Goal: Information Seeking & Learning: Compare options

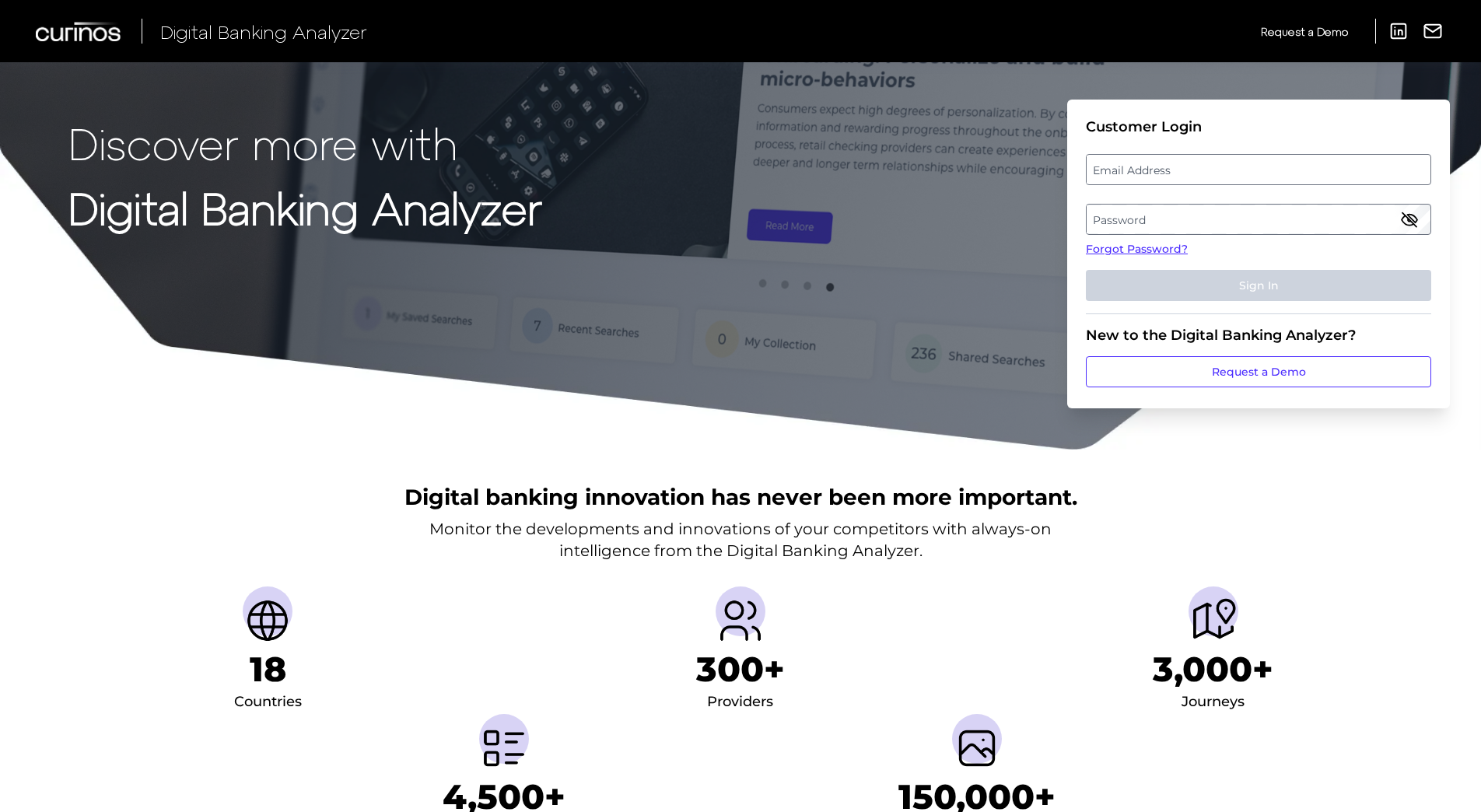
click at [1128, 175] on label "Email Address" at bounding box center [1259, 170] width 343 height 28
click at [1128, 175] on input "email" at bounding box center [1259, 170] width 345 height 31
type input "[EMAIL_ADDRESS][DOMAIN_NAME]"
click at [1100, 227] on label "Password" at bounding box center [1259, 219] width 343 height 28
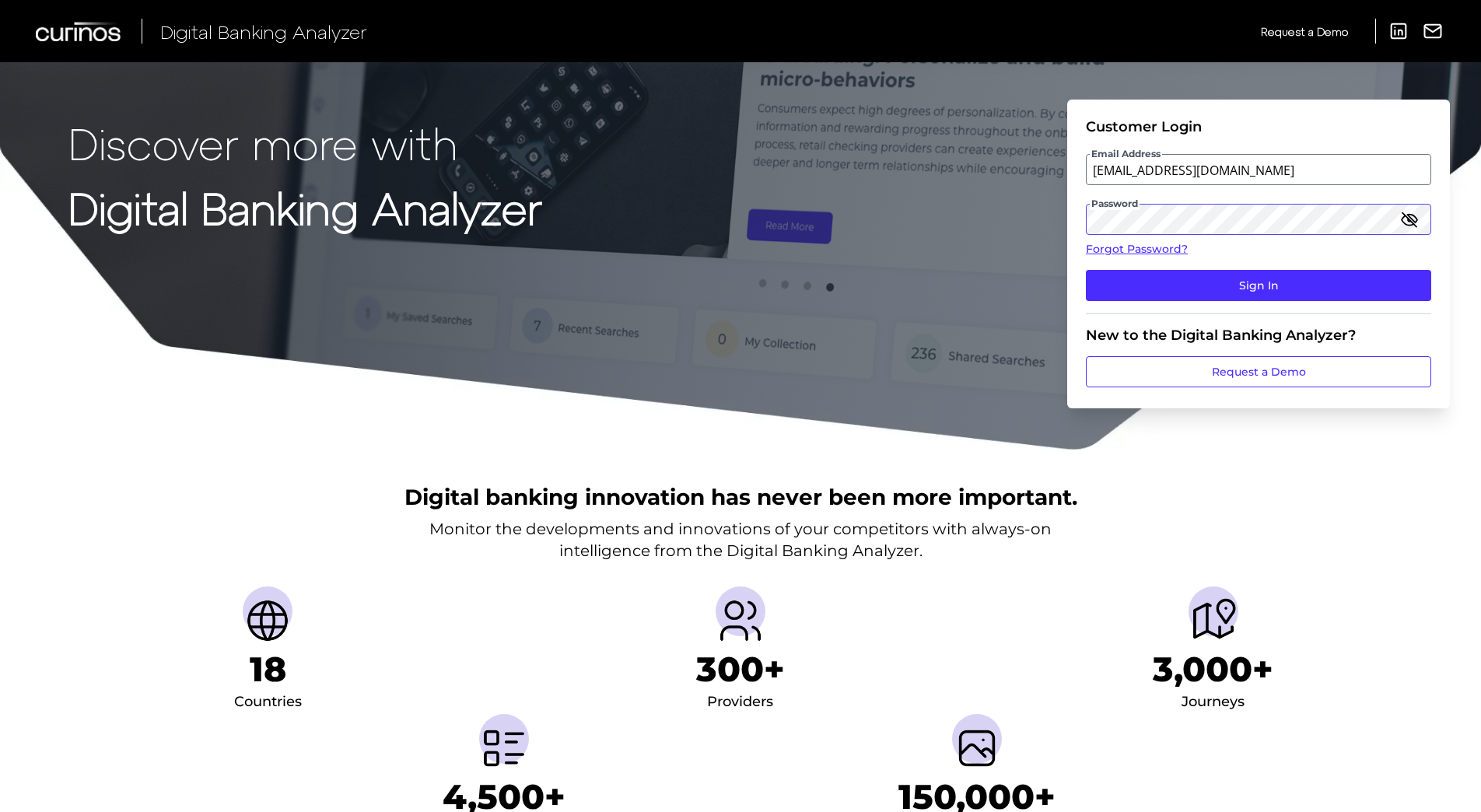
click at [1086, 270] on button "Sign In" at bounding box center [1259, 286] width 345 height 31
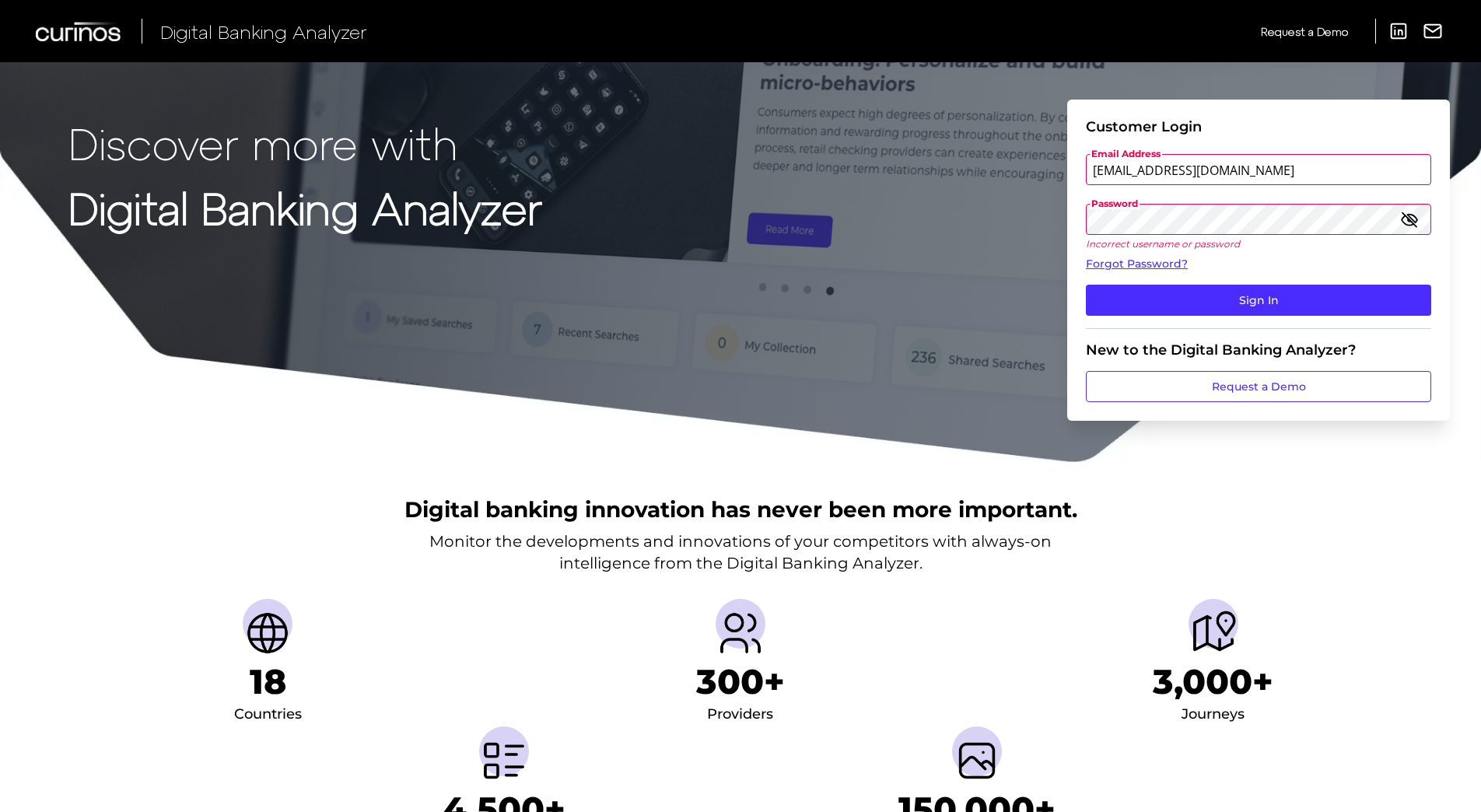
click at [1086, 285] on button "Sign In" at bounding box center [1259, 301] width 345 height 31
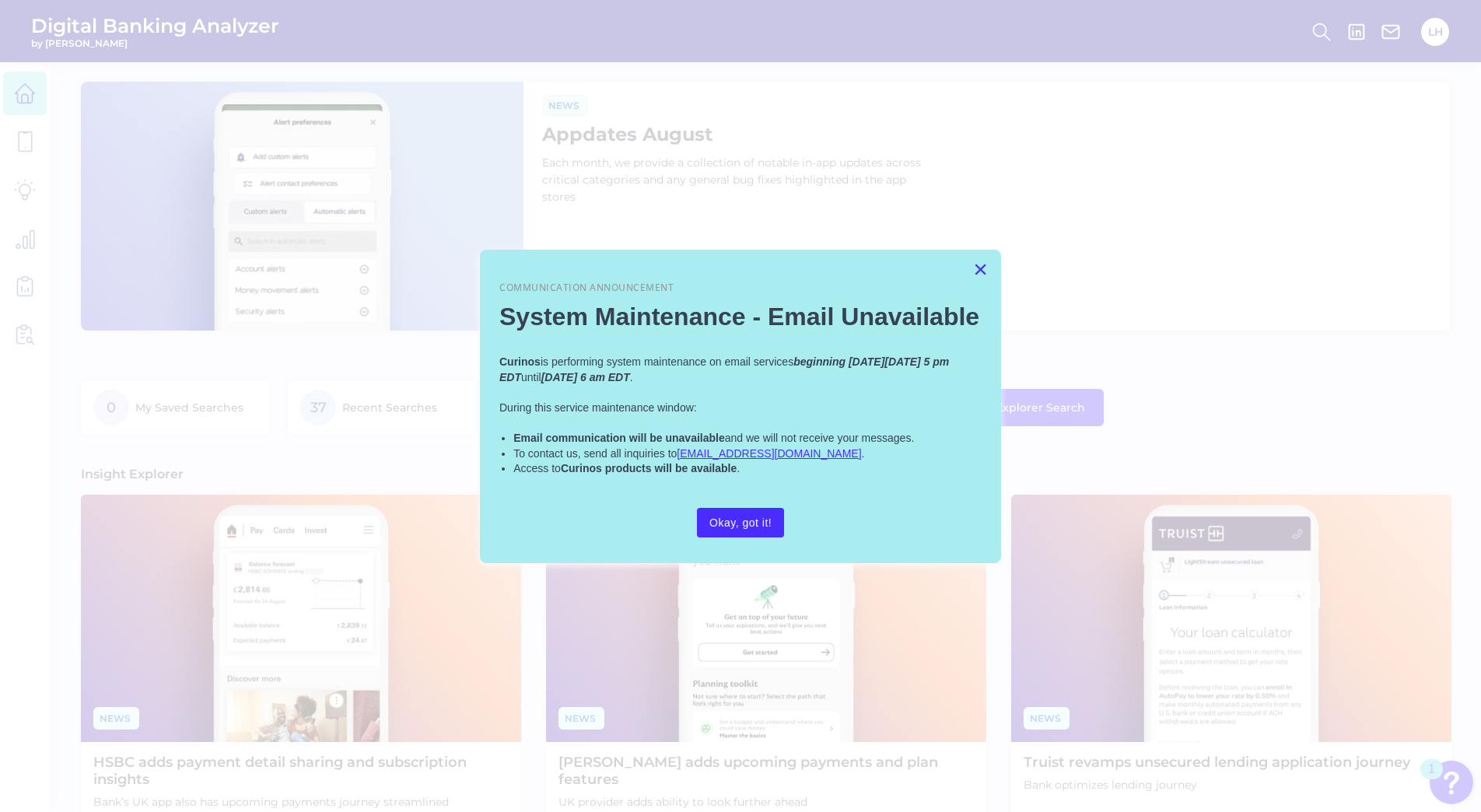
click at [976, 264] on button "×" at bounding box center [981, 269] width 15 height 25
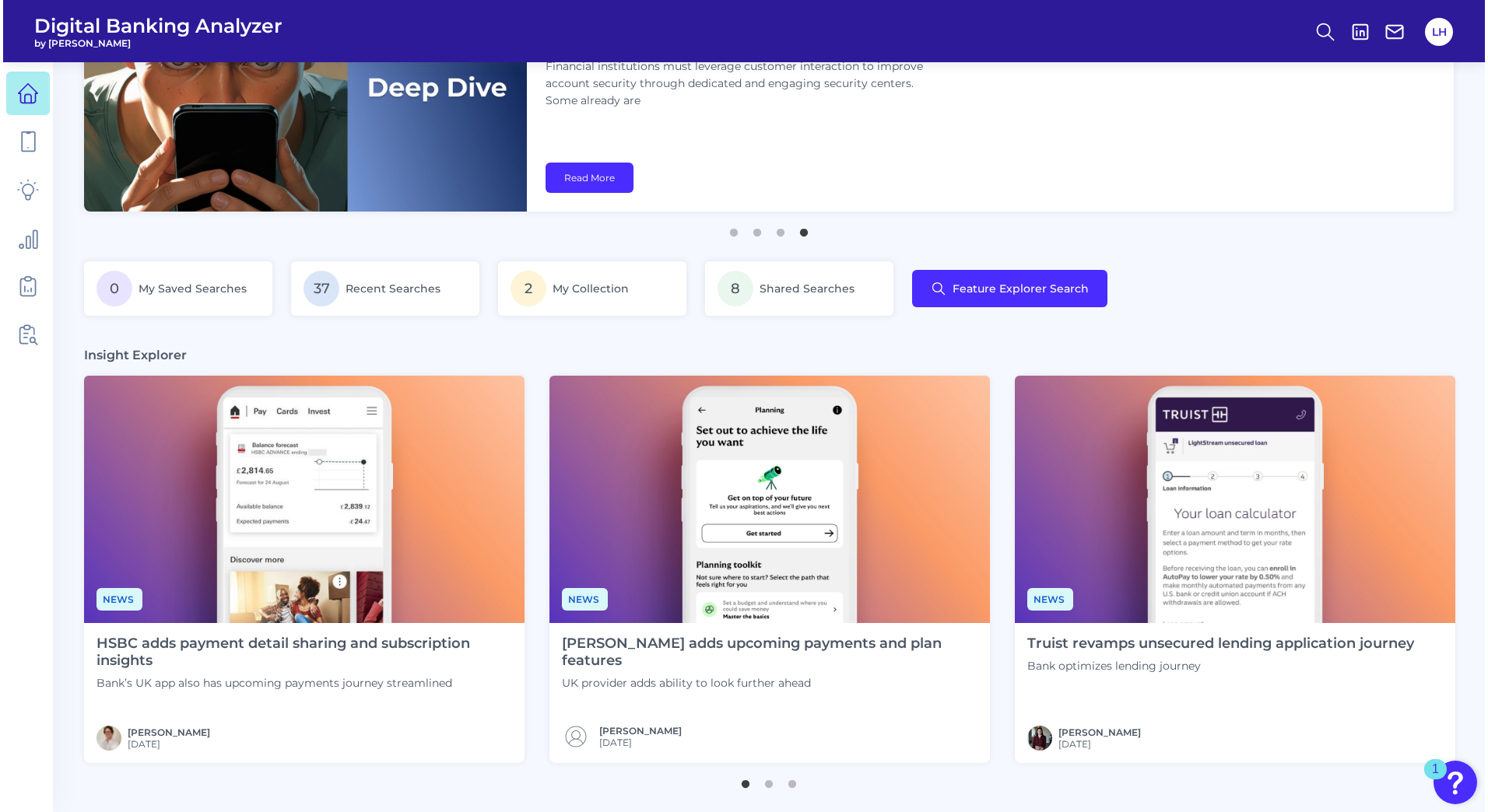
scroll to position [119, 0]
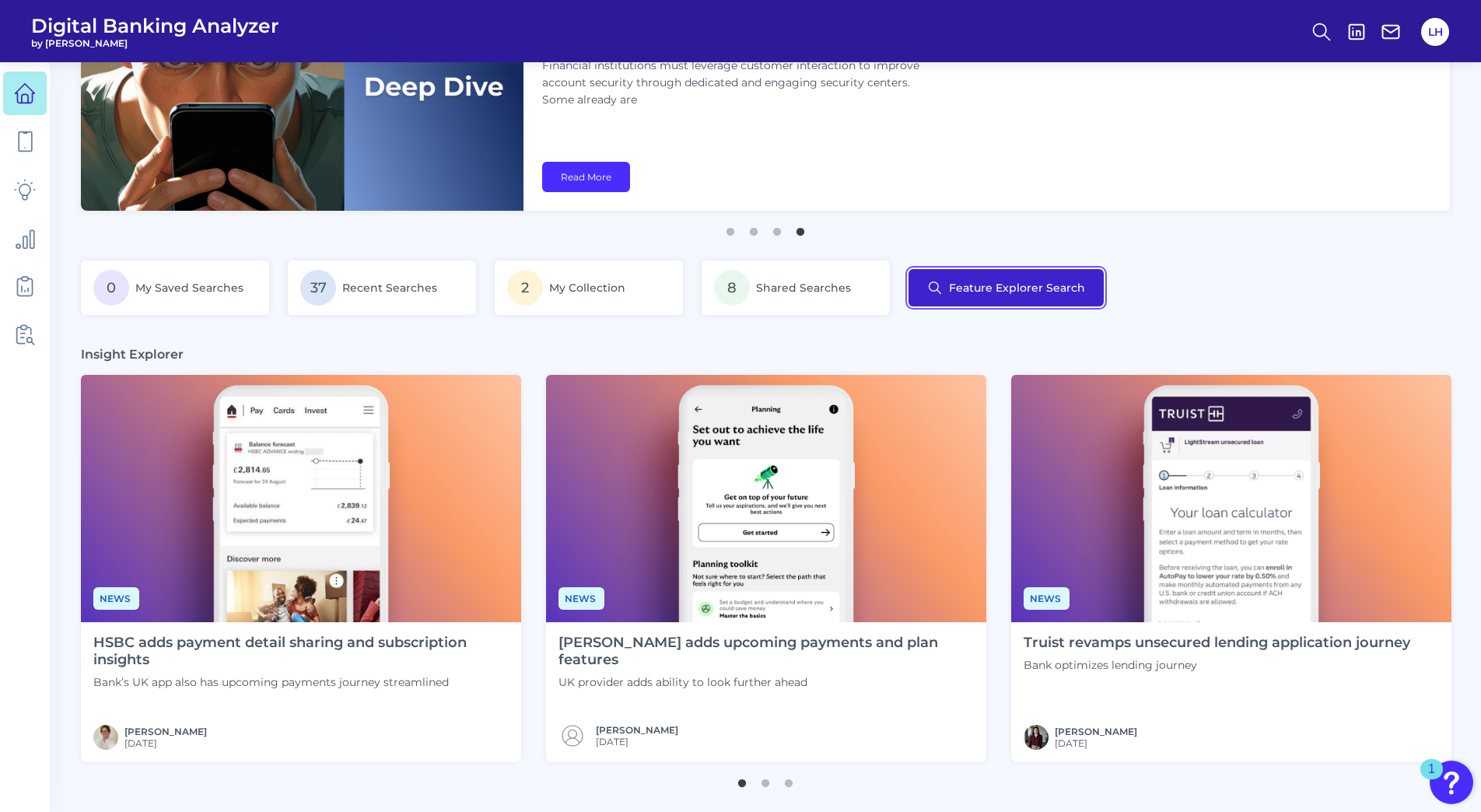
click at [1003, 286] on button "Feature Explorer Search" at bounding box center [1006, 287] width 195 height 37
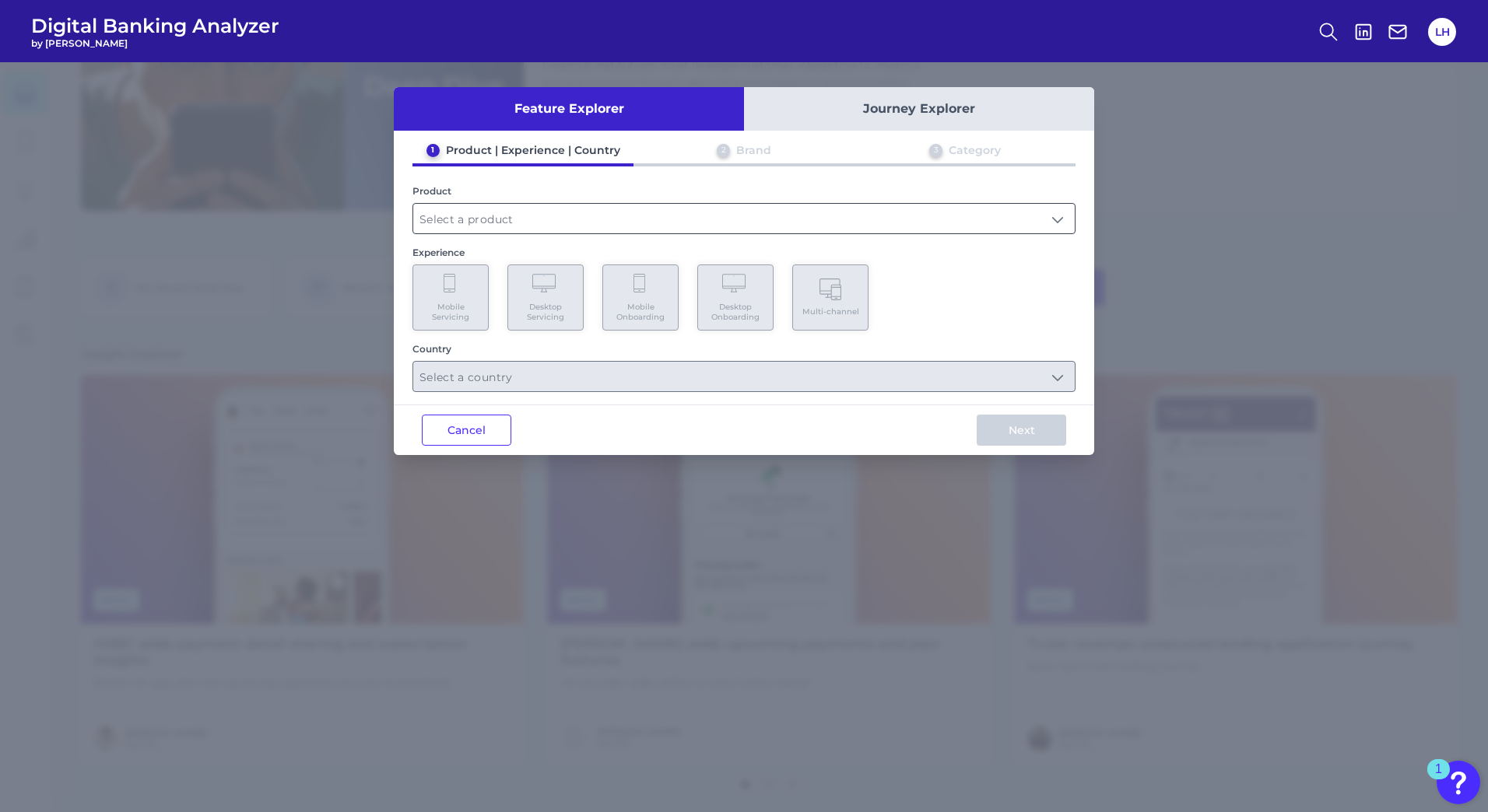
click at [772, 216] on input "text" at bounding box center [744, 218] width 662 height 30
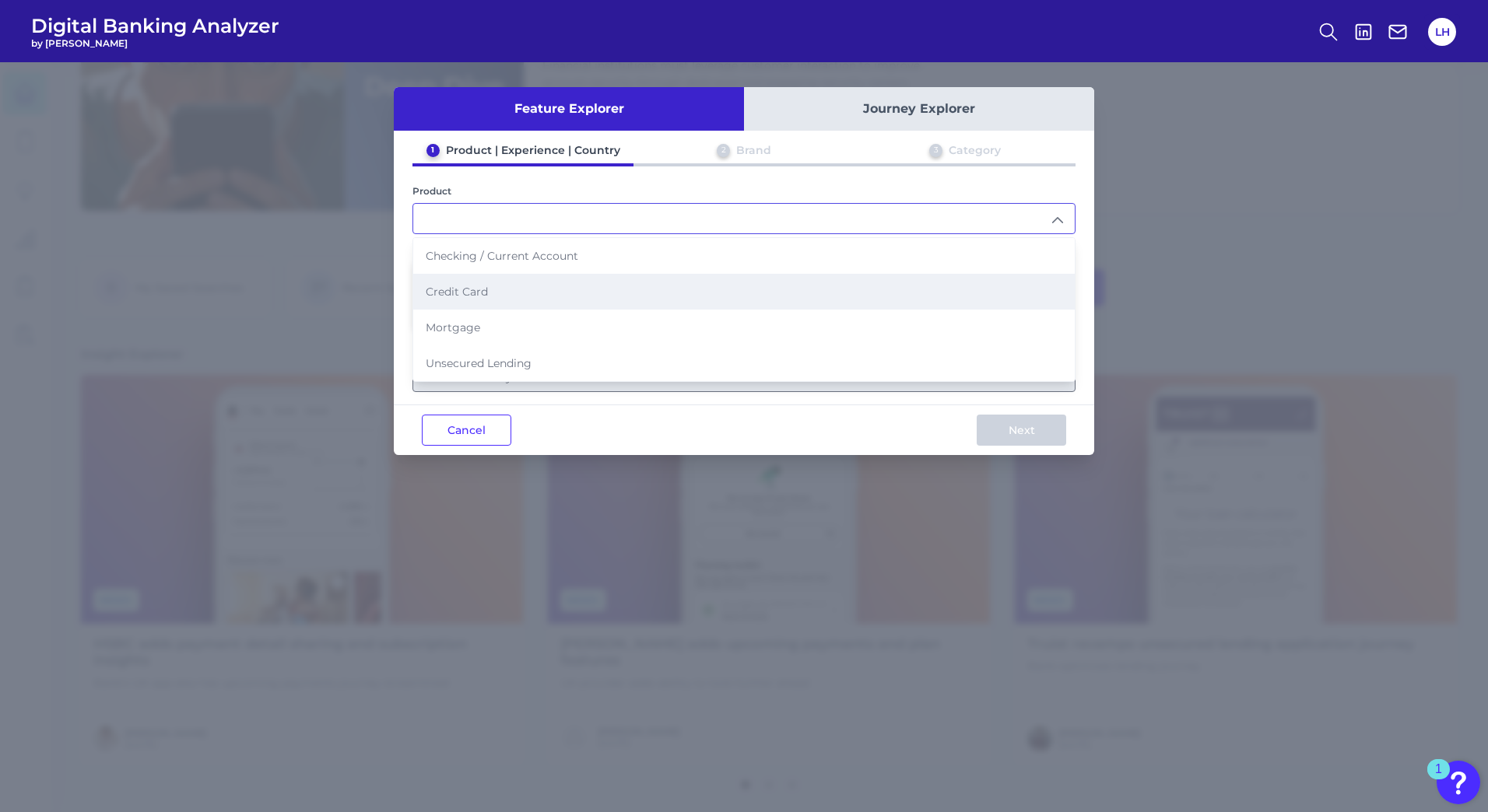
click at [561, 293] on li "Credit Card" at bounding box center [744, 291] width 662 height 35
type input "Credit Card"
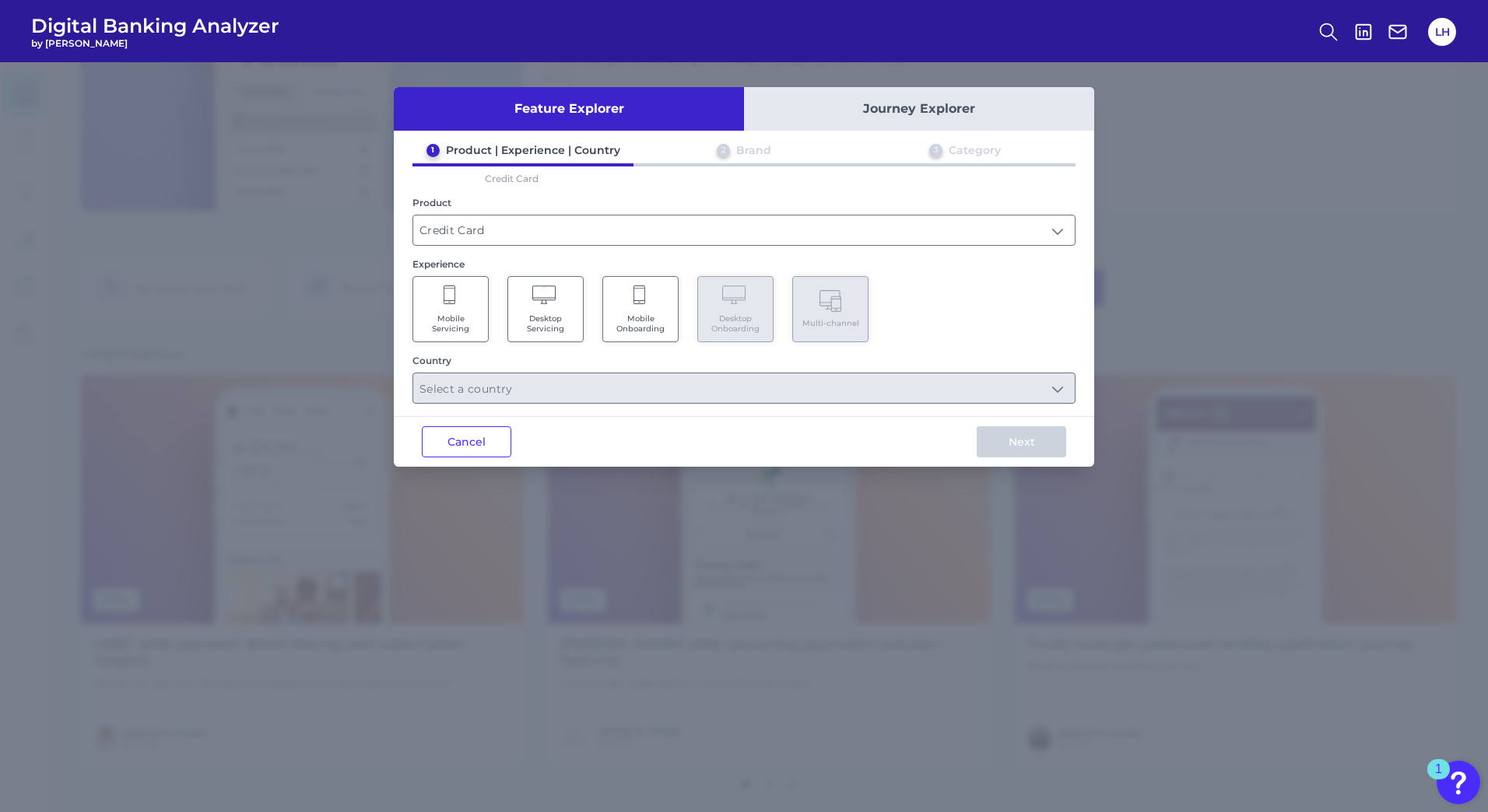
click at [557, 324] on span "Desktop Servicing" at bounding box center [545, 324] width 59 height 21
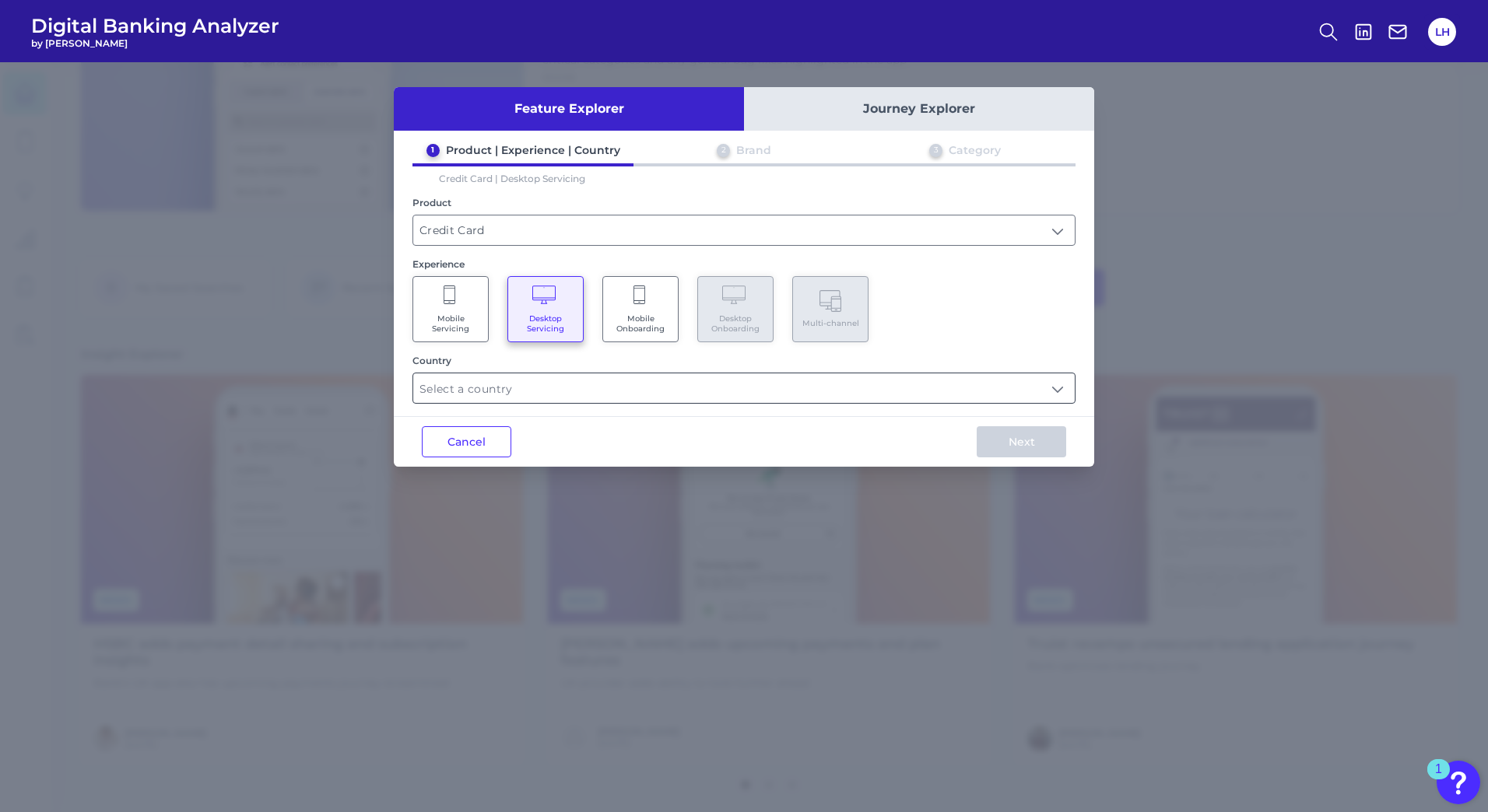
click at [521, 393] on input "text" at bounding box center [744, 388] width 662 height 30
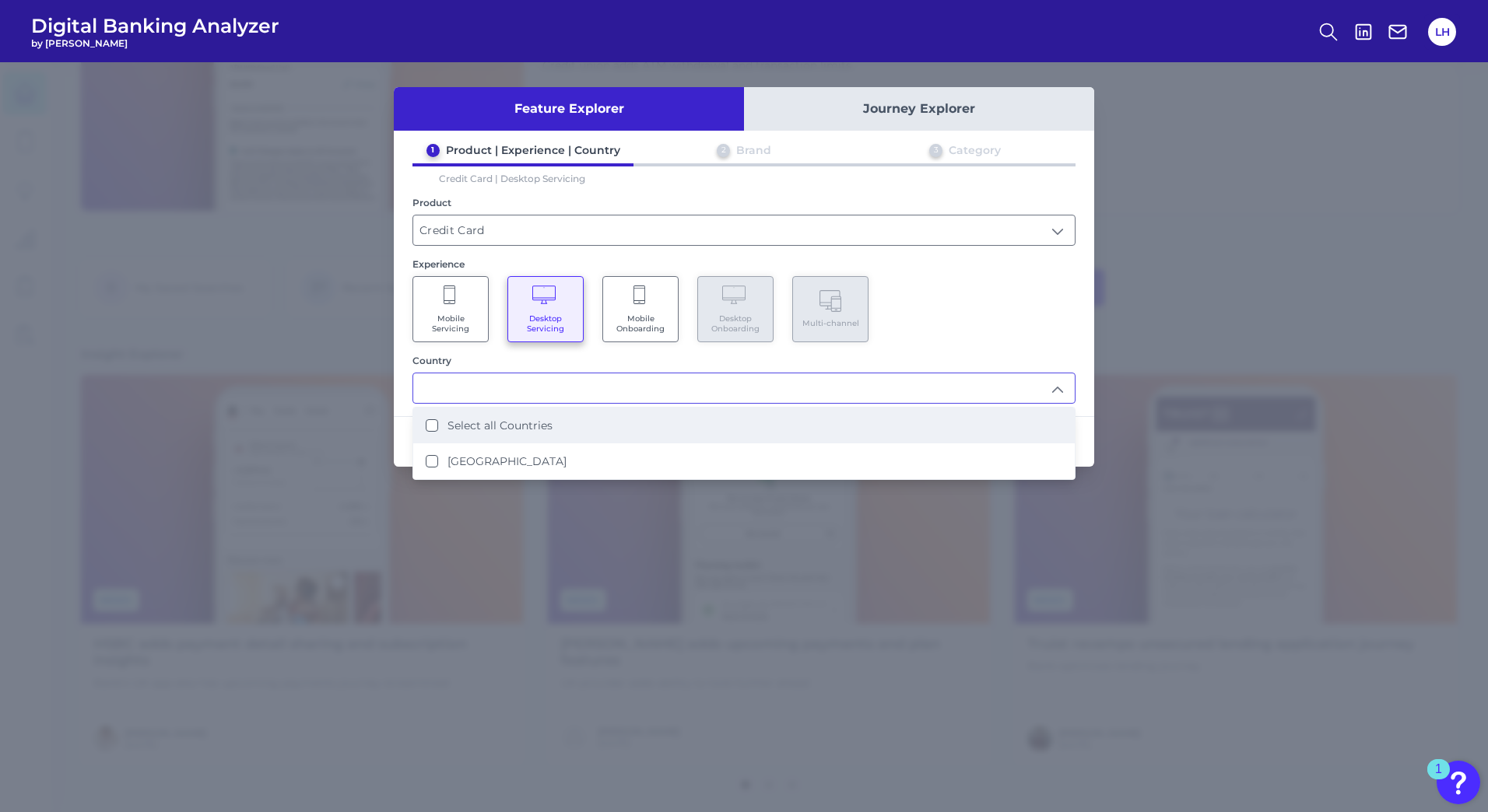
click at [430, 429] on Countries "Select all Countries" at bounding box center [432, 425] width 12 height 12
type input "Select all Countries"
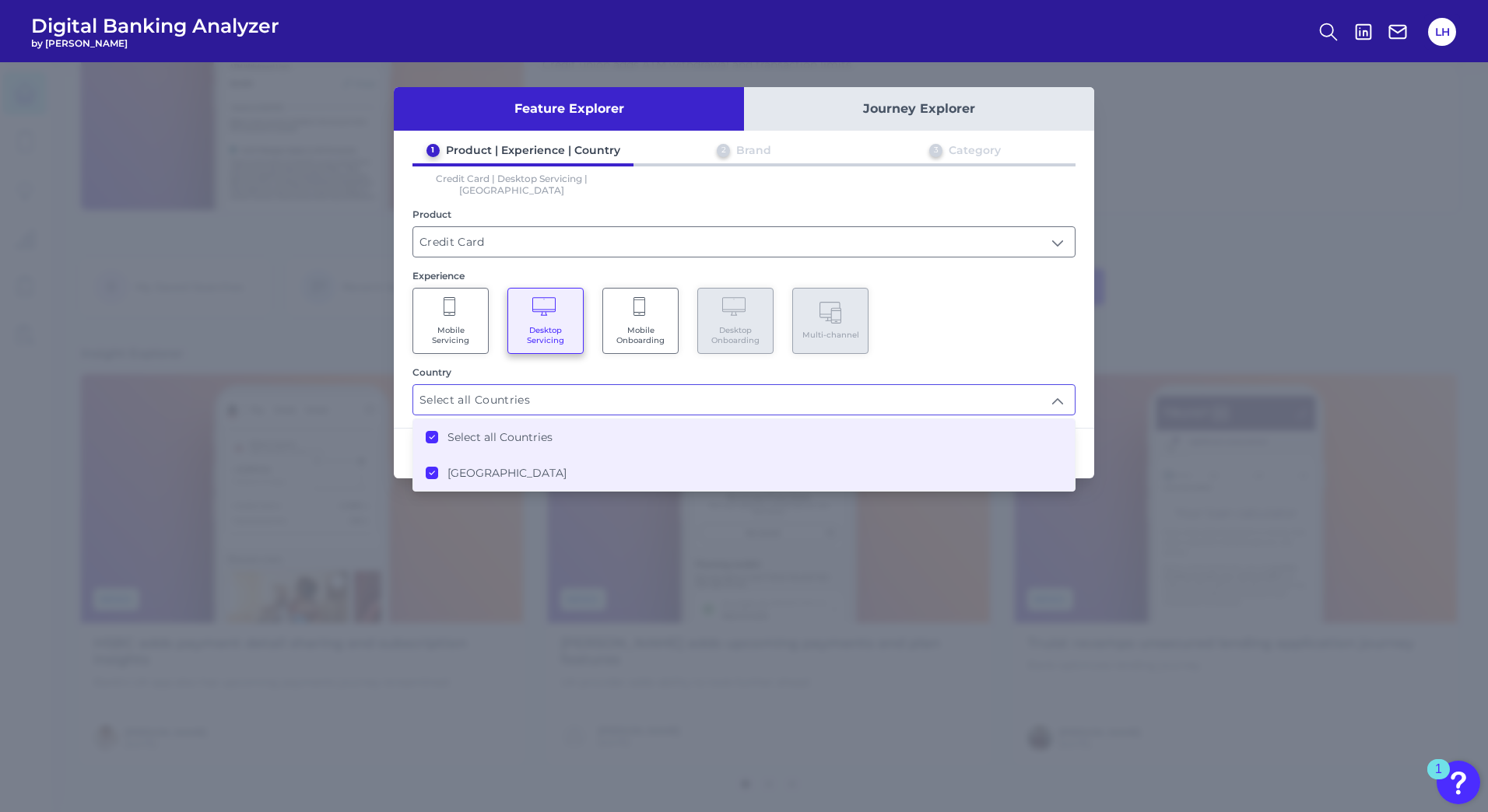
click at [397, 442] on div "Cancel Next" at bounding box center [744, 453] width 700 height 50
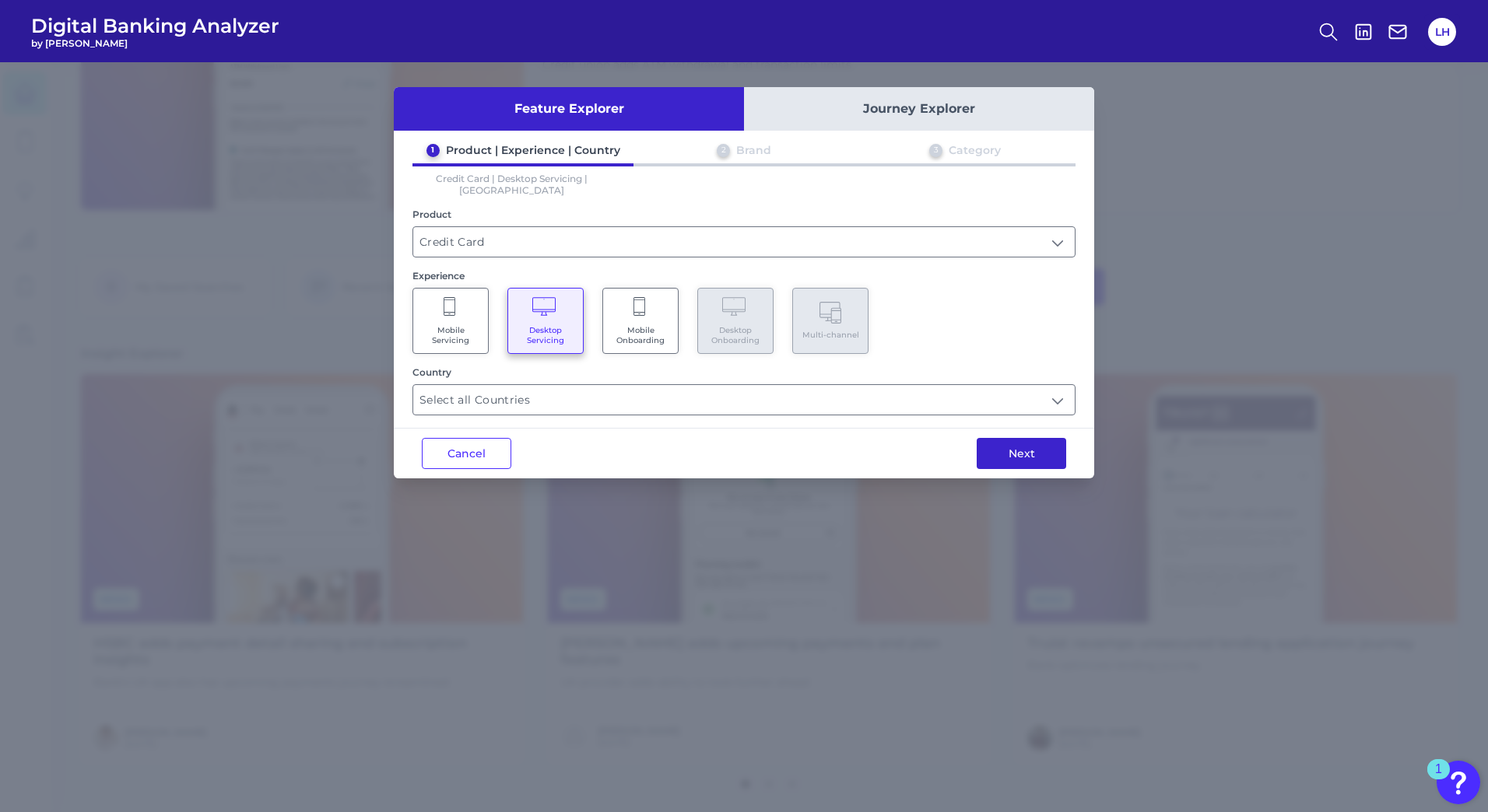
click at [1022, 446] on button "Next" at bounding box center [1021, 454] width 90 height 31
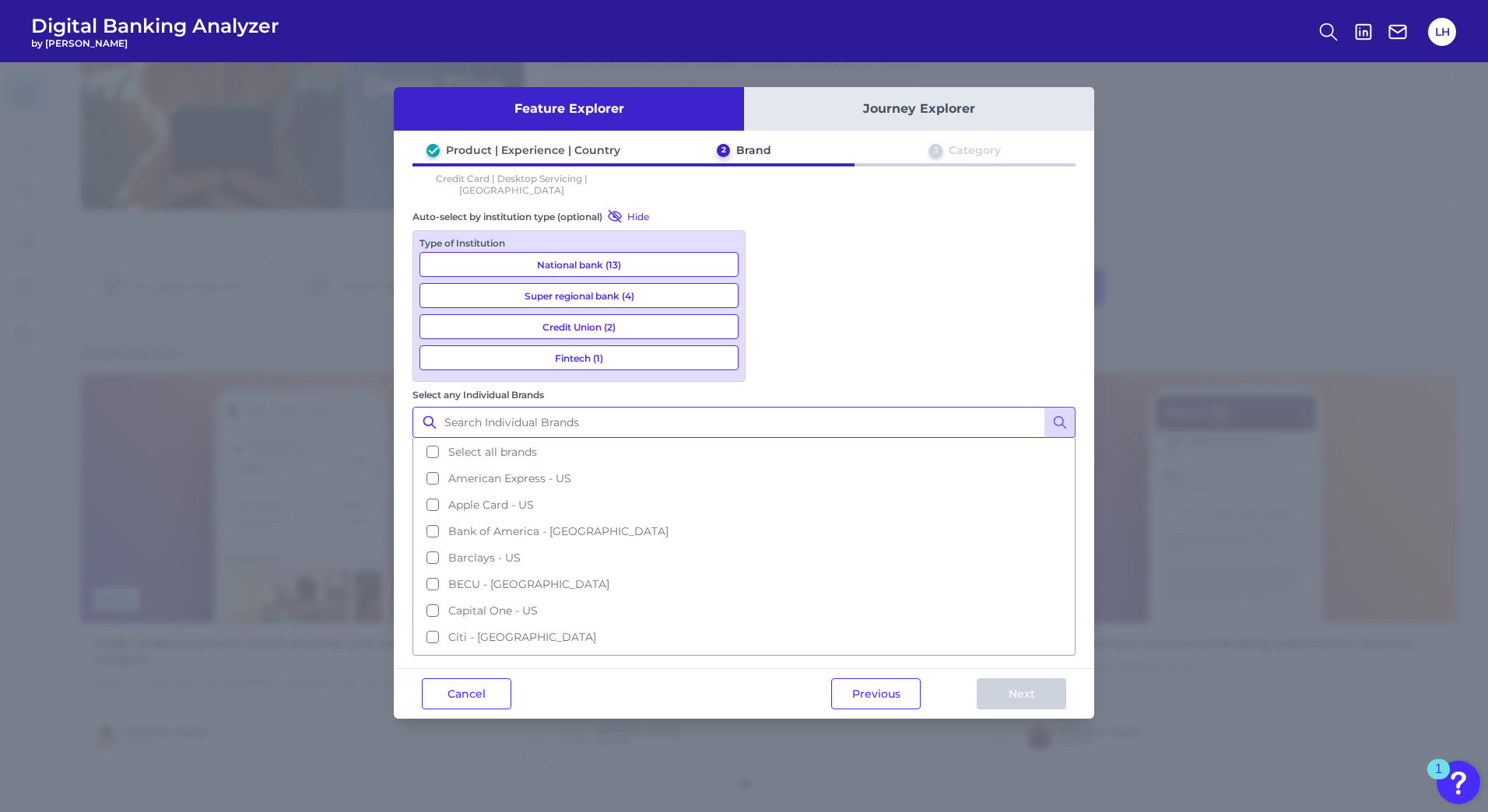
click at [852, 407] on input "Select any Individual Brands" at bounding box center [744, 422] width 663 height 31
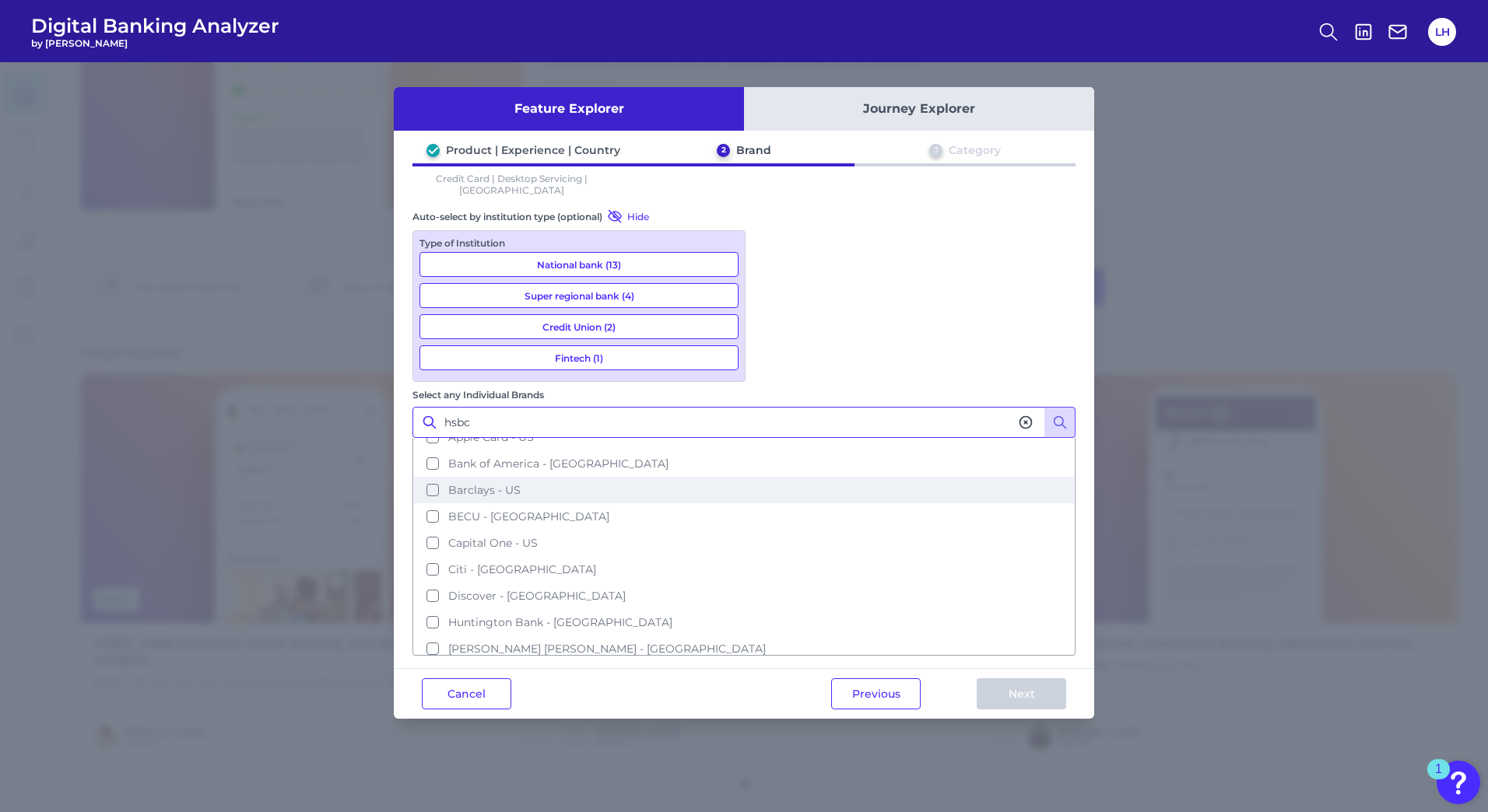
scroll to position [0, 0]
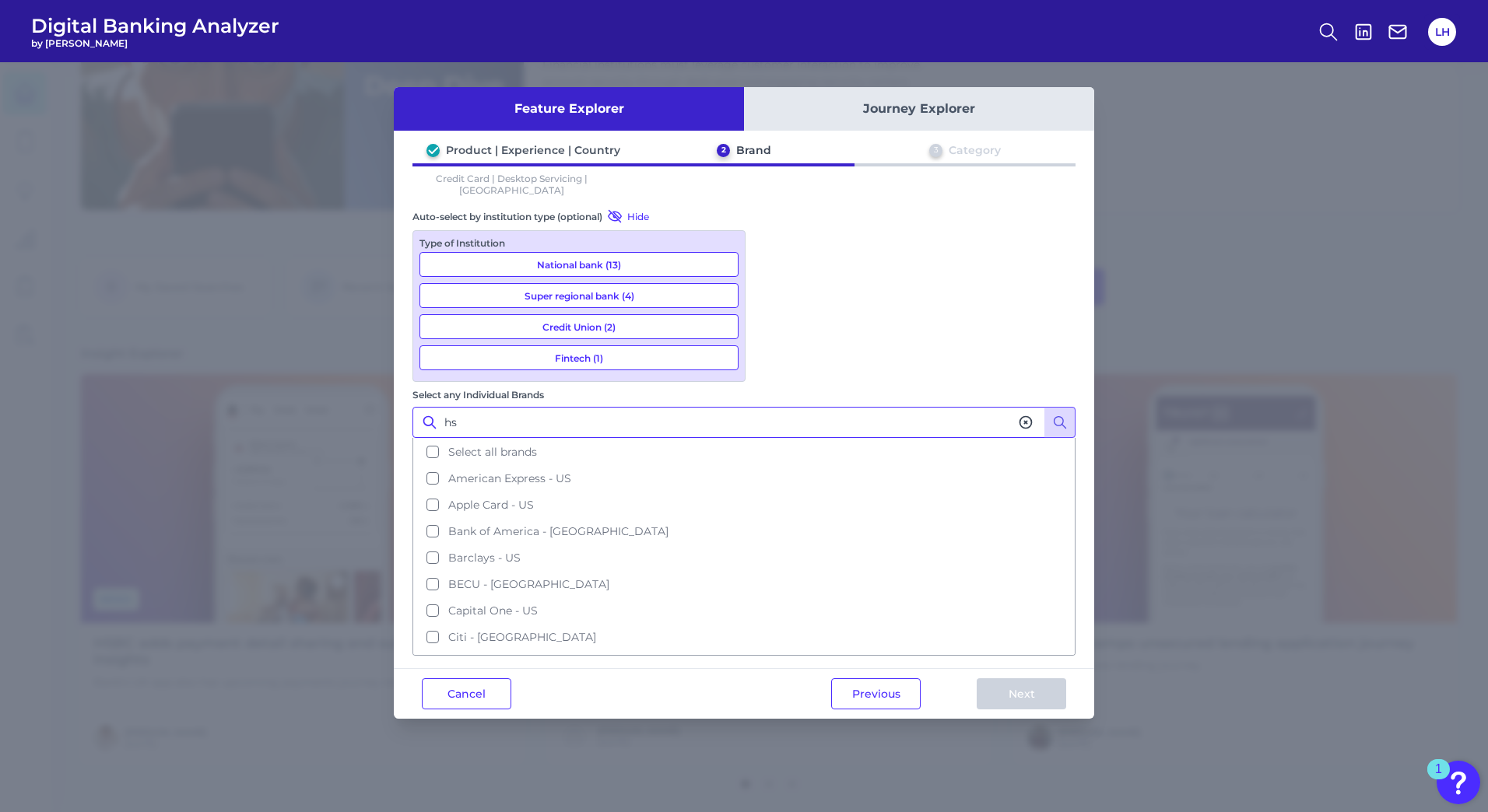
type input "h"
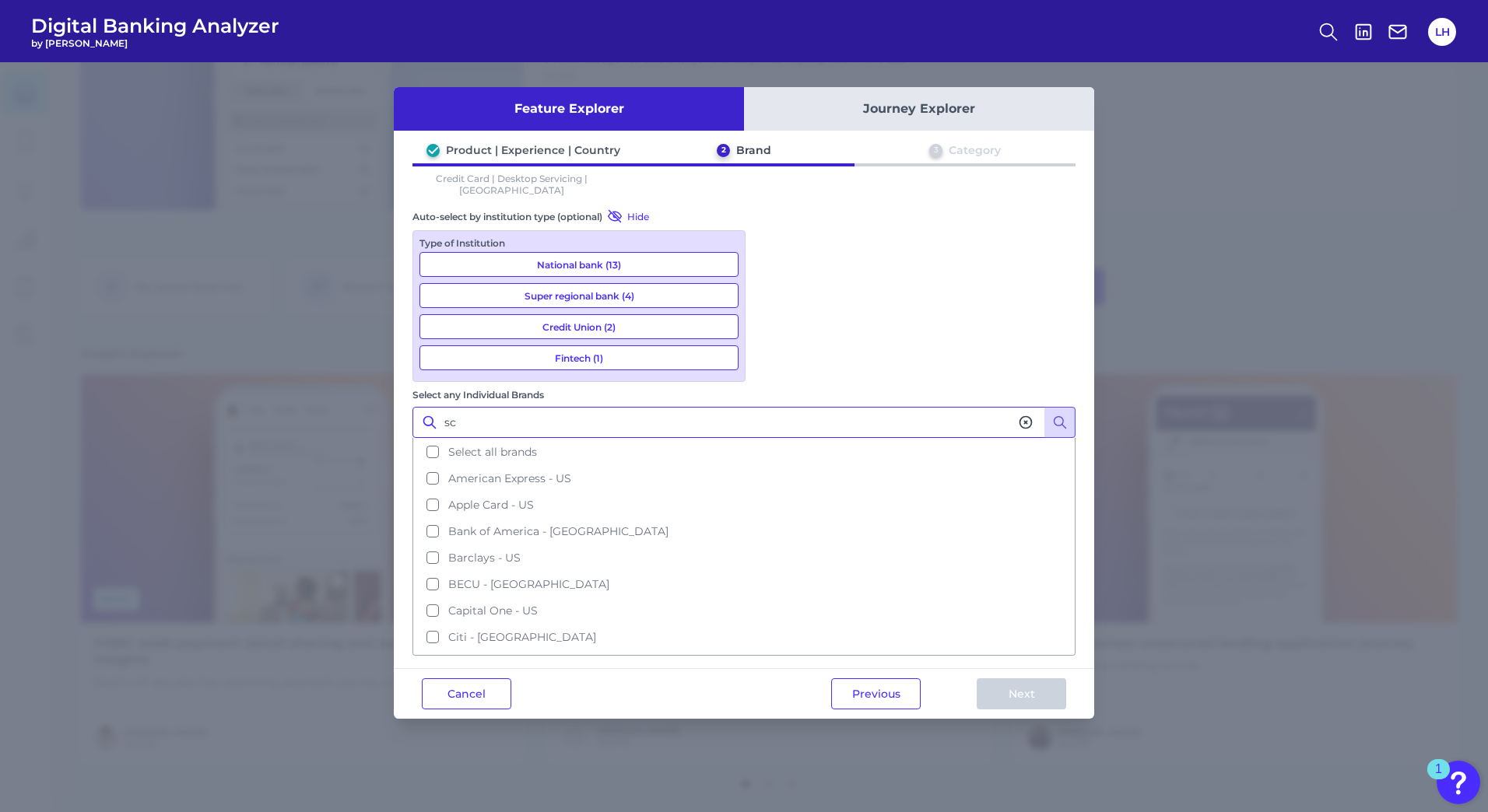
type input "s"
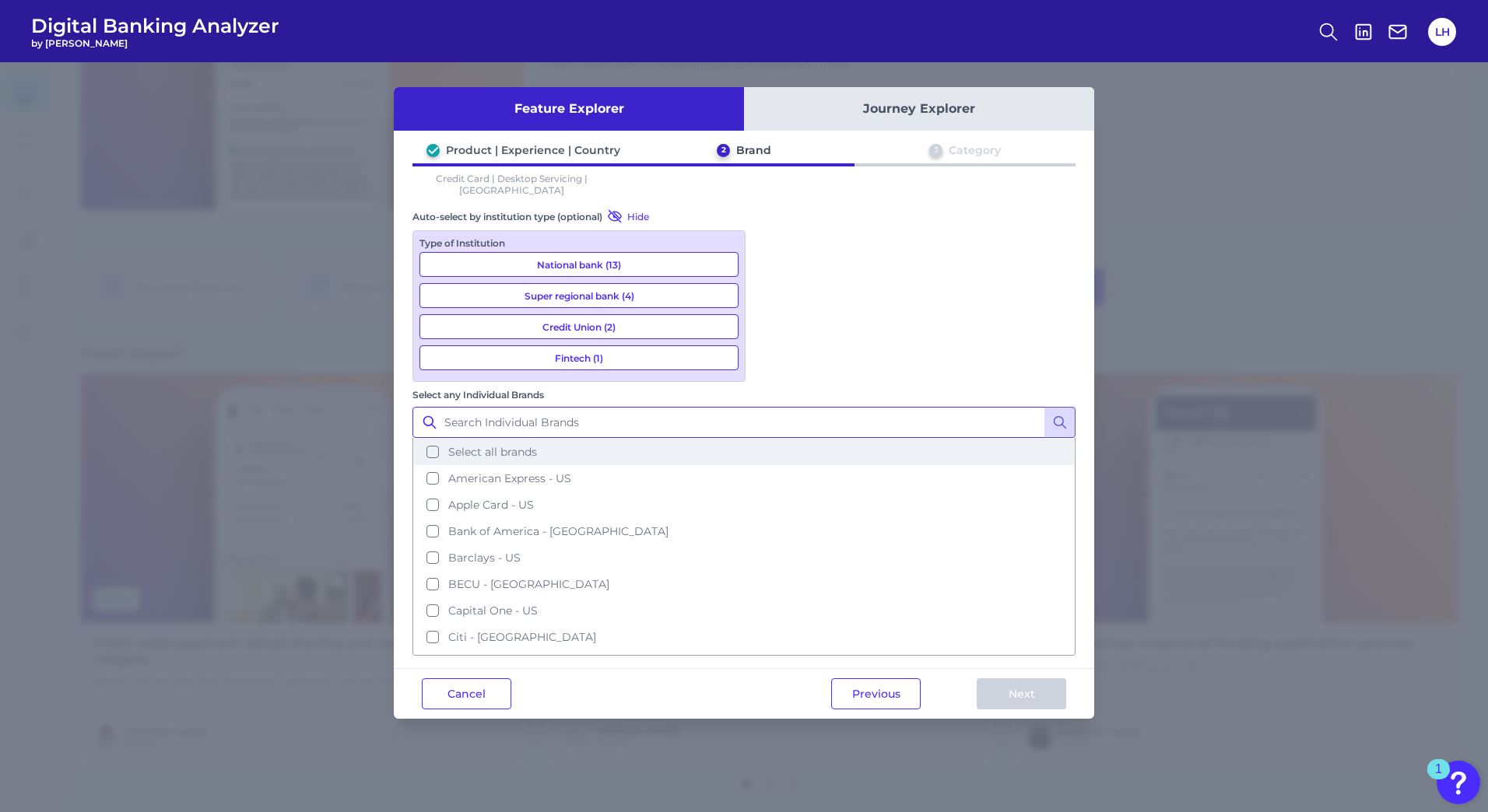
click at [774, 439] on button "Select all brands" at bounding box center [744, 452] width 660 height 26
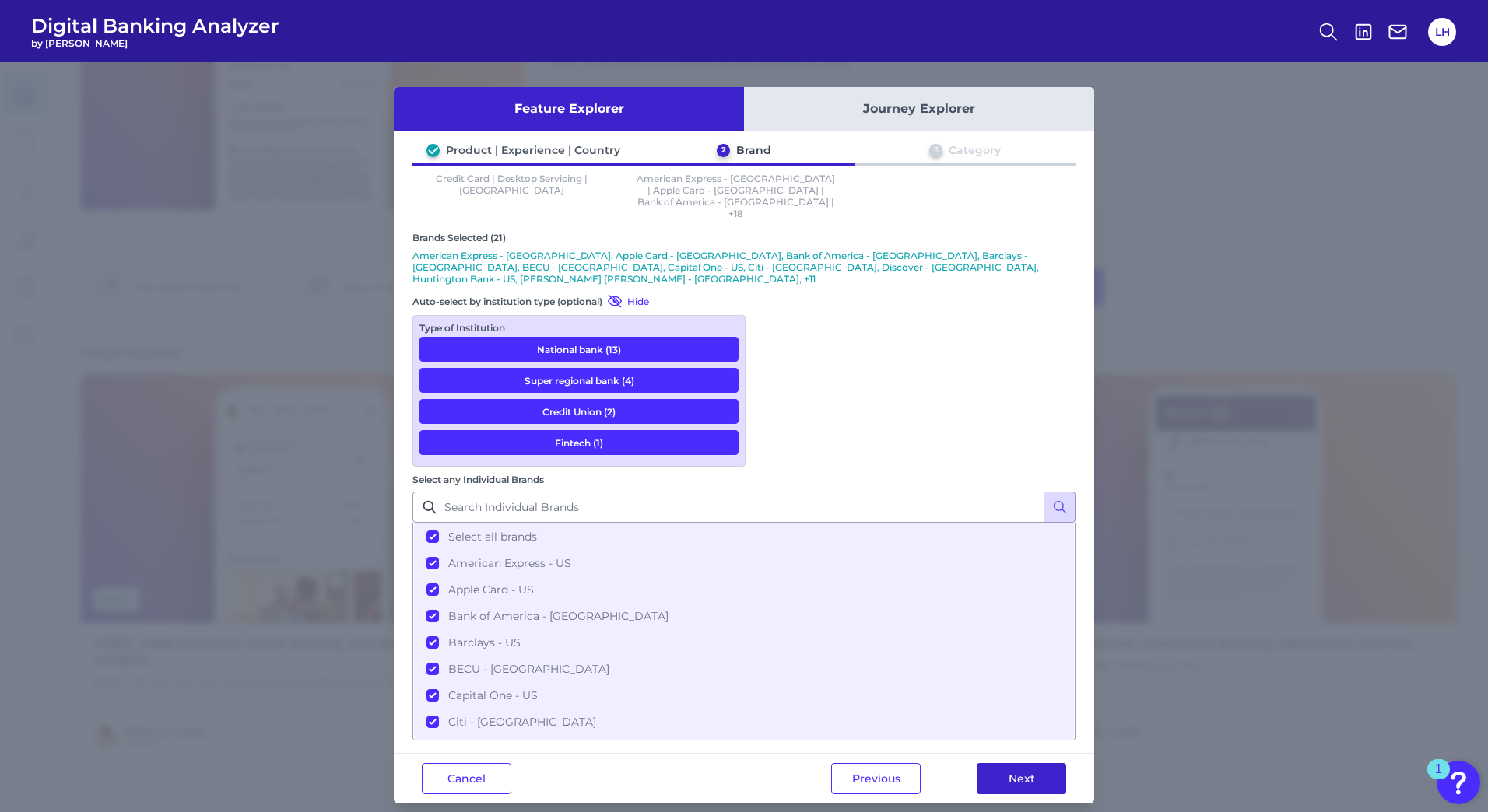
click at [1036, 763] on button "Next" at bounding box center [1021, 779] width 90 height 31
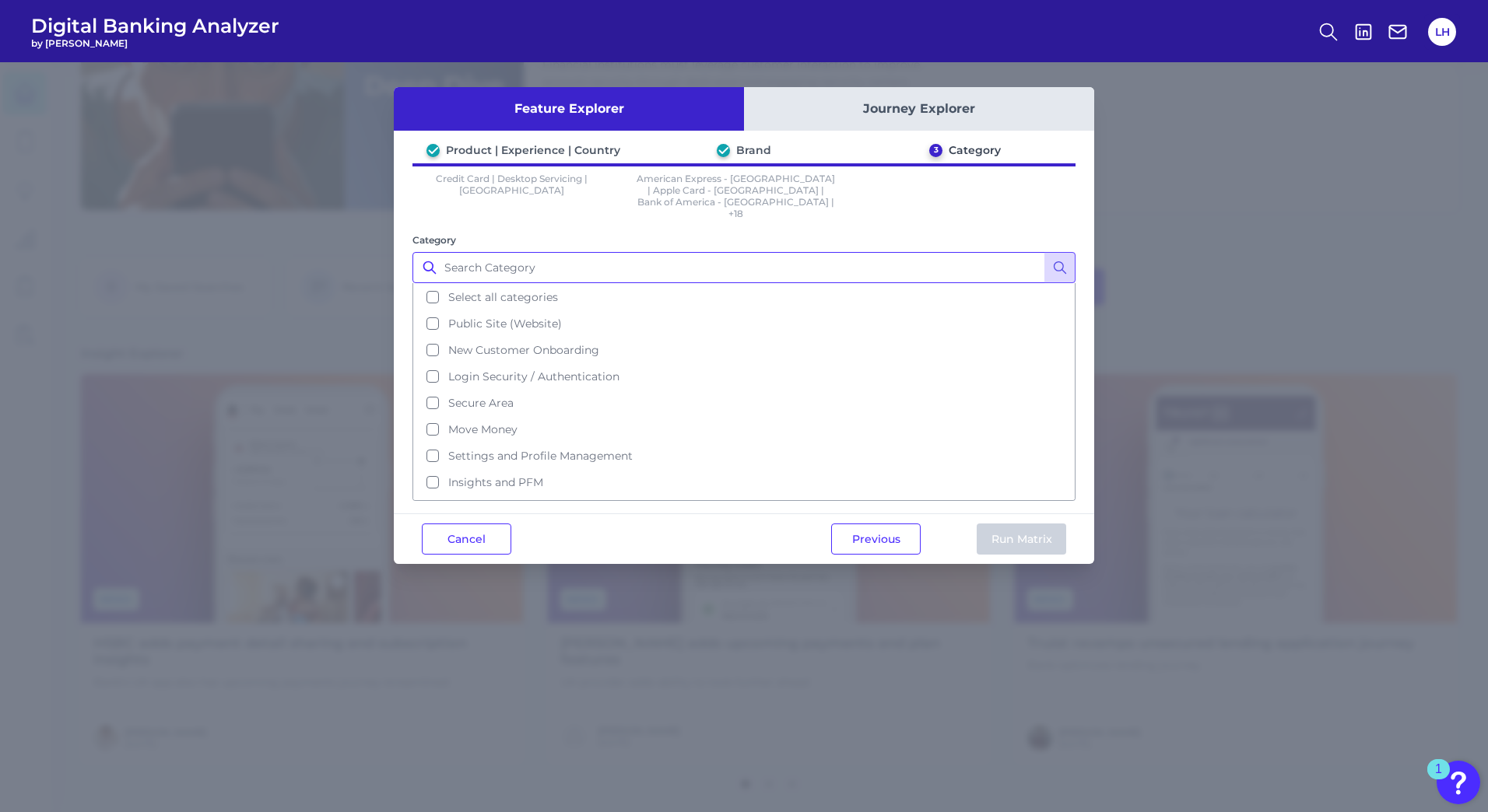
click at [603, 252] on input "Category" at bounding box center [744, 268] width 663 height 31
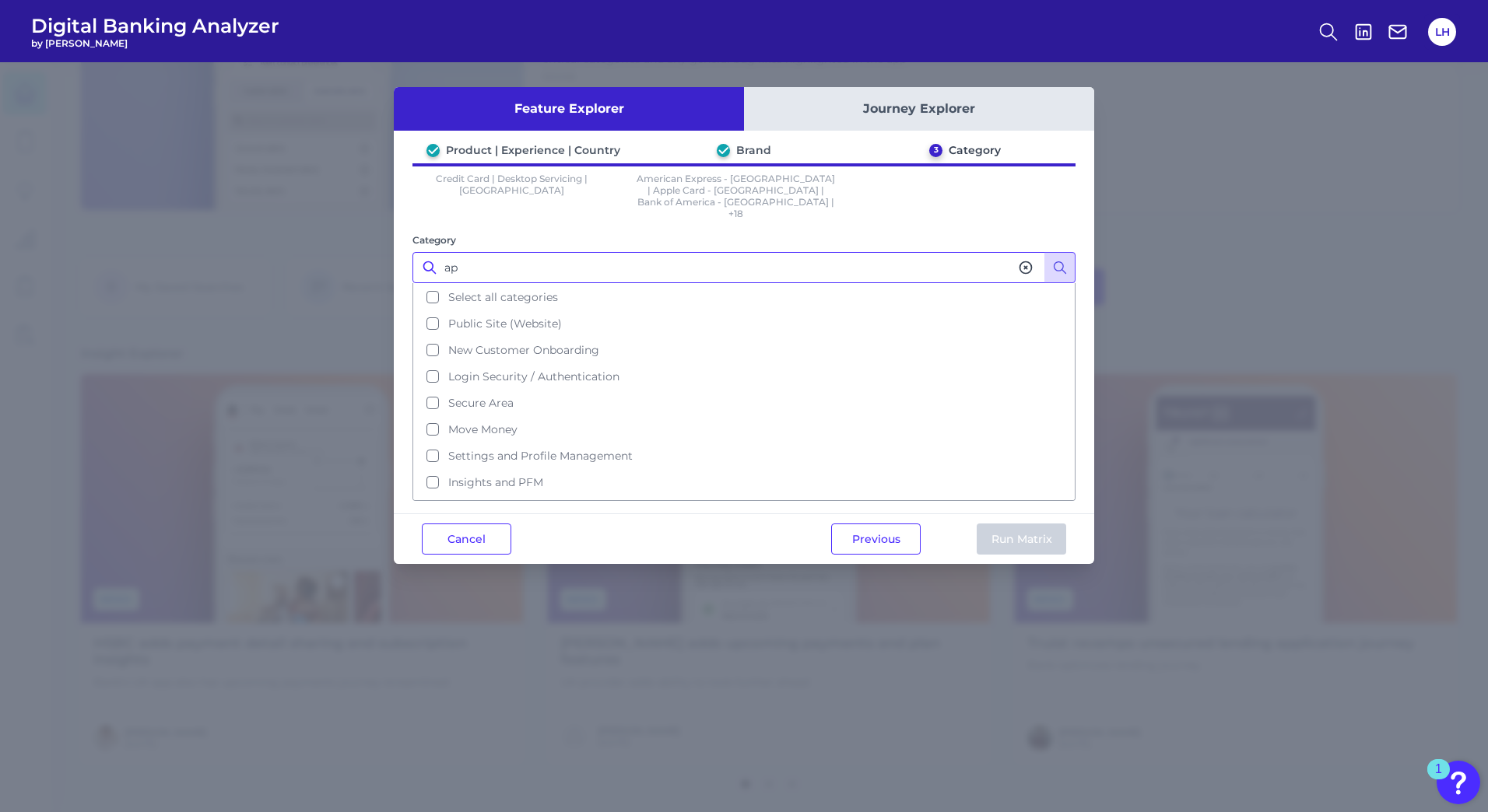
type input "a"
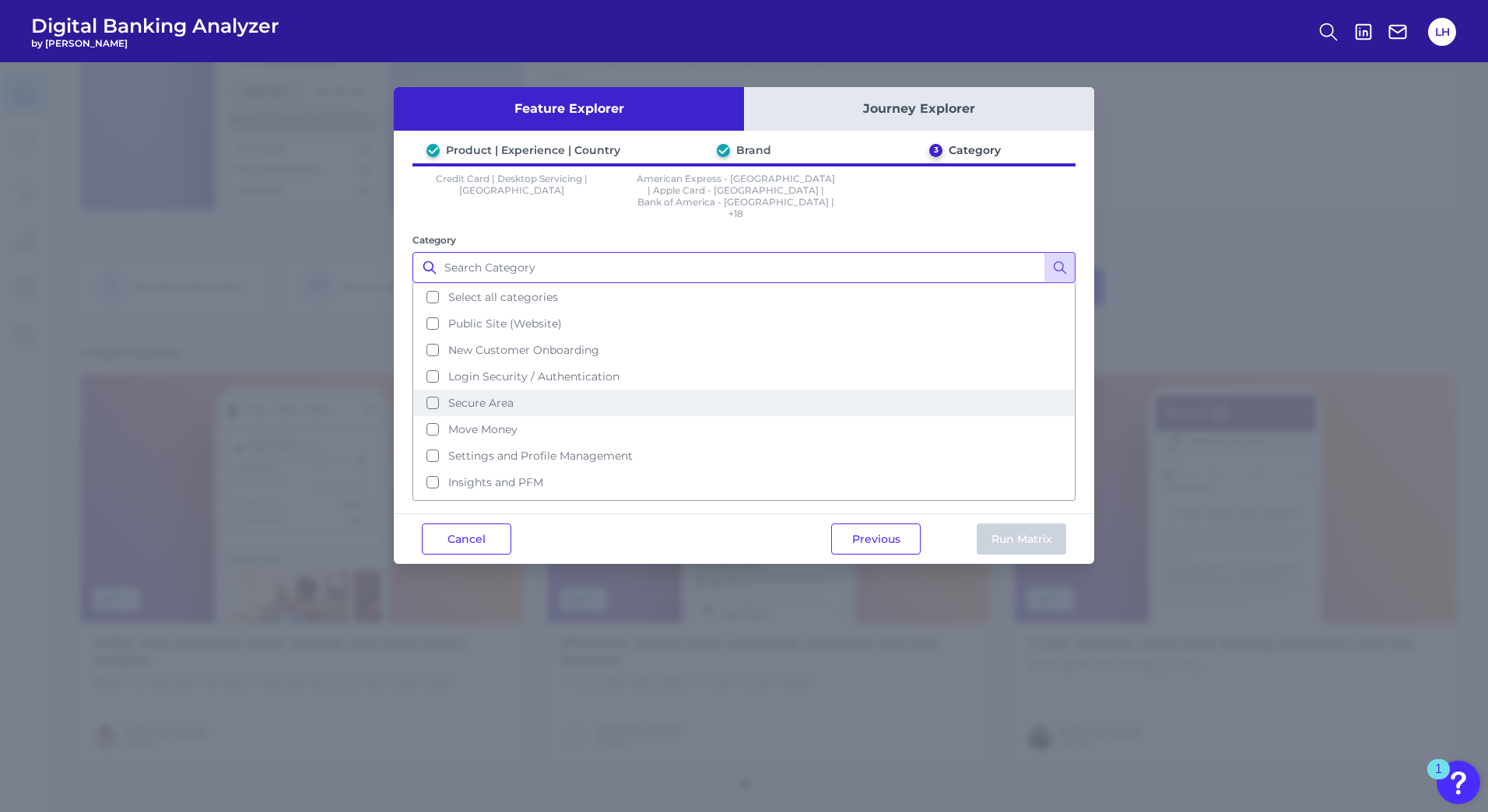
scroll to position [76, 0]
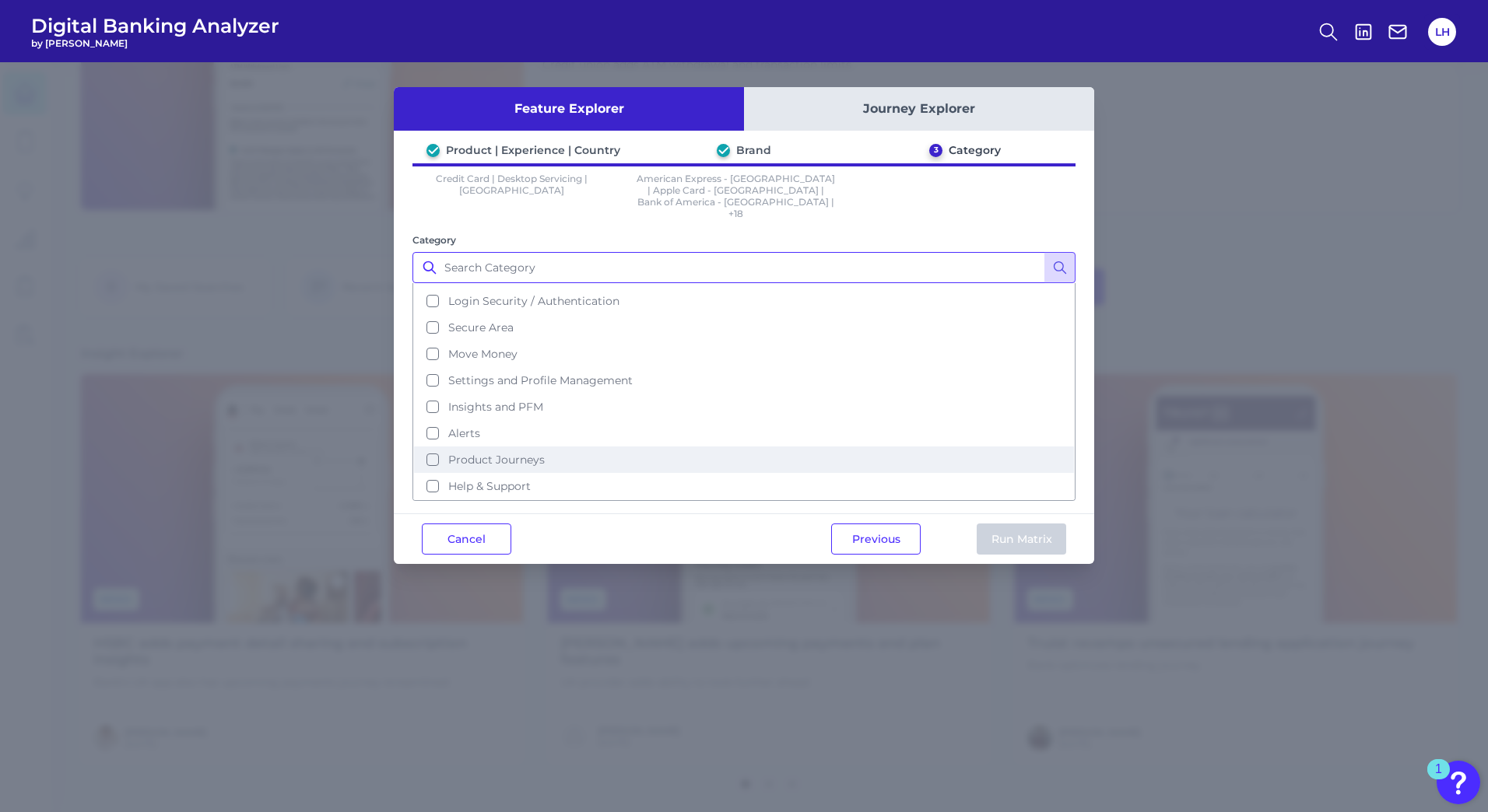
click at [433, 446] on button "Product Journeys" at bounding box center [744, 460] width 660 height 26
click at [1013, 524] on button "Run Matrix" at bounding box center [1021, 539] width 90 height 31
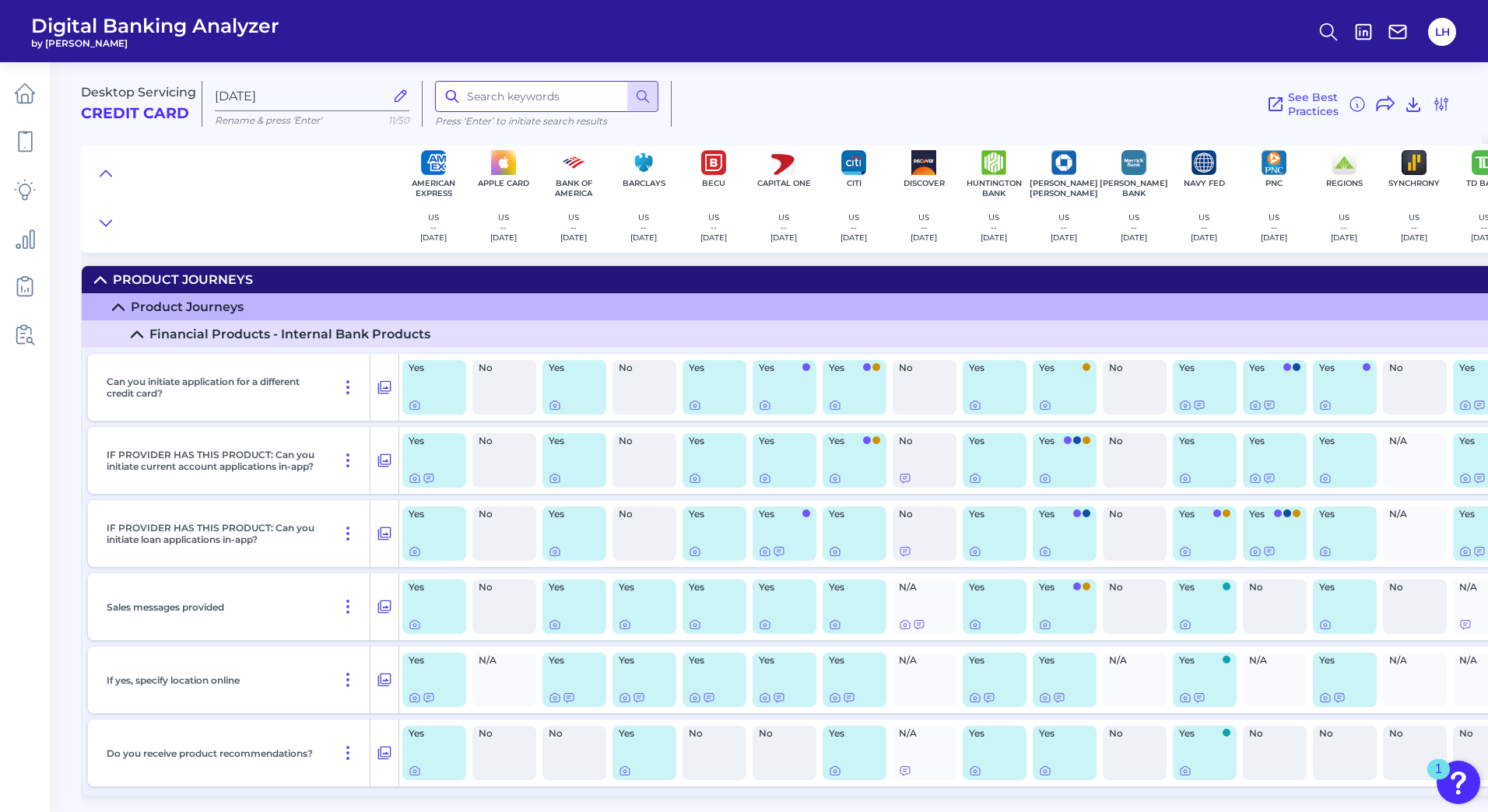
click at [518, 94] on input at bounding box center [546, 96] width 223 height 31
click at [637, 91] on icon at bounding box center [643, 96] width 16 height 16
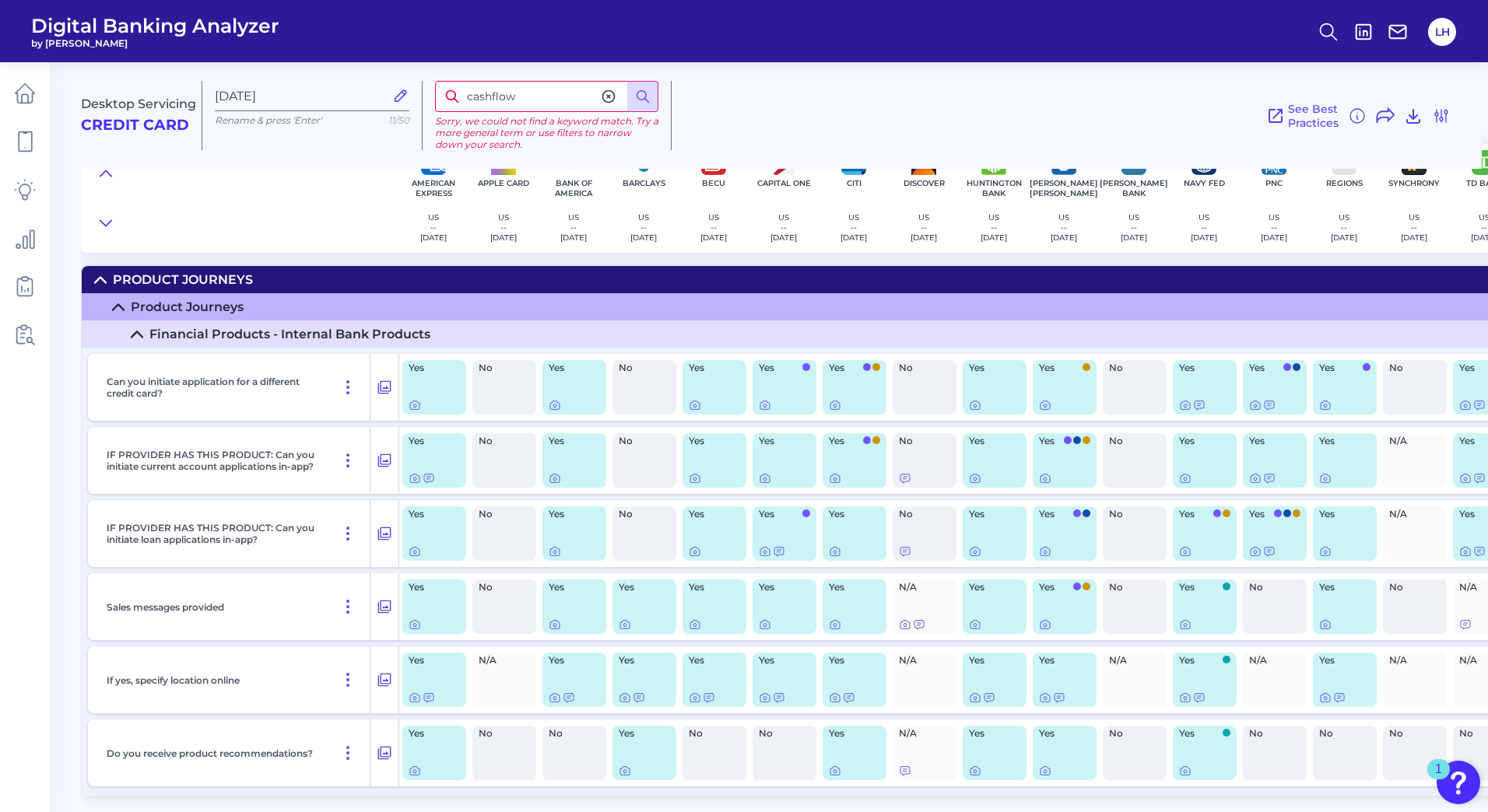
click at [544, 96] on input "cashflow" at bounding box center [546, 96] width 223 height 31
type input "c"
click at [648, 96] on icon at bounding box center [643, 96] width 16 height 16
click at [640, 95] on icon at bounding box center [643, 96] width 16 height 16
click at [121, 305] on icon at bounding box center [118, 307] width 12 height 12
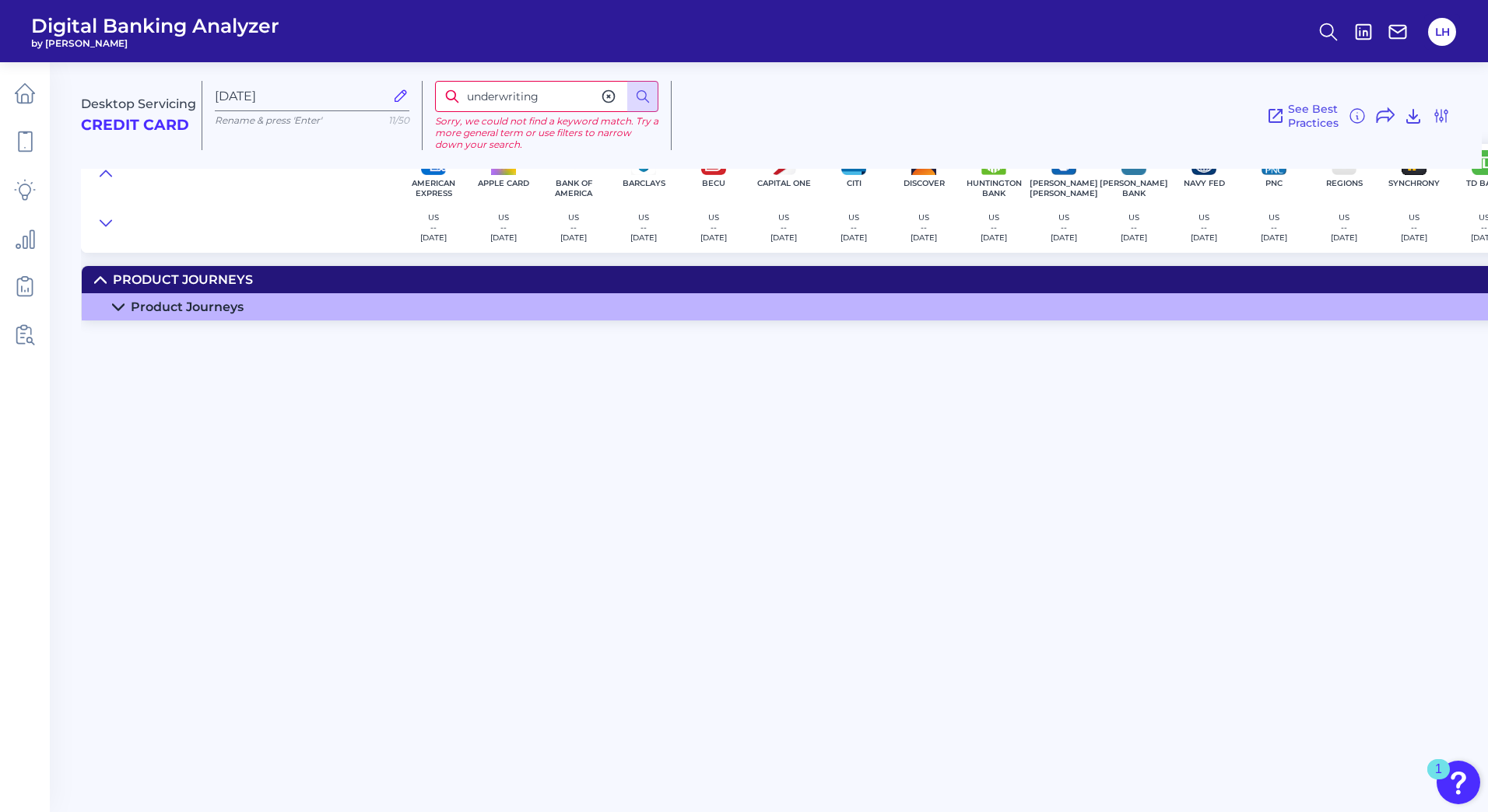
click at [121, 305] on icon at bounding box center [118, 307] width 12 height 12
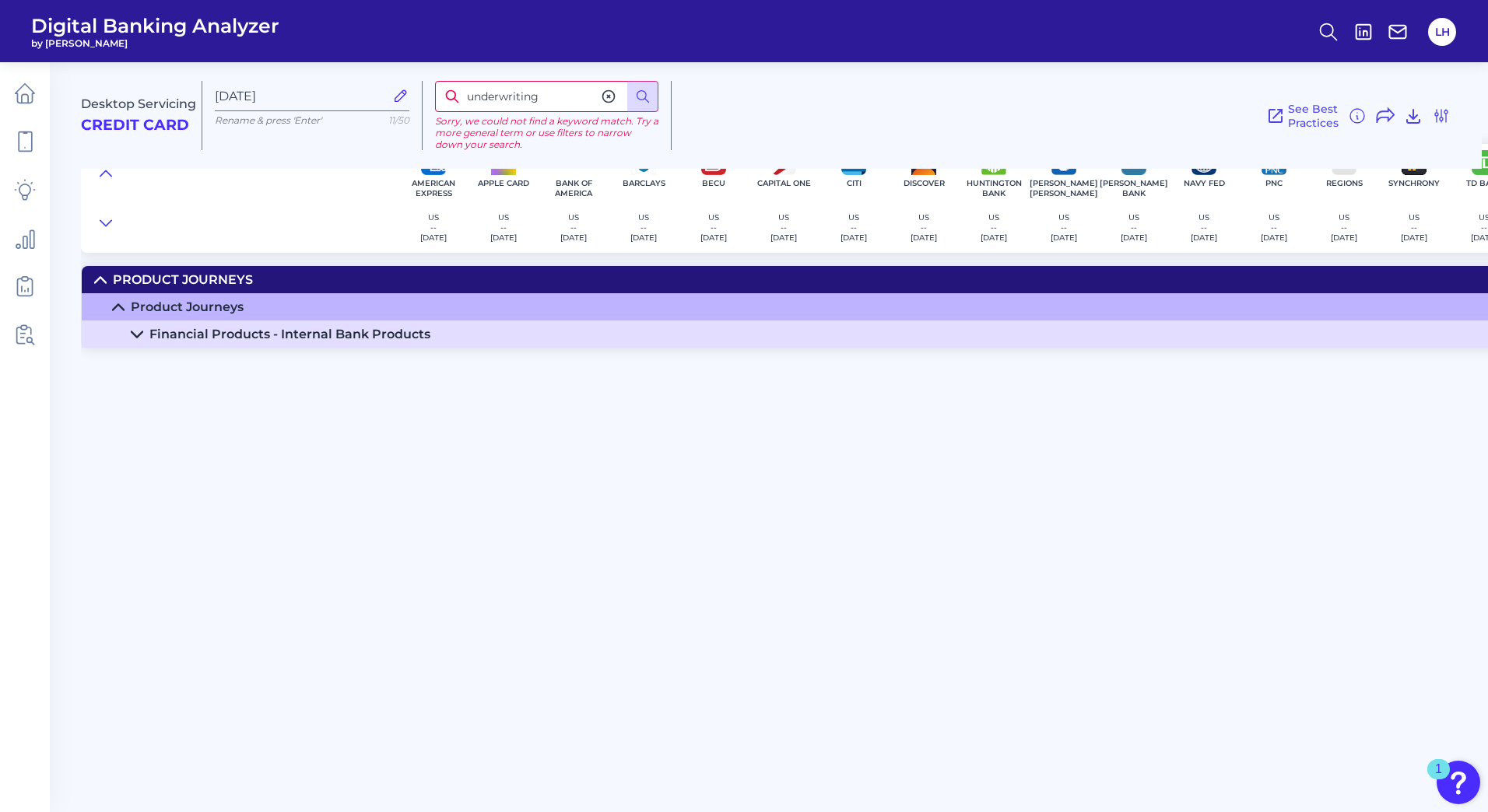
click at [138, 330] on icon at bounding box center [137, 334] width 12 height 12
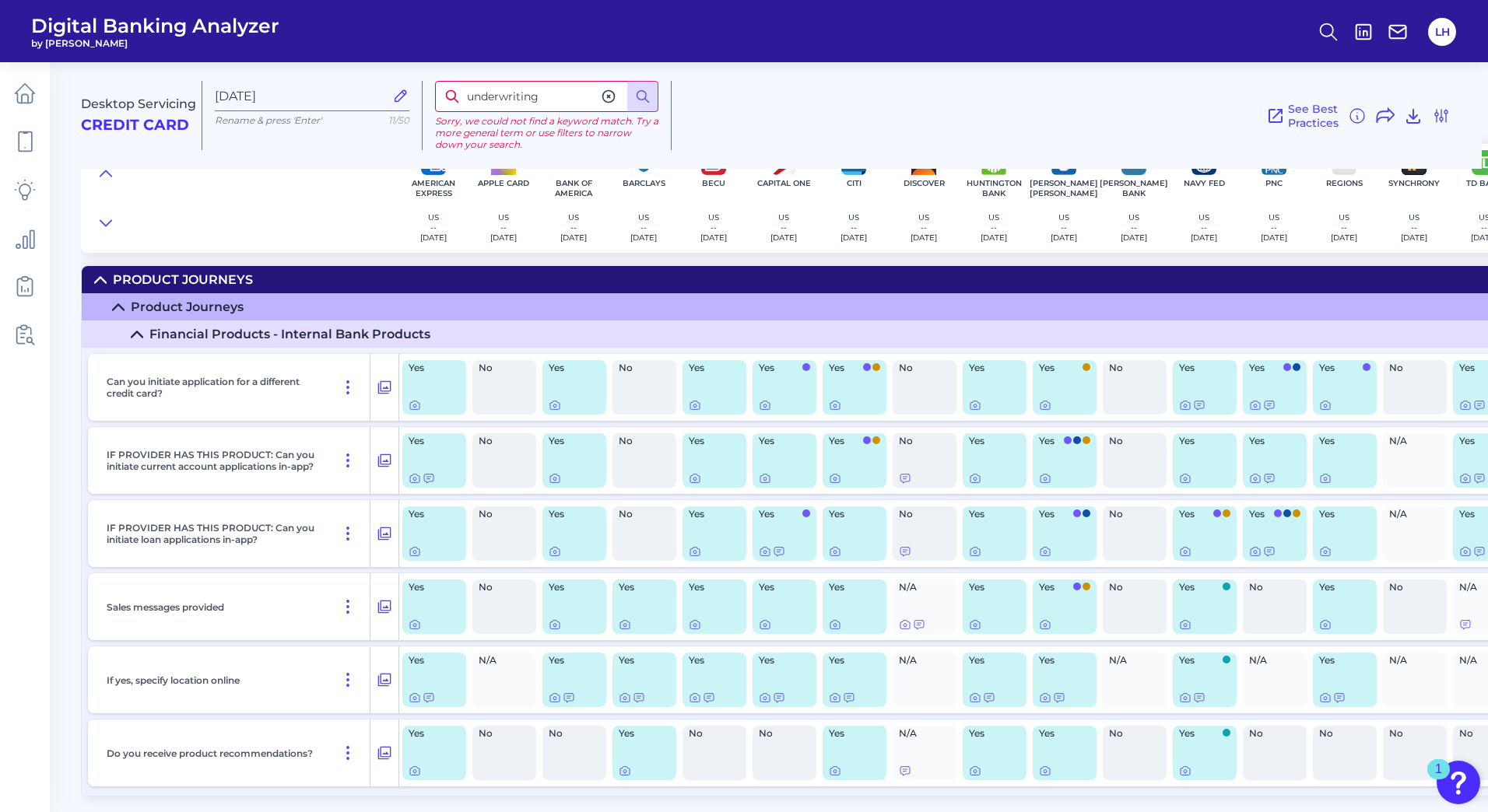
click at [556, 107] on input "underwriting" at bounding box center [546, 96] width 223 height 31
type input "u"
type input "application"
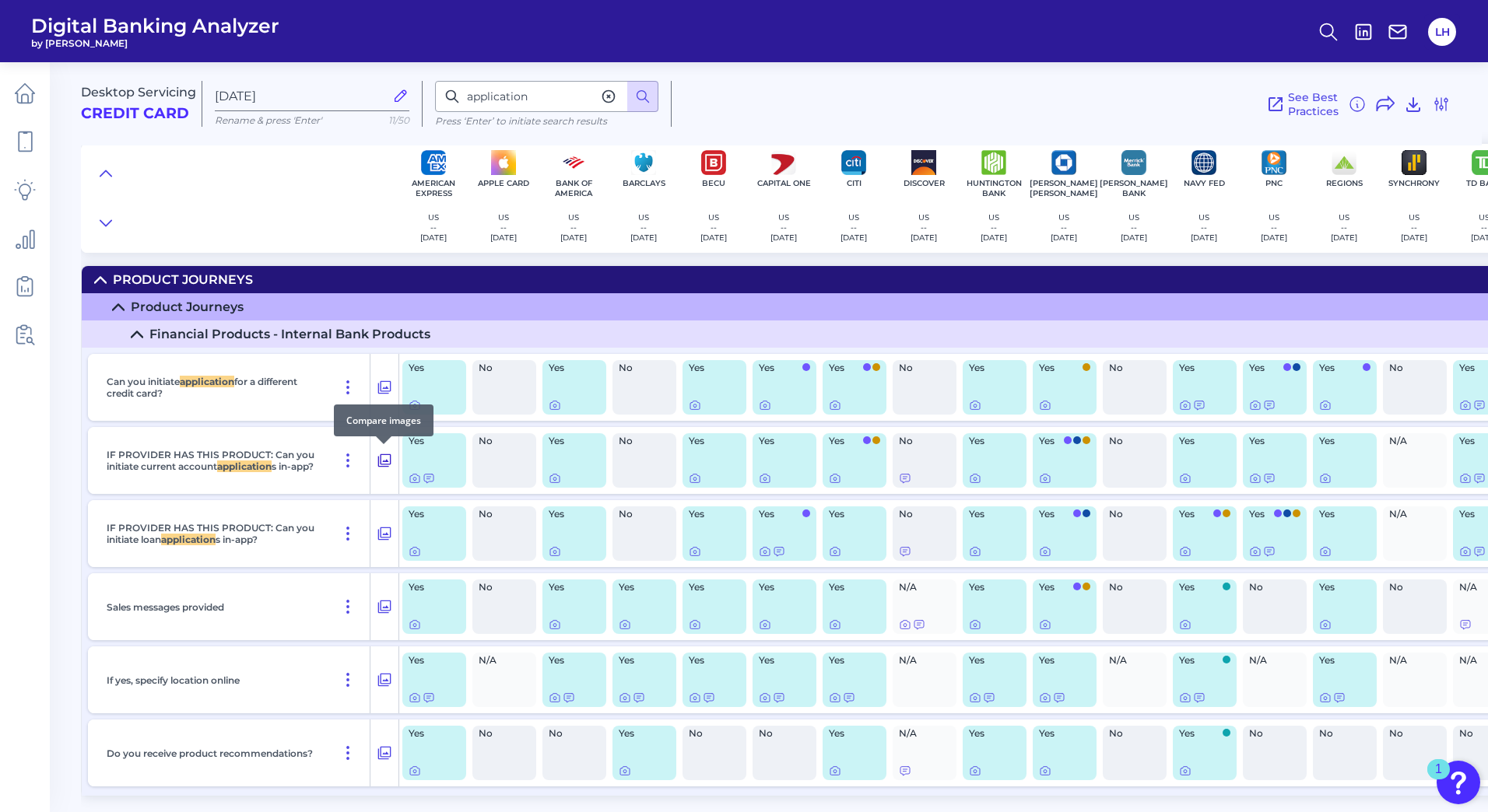
click at [384, 459] on icon at bounding box center [384, 460] width 16 height 19
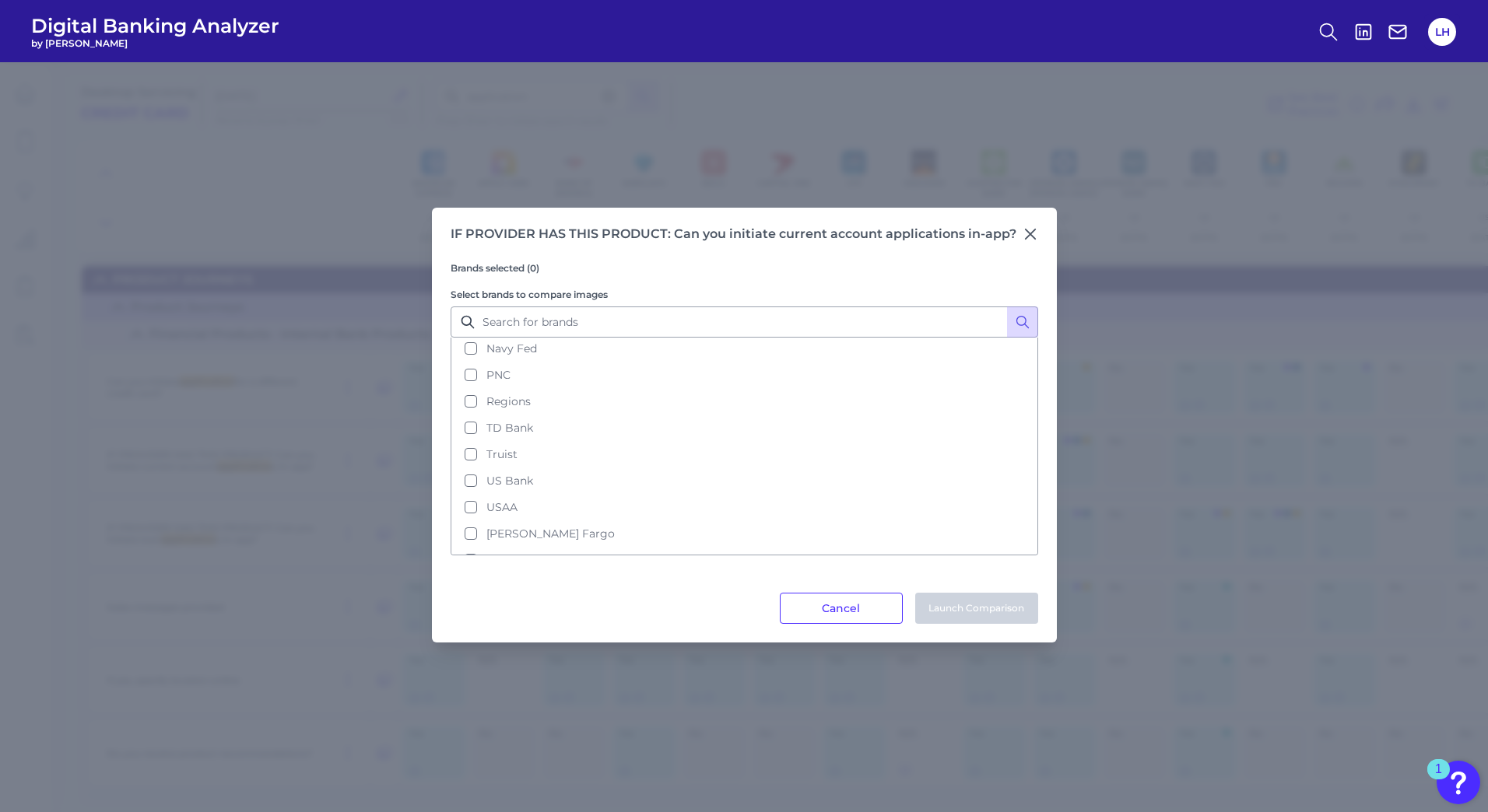
scroll to position [212, 0]
click at [470, 383] on button "PNC" at bounding box center [744, 377] width 584 height 26
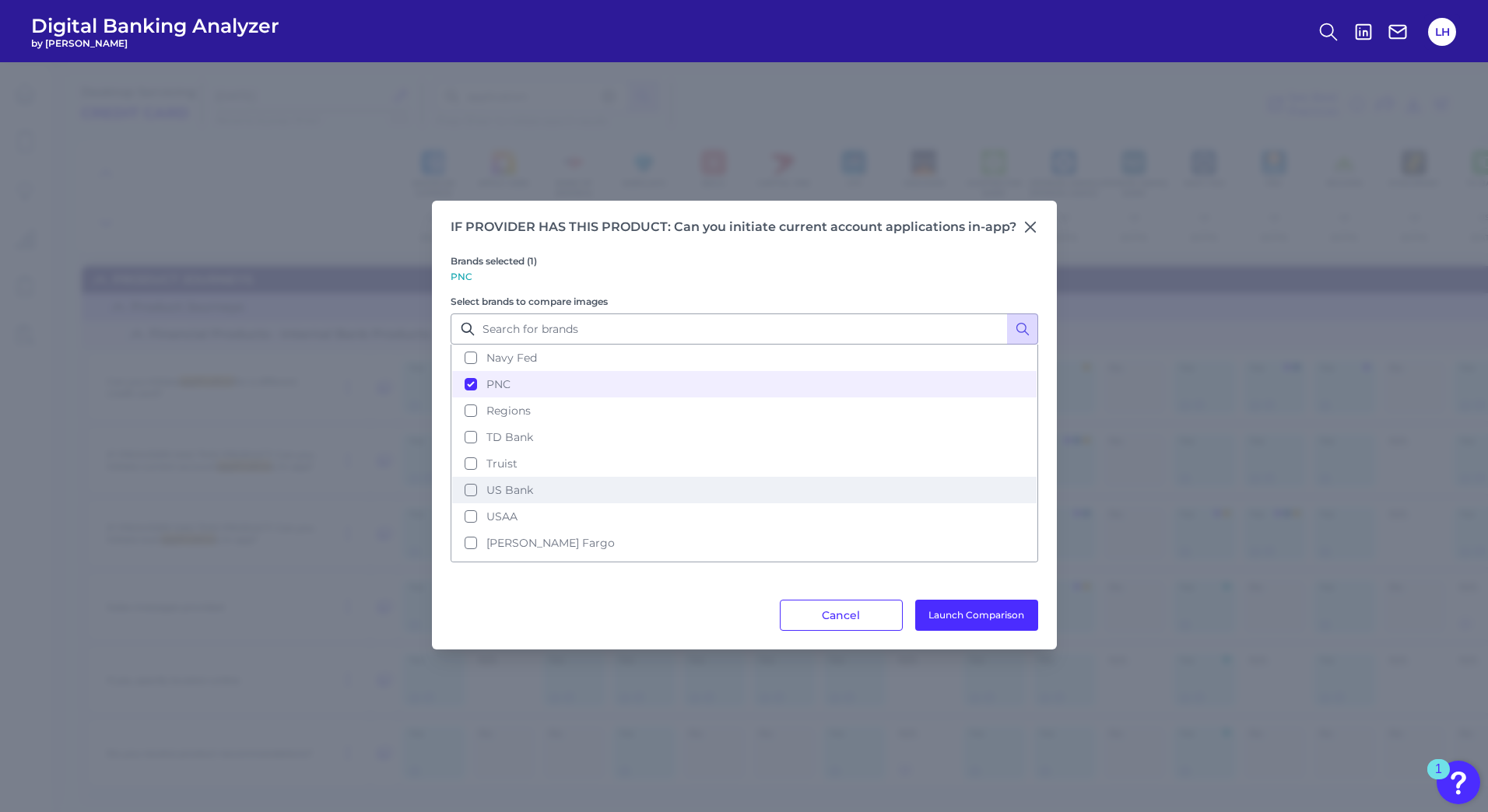
click at [470, 490] on button "US Bank" at bounding box center [744, 490] width 584 height 26
click at [468, 464] on button "Truist" at bounding box center [744, 464] width 584 height 26
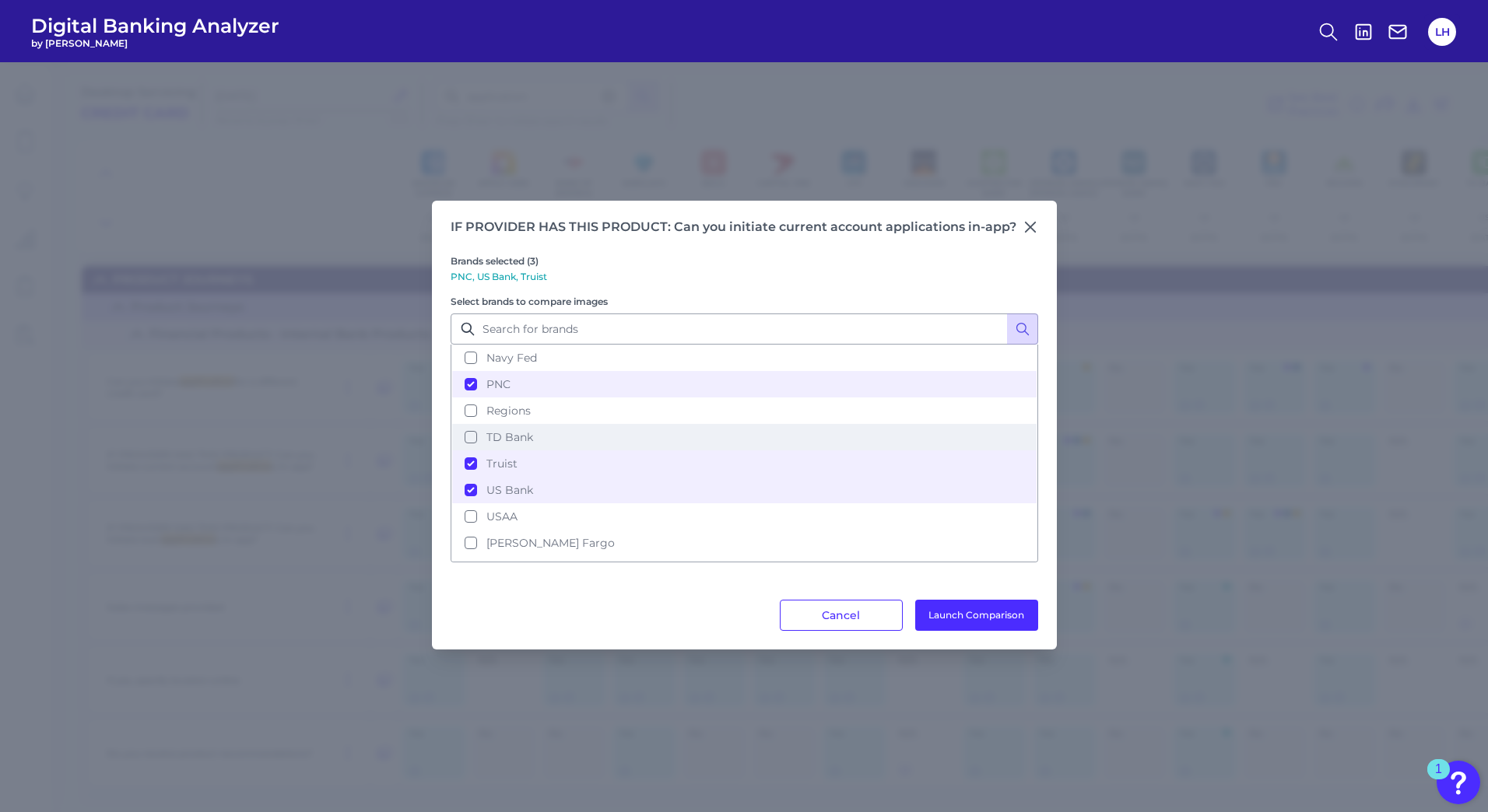
click at [470, 438] on button "TD Bank" at bounding box center [744, 437] width 584 height 26
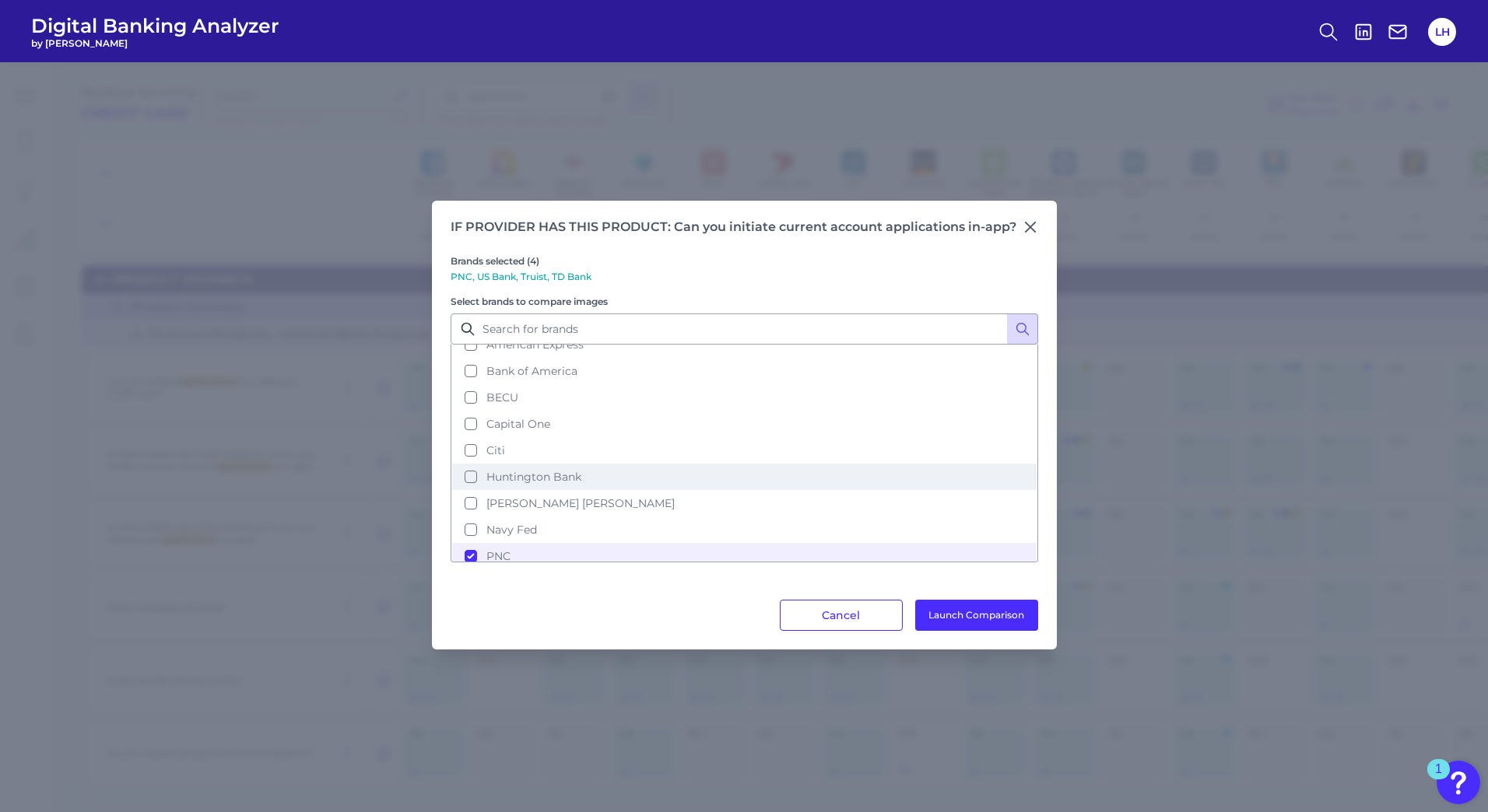
scroll to position [38, 0]
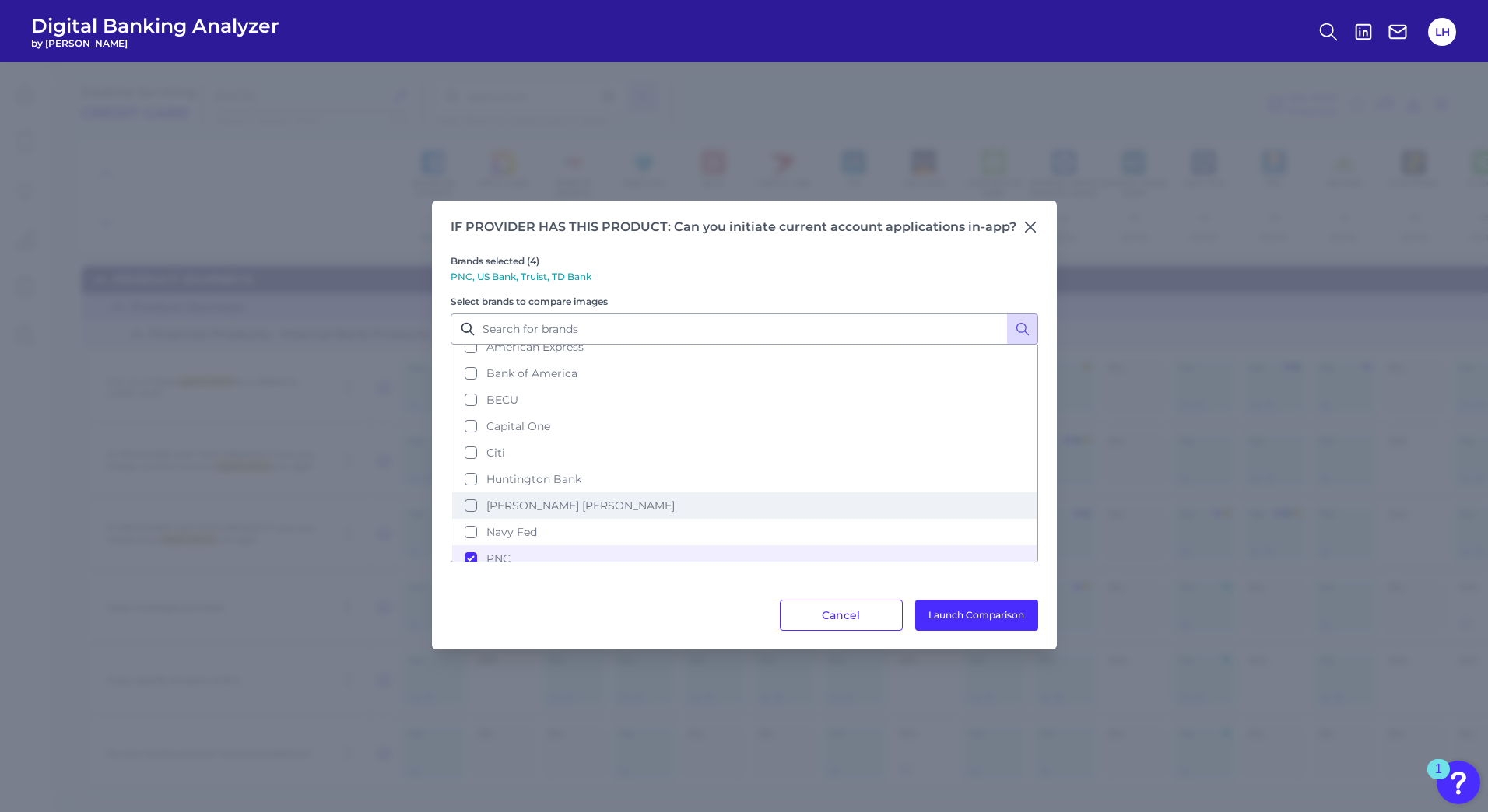
click at [470, 502] on button "[PERSON_NAME] [PERSON_NAME]" at bounding box center [744, 506] width 584 height 26
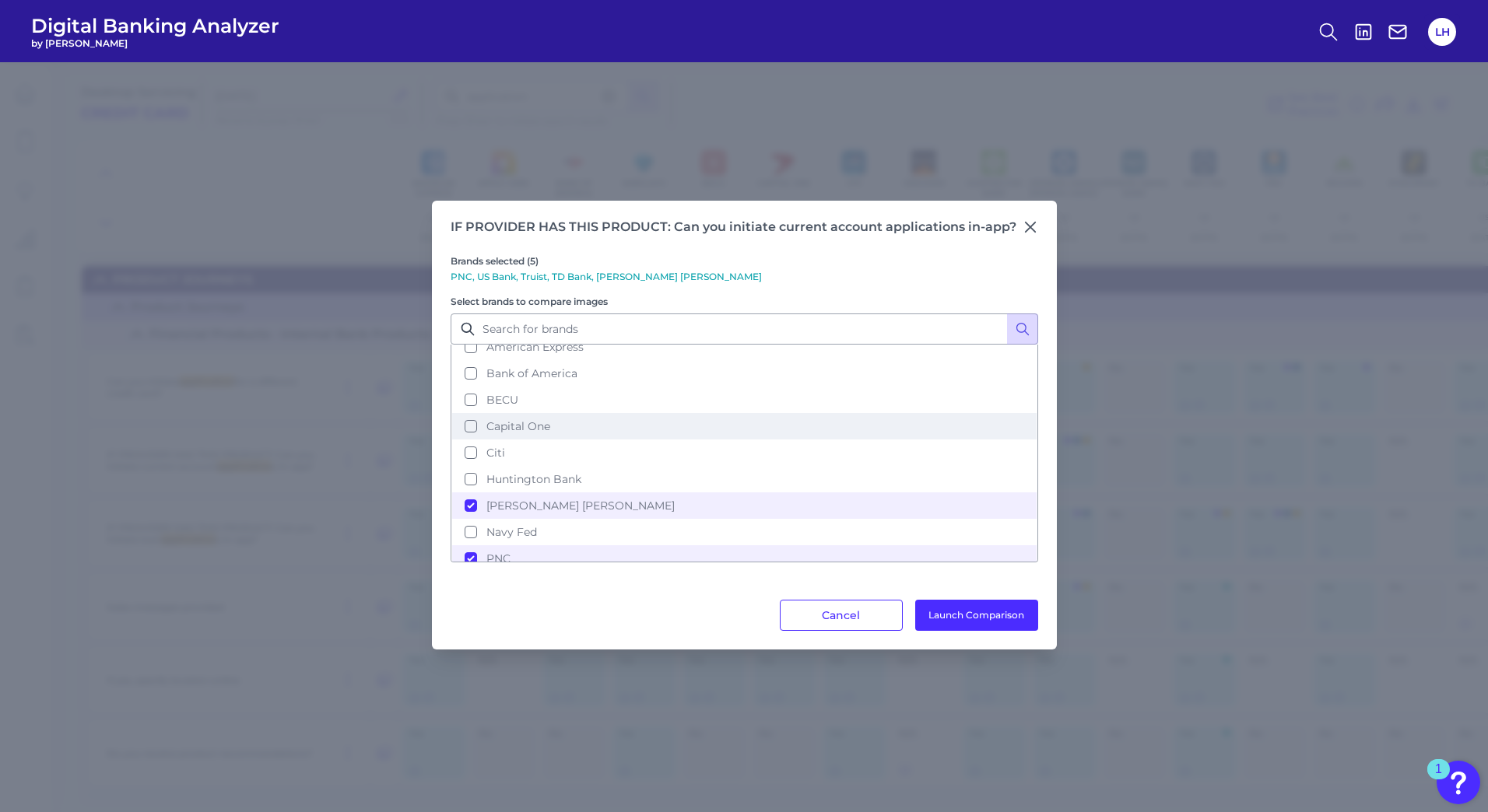
click at [469, 428] on button "Capital One" at bounding box center [744, 427] width 584 height 26
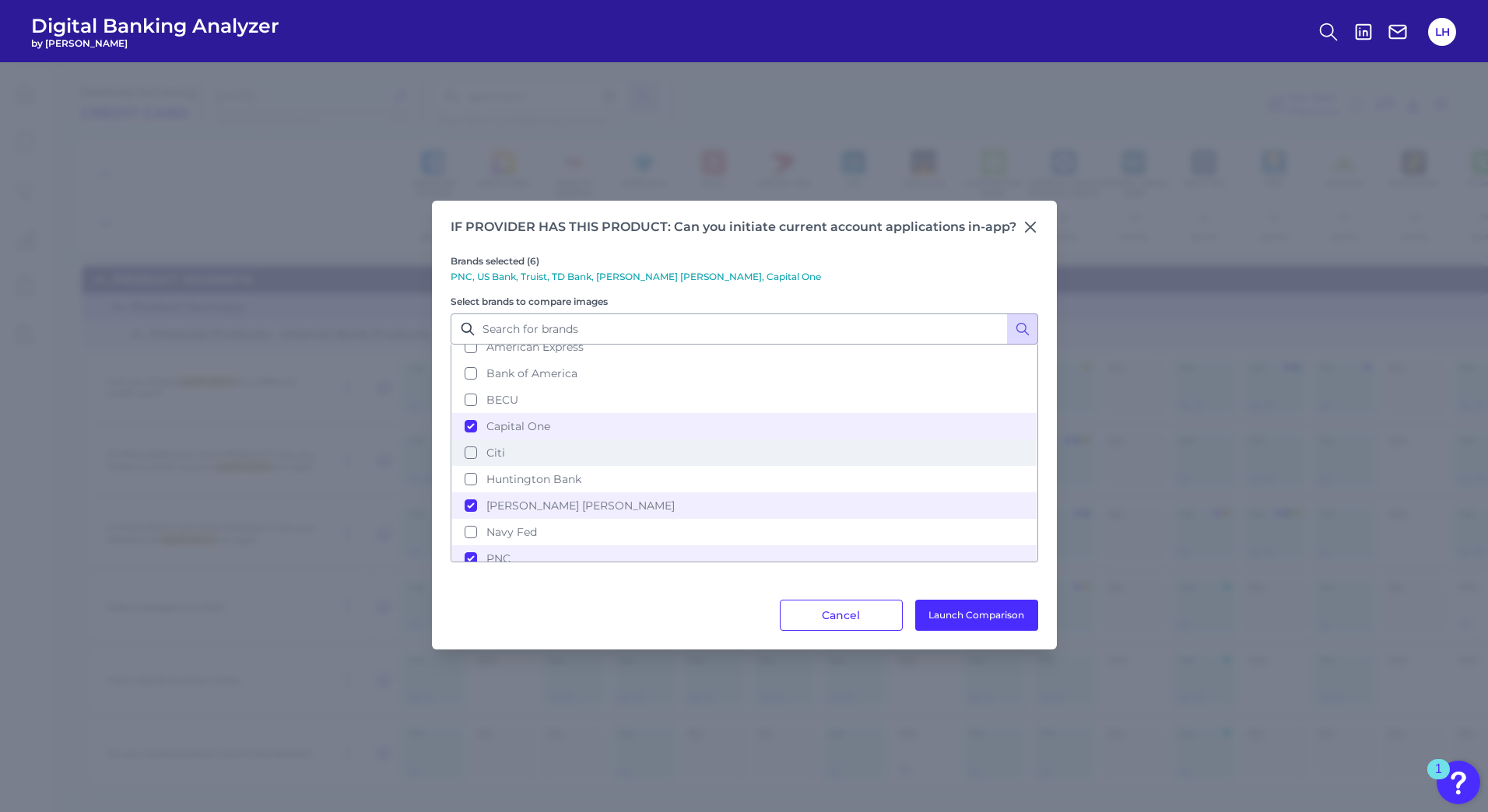
click at [466, 452] on button "Citi" at bounding box center [744, 453] width 584 height 26
click at [943, 609] on button "Launch Comparison" at bounding box center [976, 615] width 123 height 31
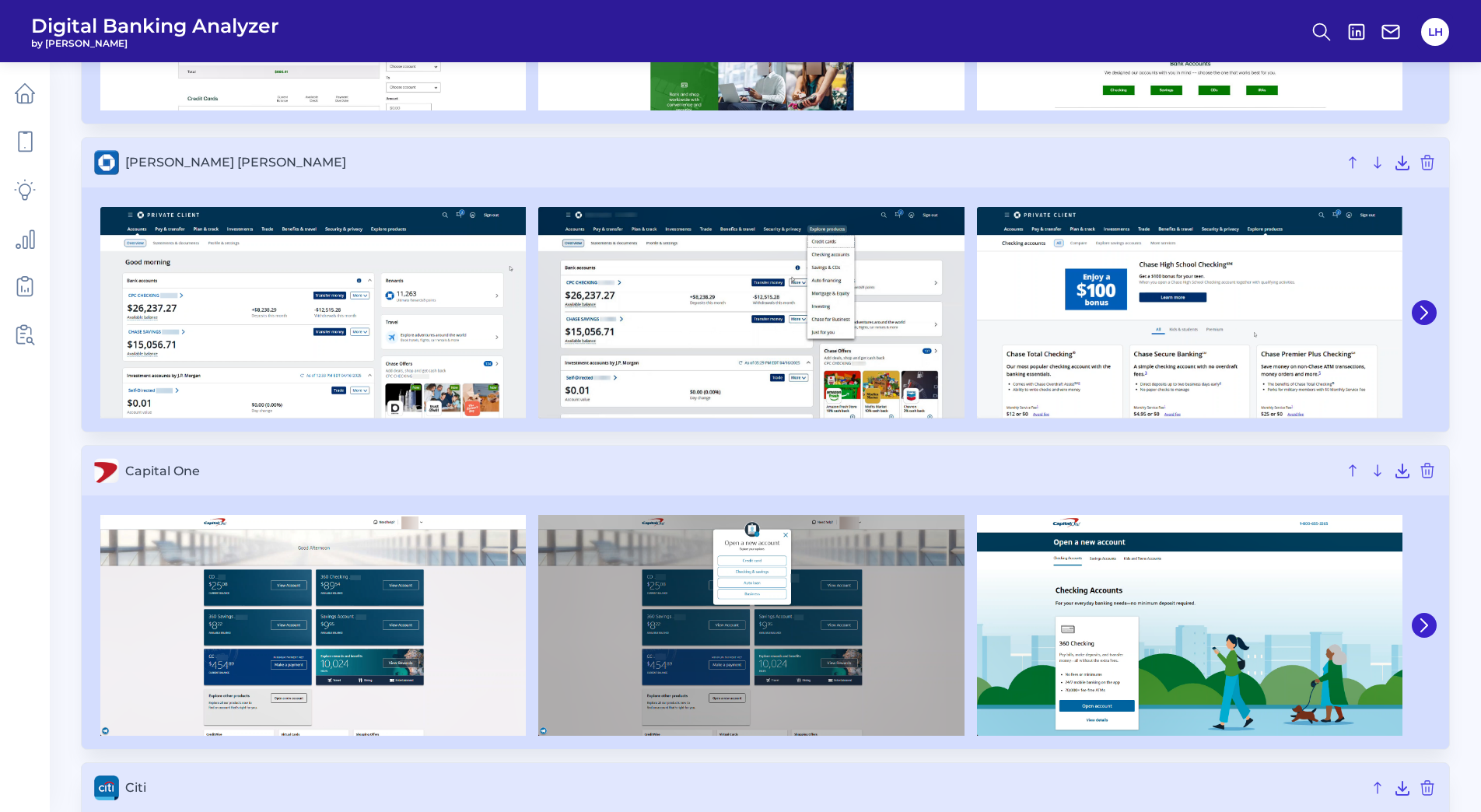
scroll to position [1268, 0]
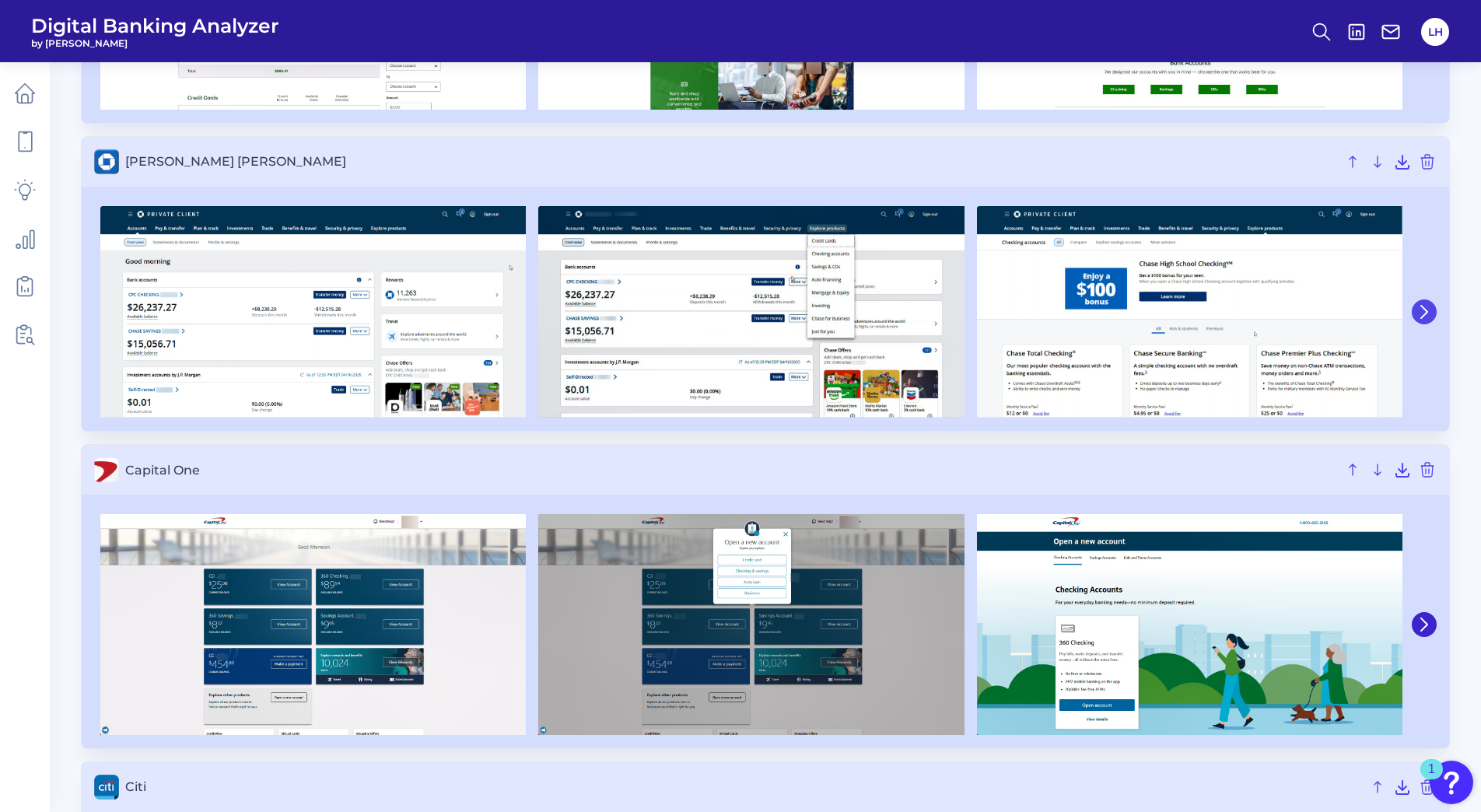
click at [1423, 311] on icon at bounding box center [1424, 311] width 14 height 14
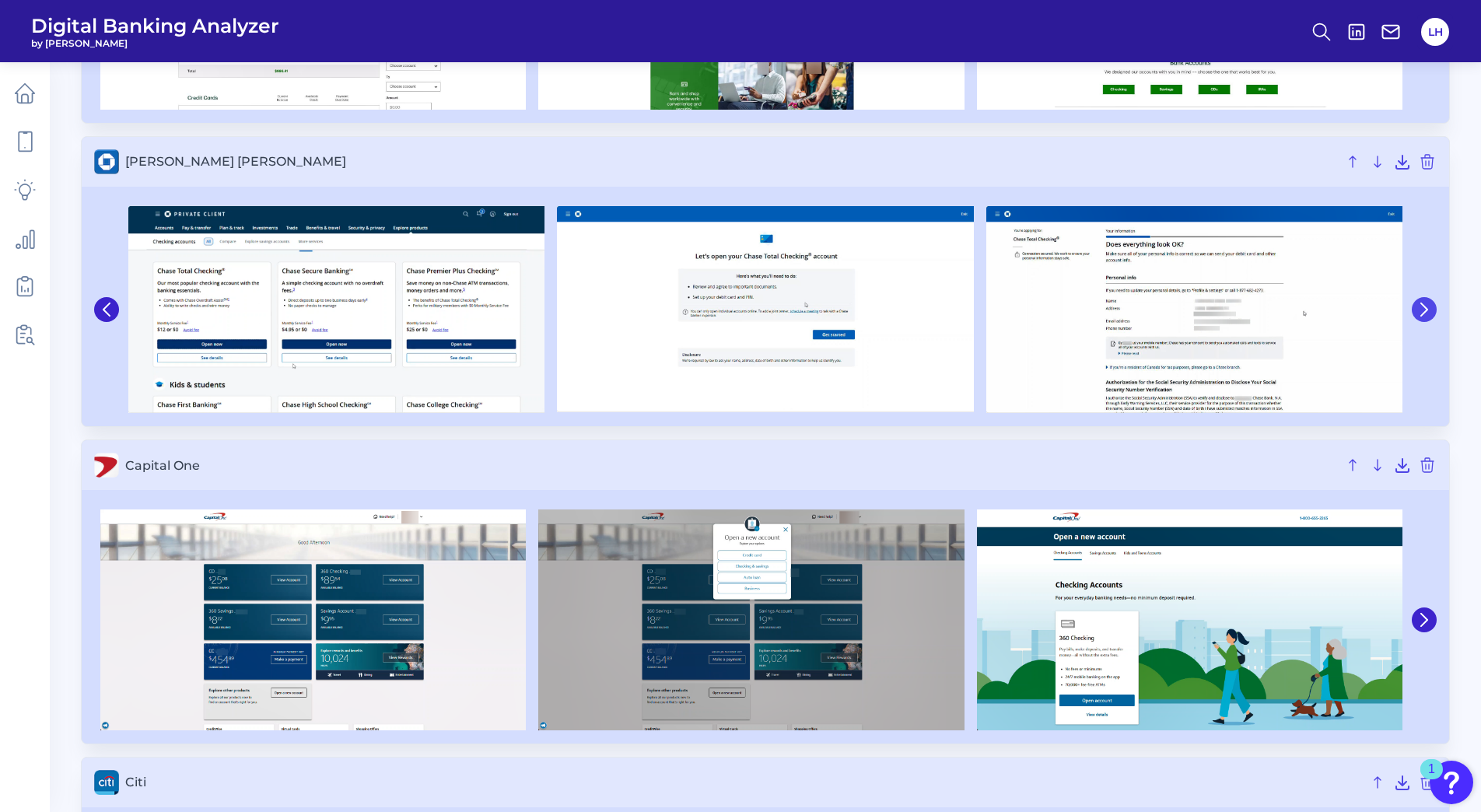
click at [1423, 311] on icon at bounding box center [1424, 309] width 14 height 14
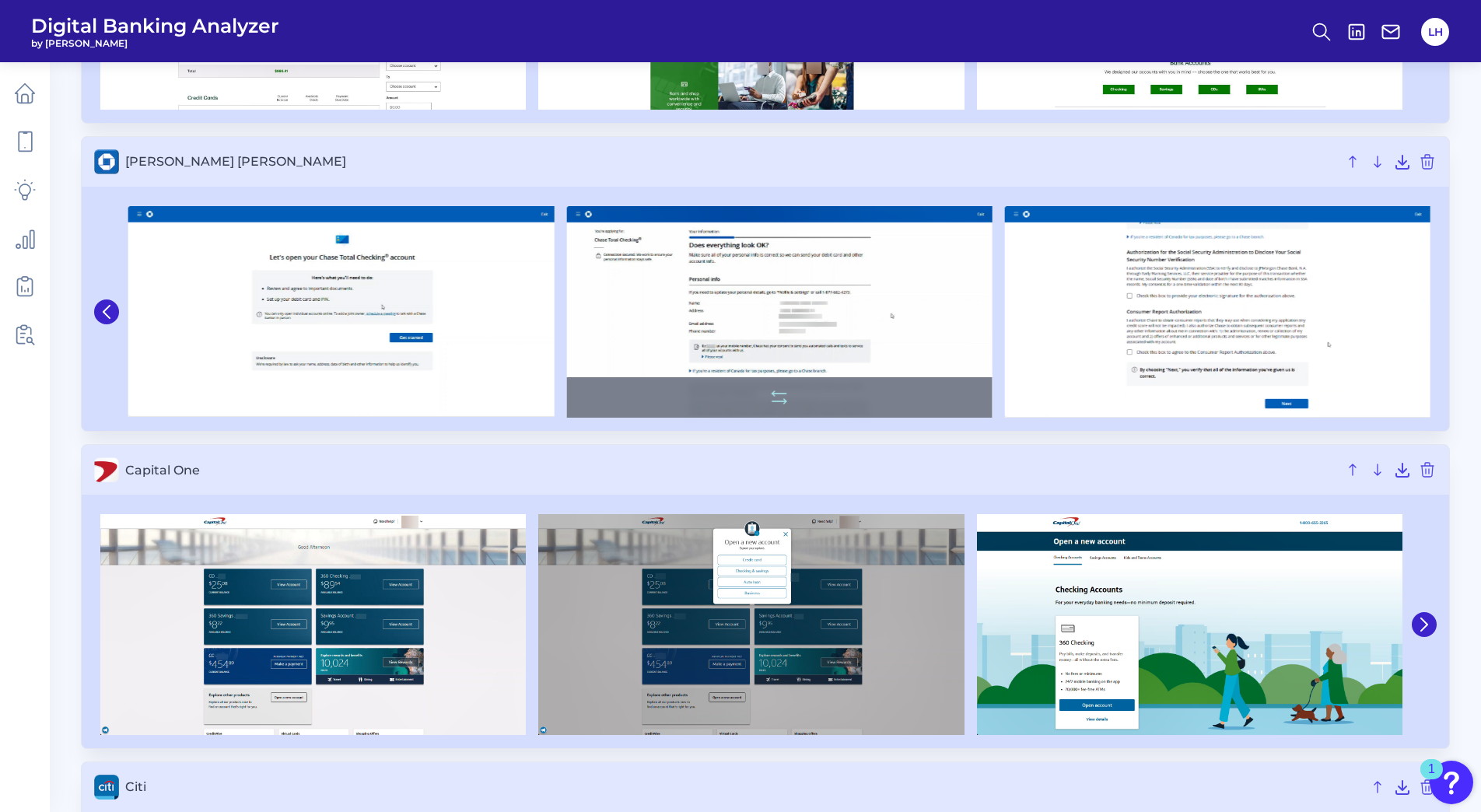
click at [845, 315] on img at bounding box center [779, 311] width 426 height 212
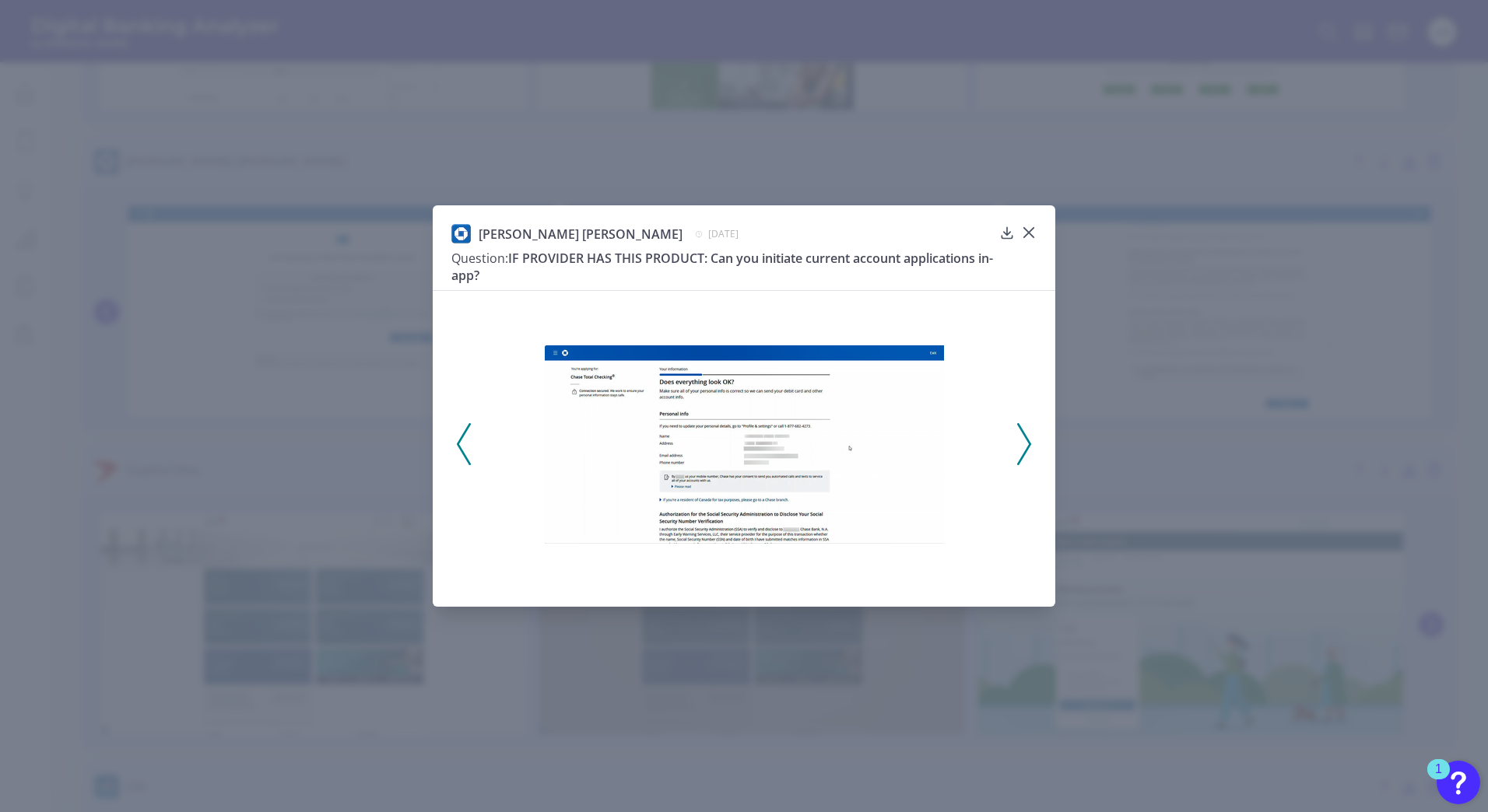
click at [1029, 435] on icon at bounding box center [1024, 444] width 14 height 42
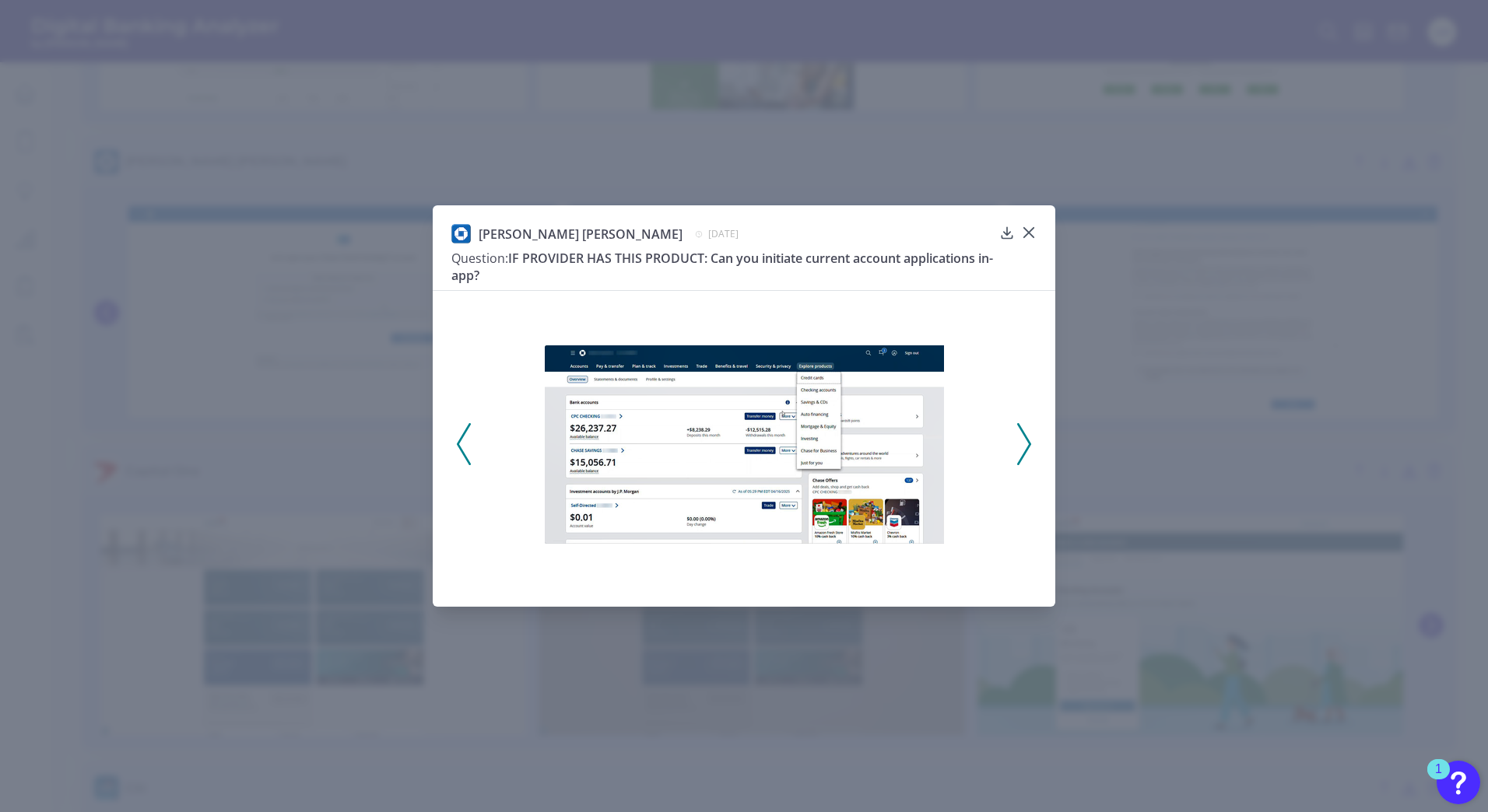
click at [1029, 435] on icon at bounding box center [1024, 444] width 14 height 42
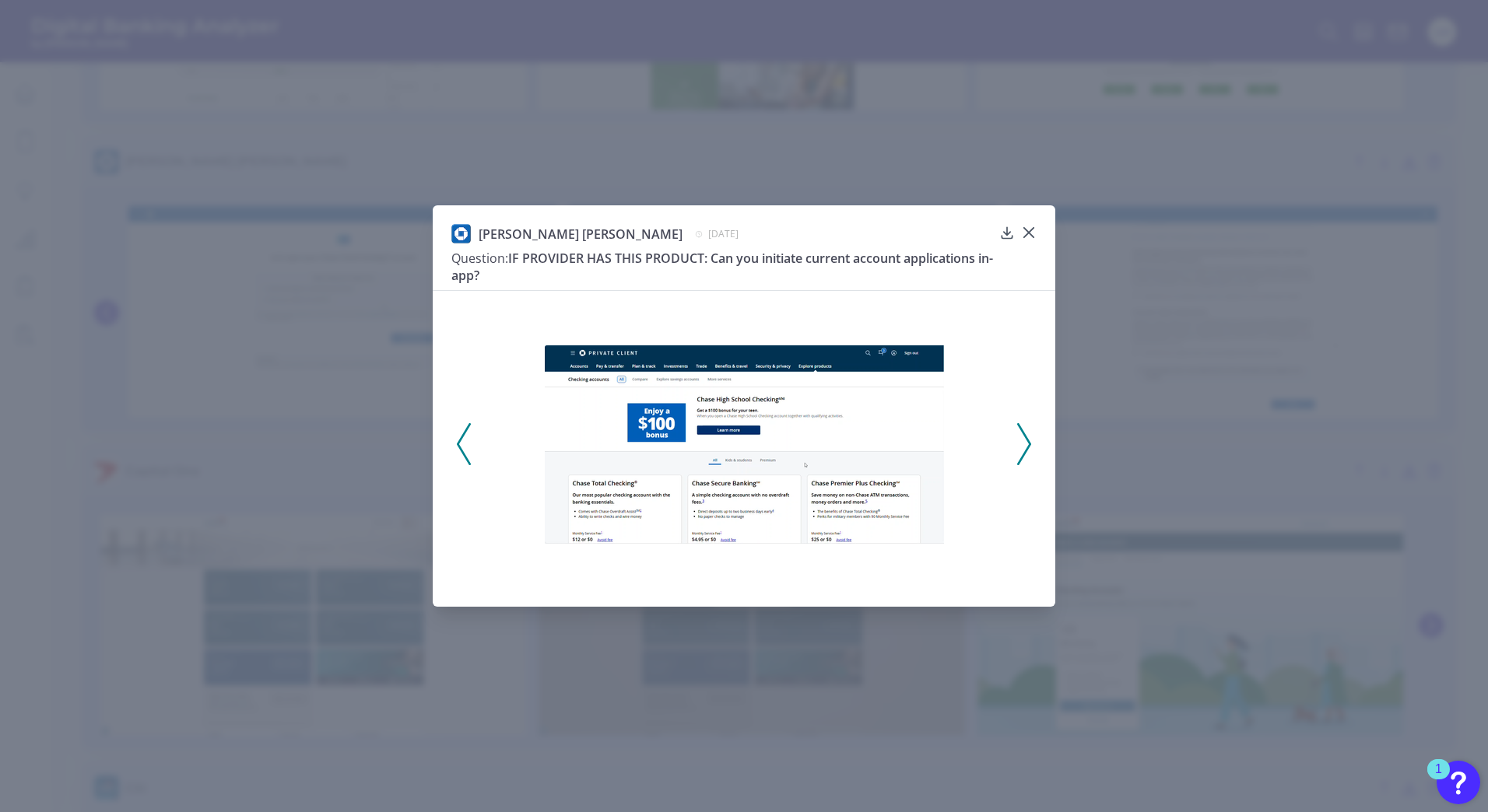
click at [1029, 435] on icon at bounding box center [1024, 444] width 14 height 42
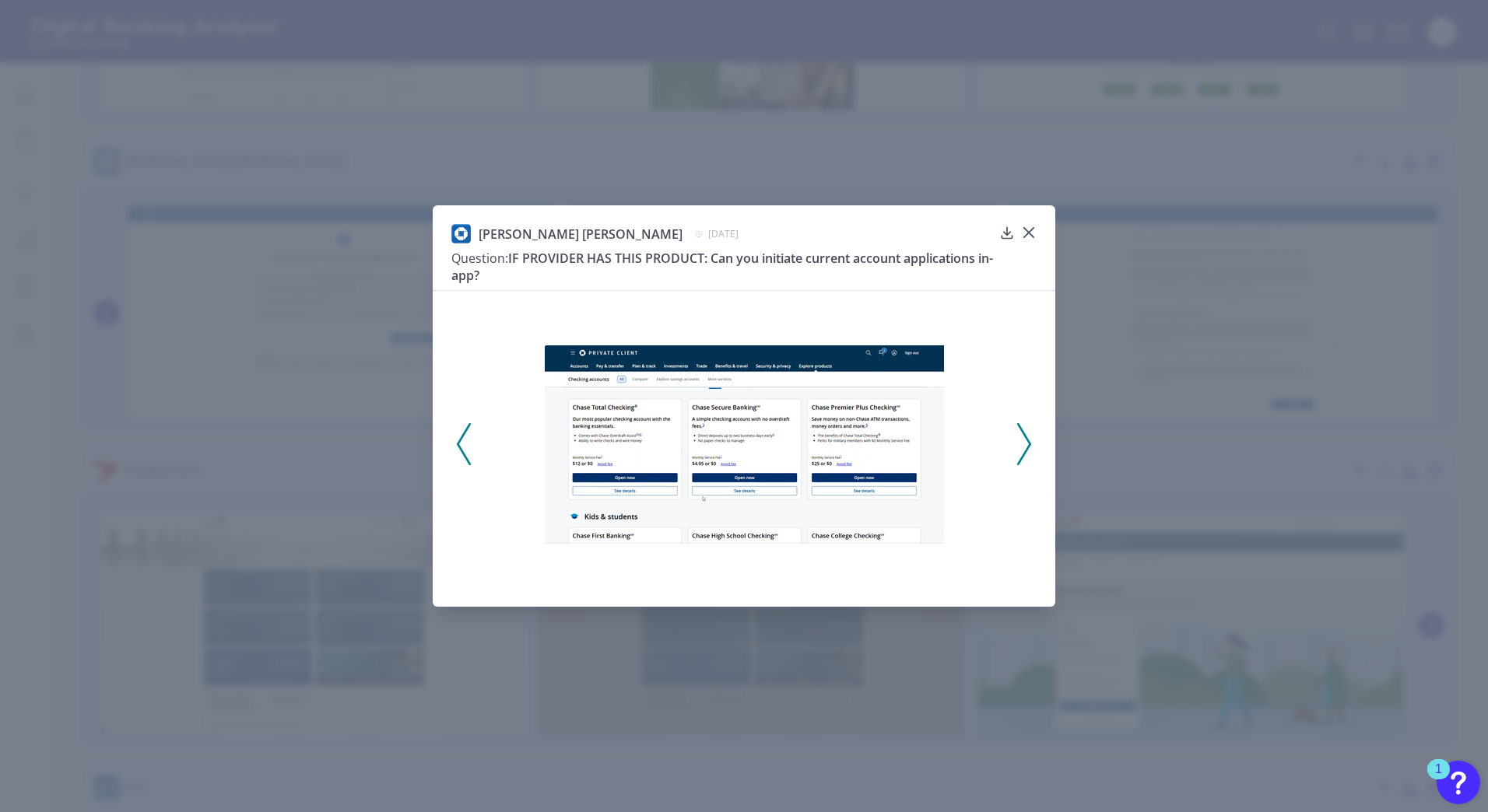
click at [1029, 435] on icon at bounding box center [1024, 444] width 14 height 42
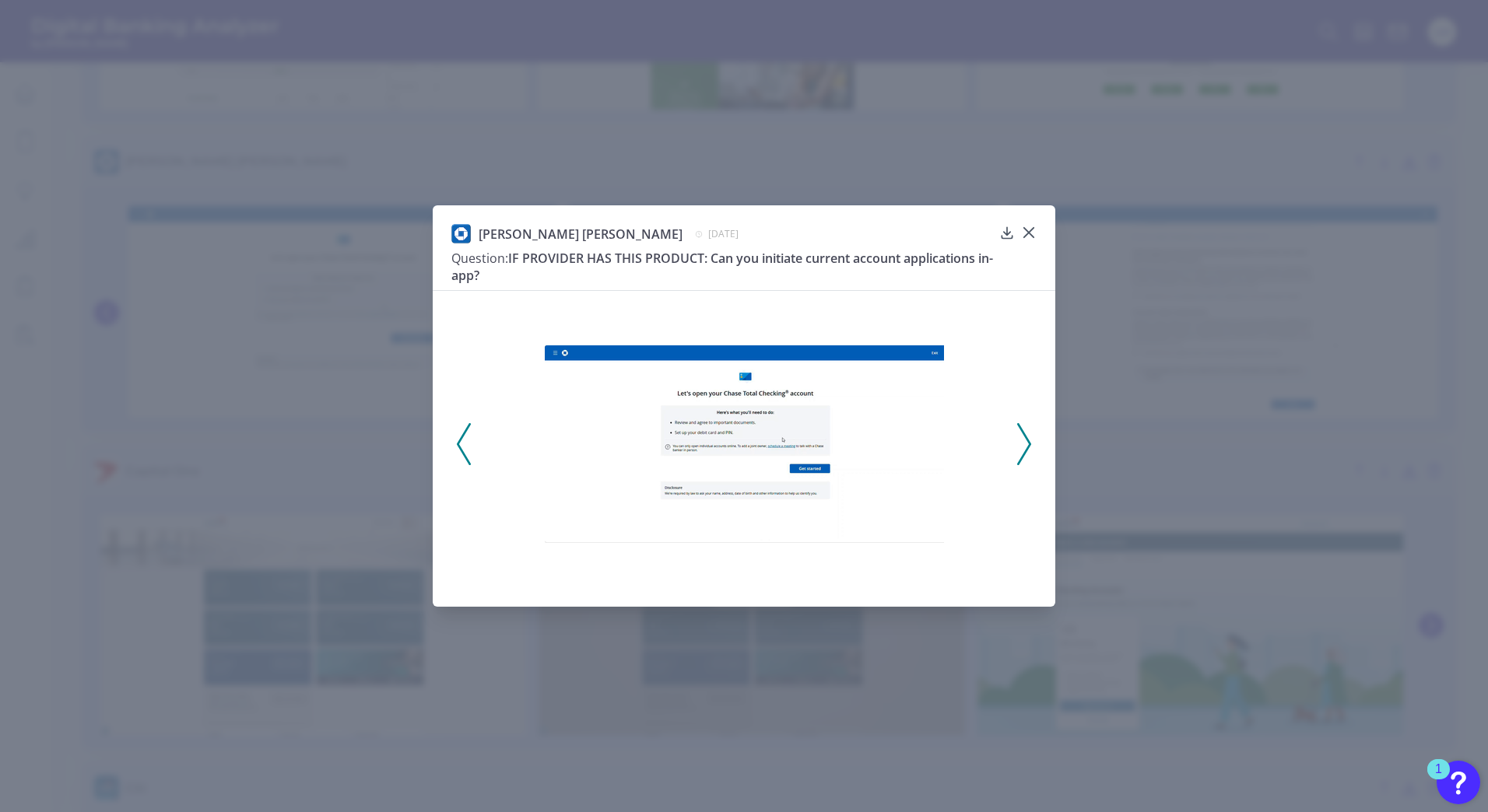
click at [1029, 435] on icon at bounding box center [1024, 444] width 14 height 42
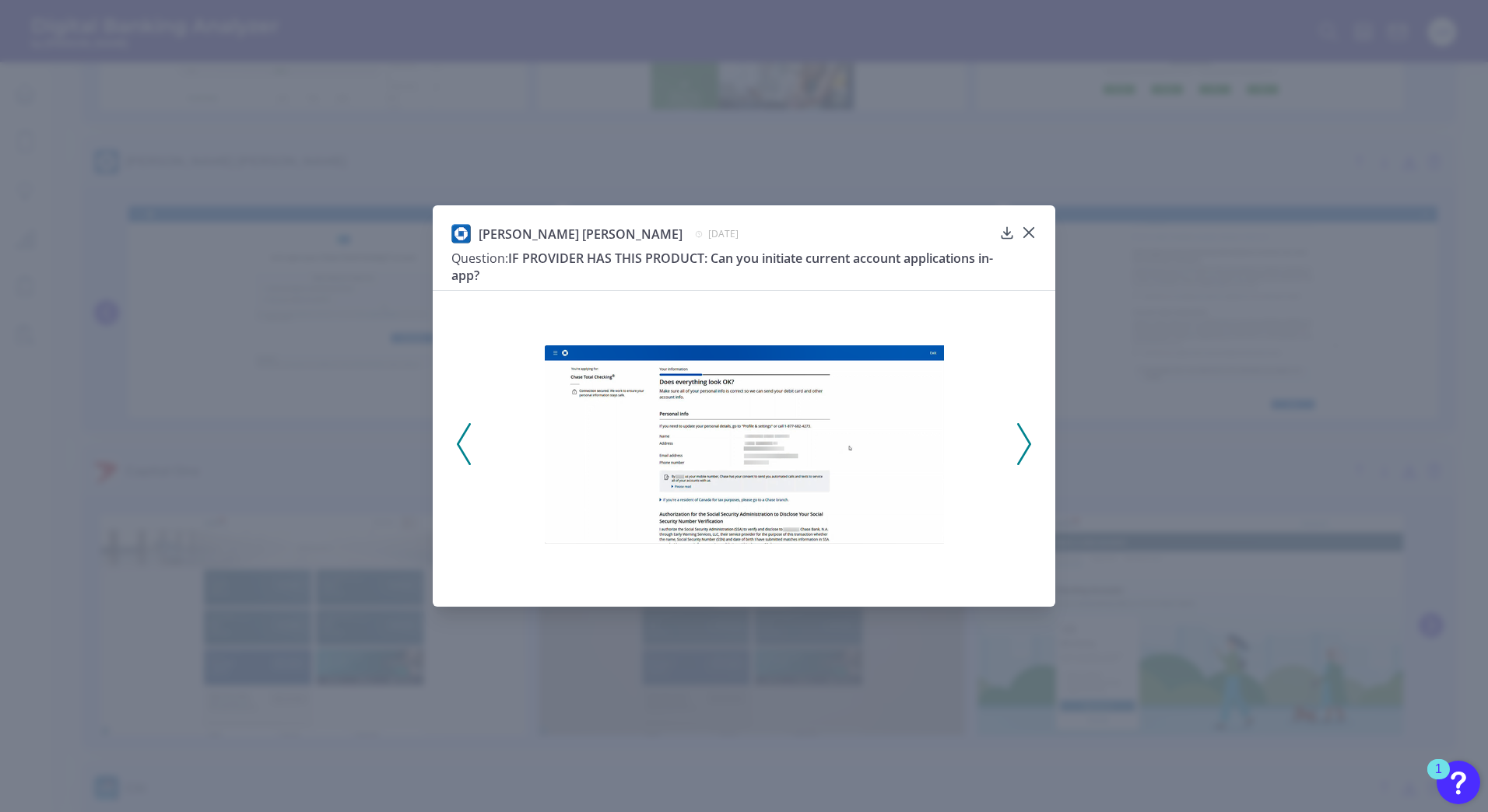
click at [1029, 435] on icon at bounding box center [1024, 444] width 14 height 42
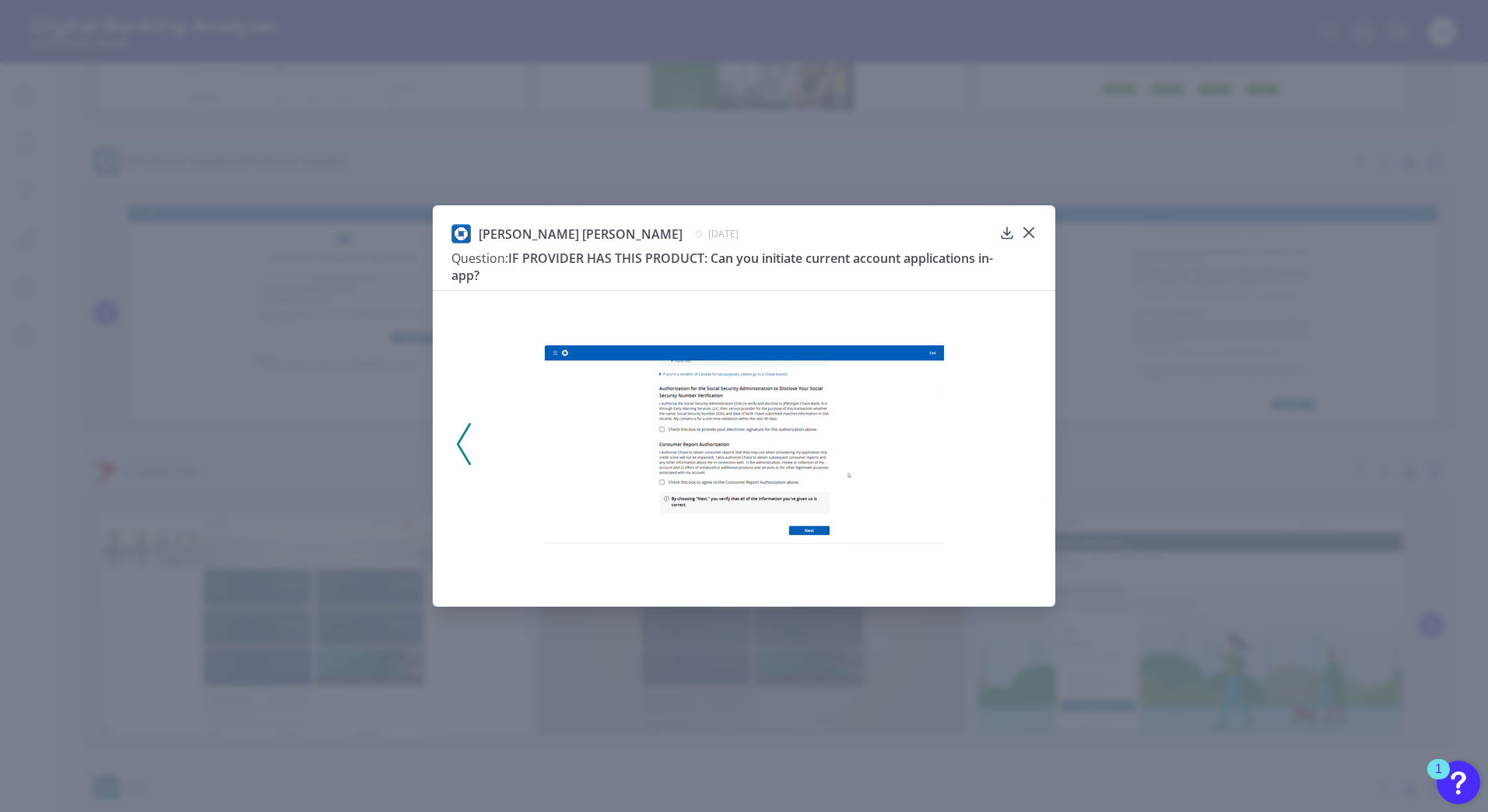
click at [1029, 435] on div at bounding box center [744, 439] width 623 height 298
click at [1034, 237] on div at bounding box center [1028, 243] width 16 height 16
click at [1030, 227] on icon at bounding box center [1028, 232] width 16 height 16
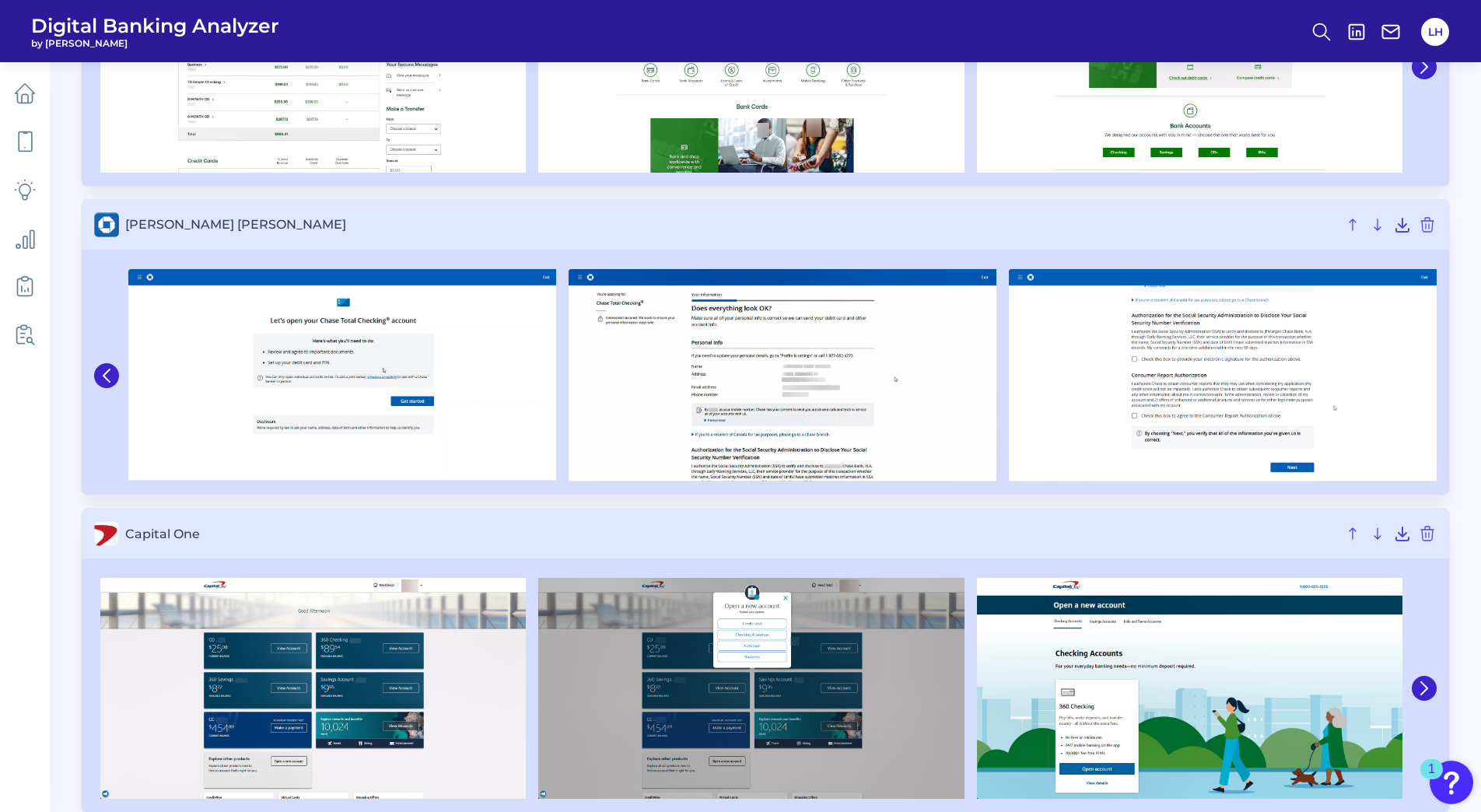
scroll to position [1434, 0]
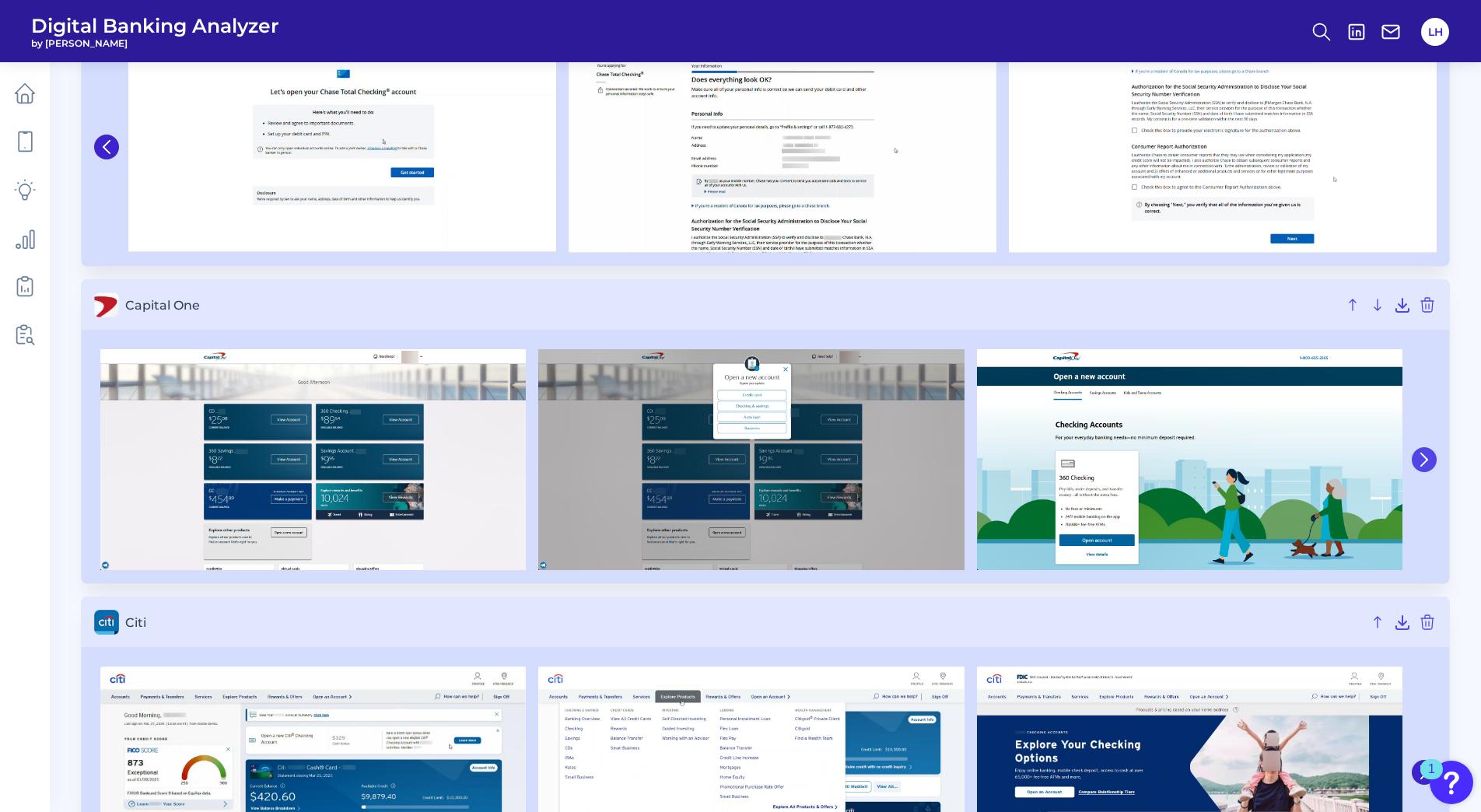
click at [1418, 455] on icon at bounding box center [1424, 460] width 14 height 14
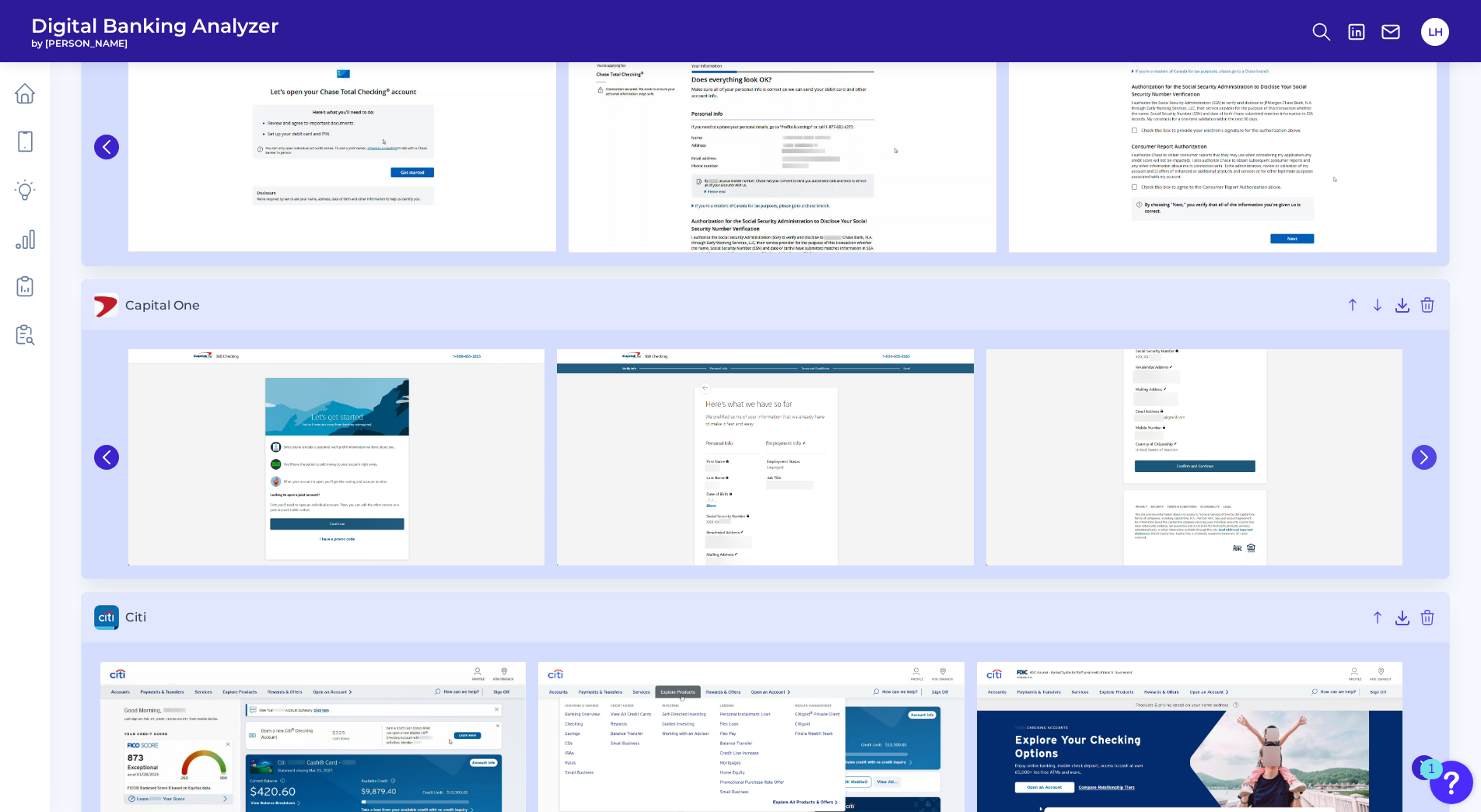
click at [1418, 455] on icon at bounding box center [1424, 457] width 14 height 14
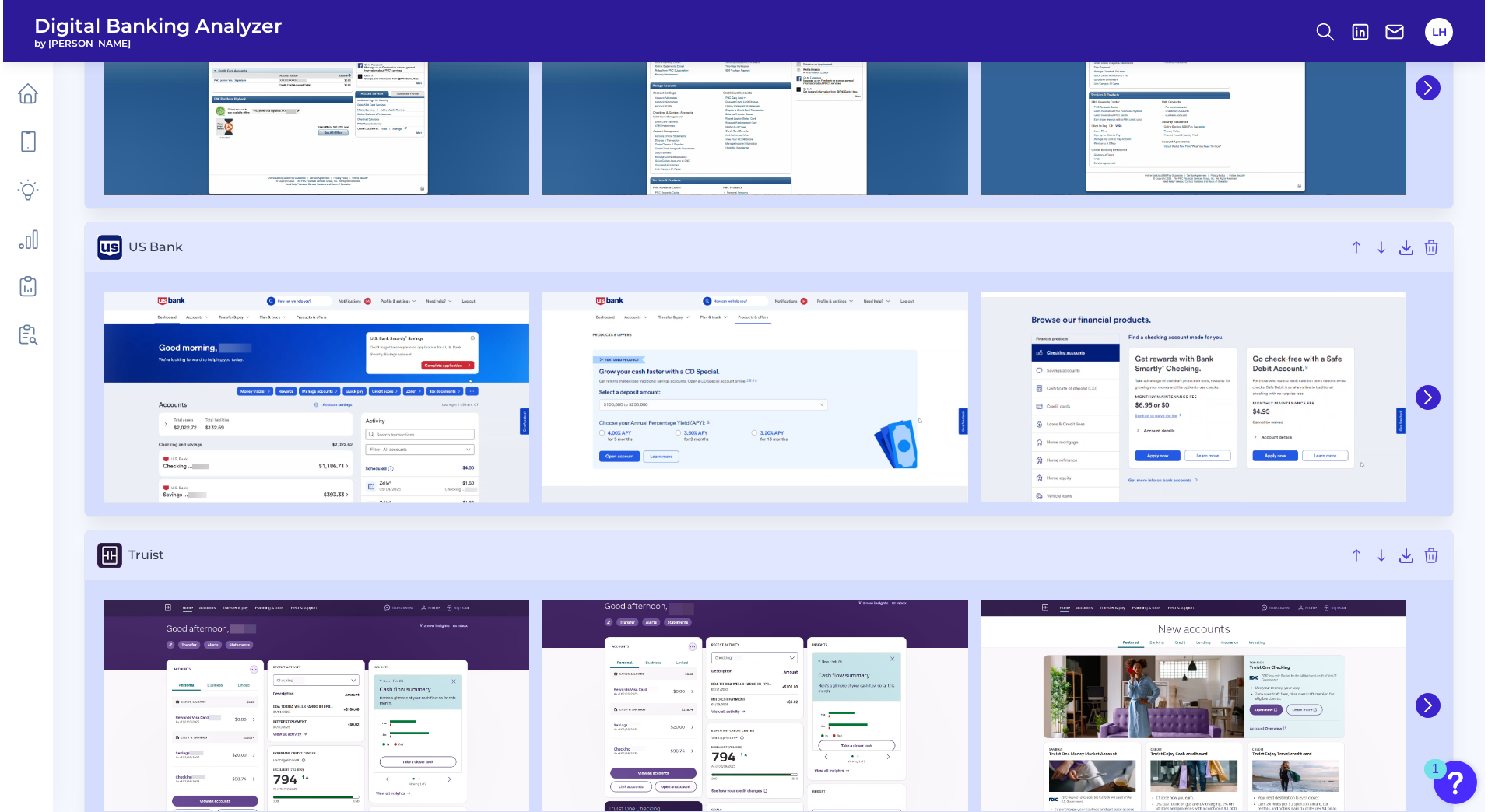
scroll to position [0, 0]
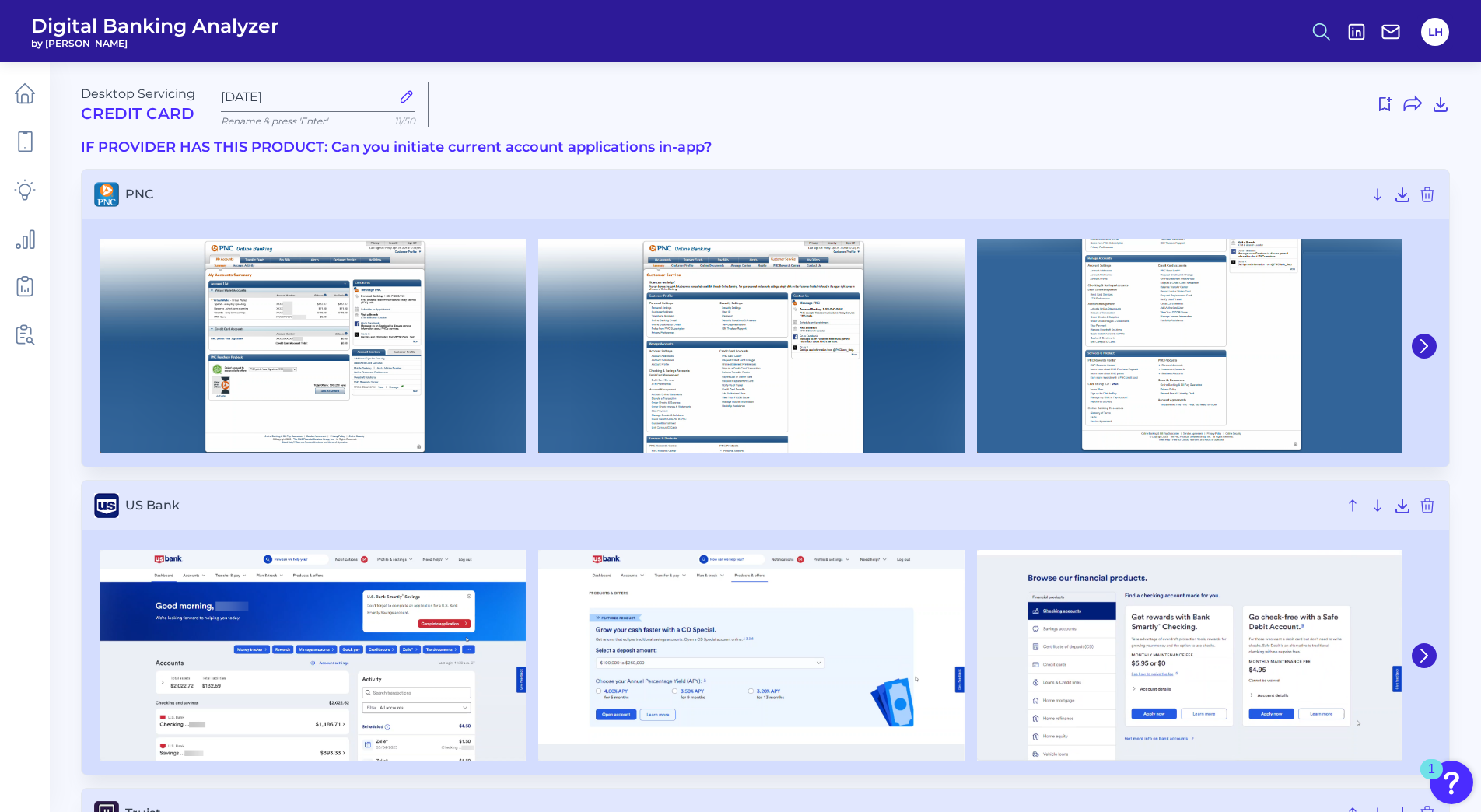
click at [1327, 23] on icon at bounding box center [1322, 32] width 21 height 21
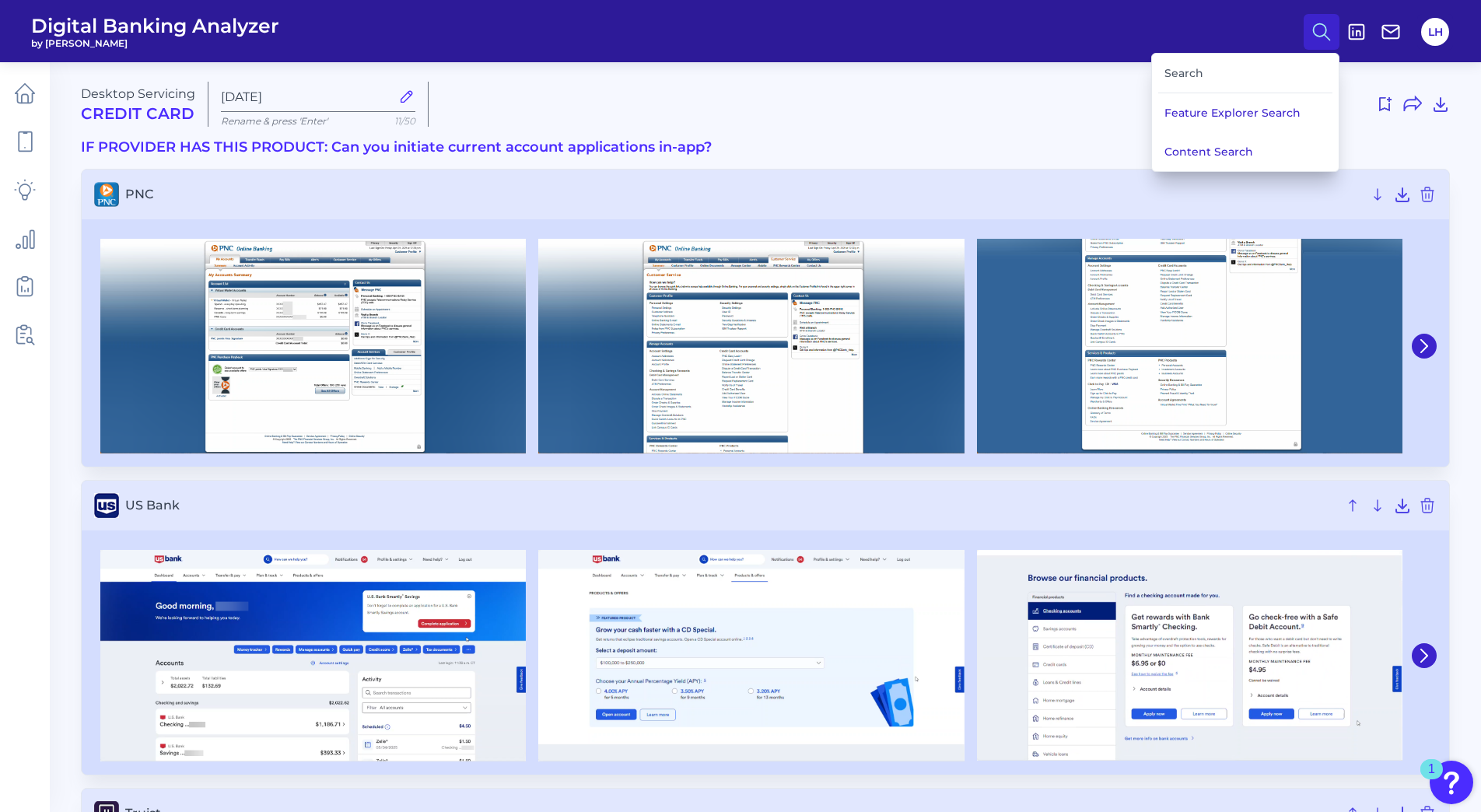
click at [1208, 67] on div "Search" at bounding box center [1245, 73] width 175 height 40
click at [1205, 114] on button "Feature Explorer Search" at bounding box center [1245, 112] width 187 height 39
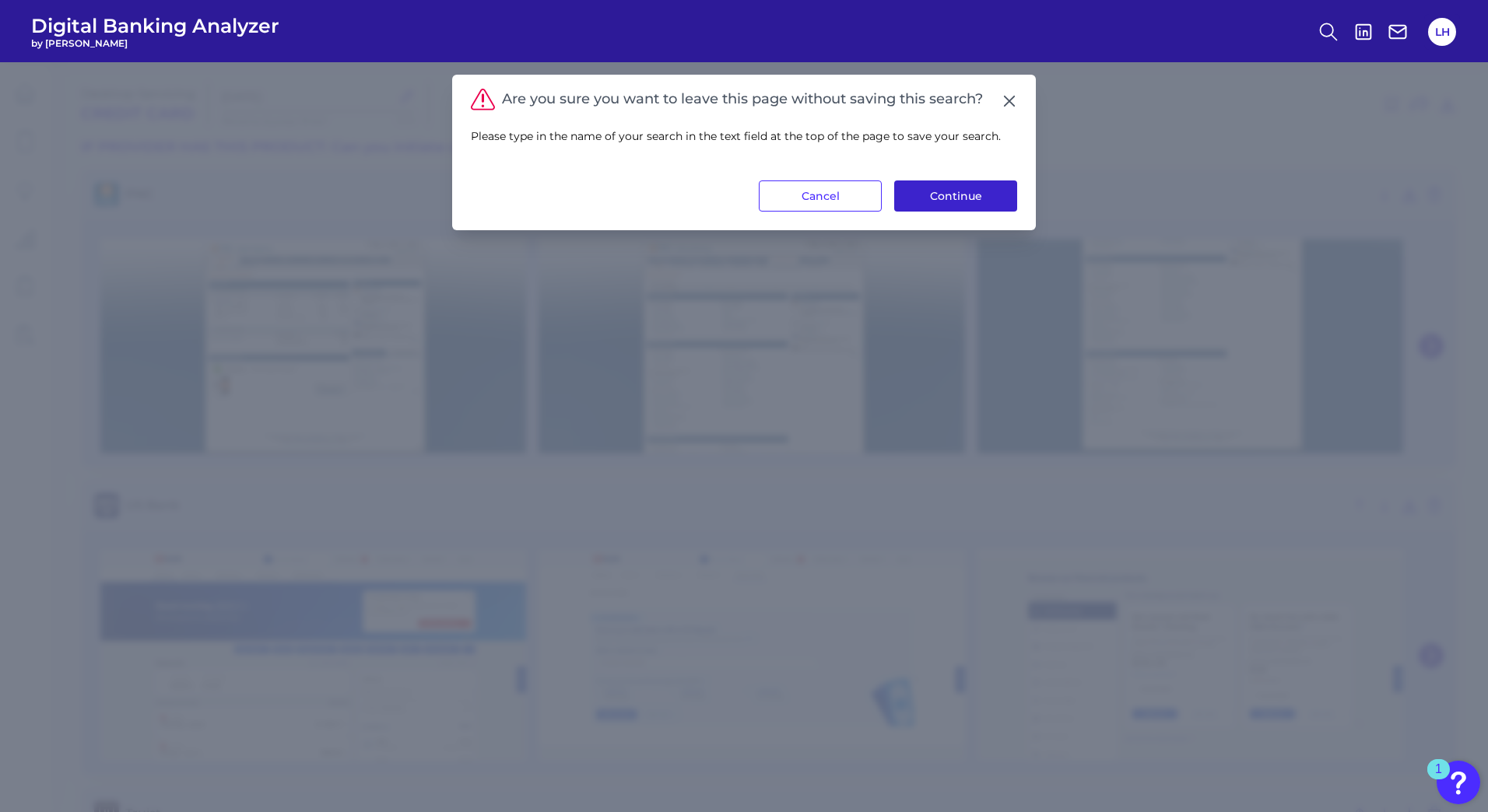
click at [988, 203] on button "Continue" at bounding box center [955, 196] width 123 height 31
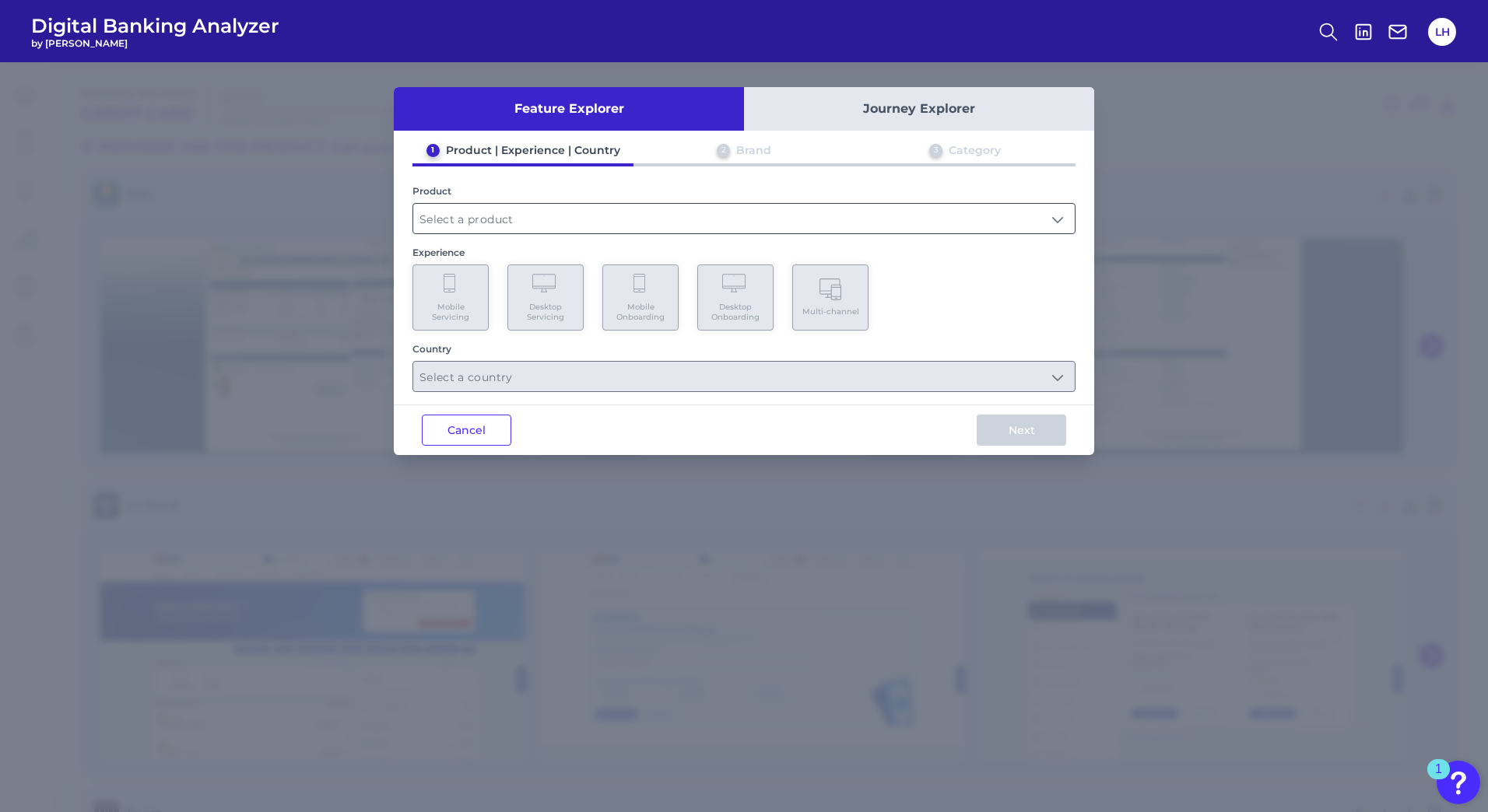
click at [774, 213] on input "text" at bounding box center [744, 218] width 662 height 30
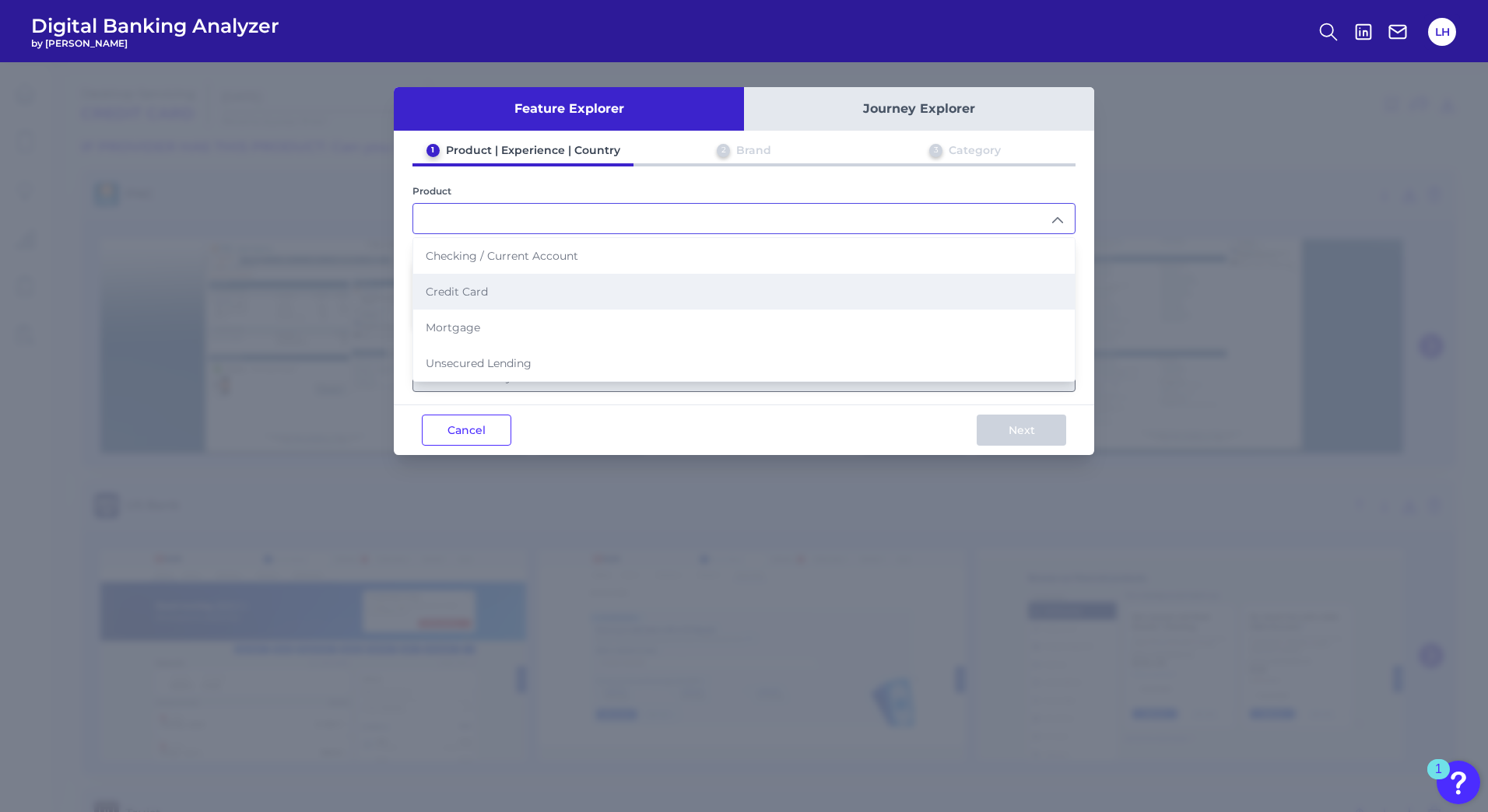
click at [514, 286] on li "Credit Card" at bounding box center [744, 291] width 662 height 35
type input "Credit Card"
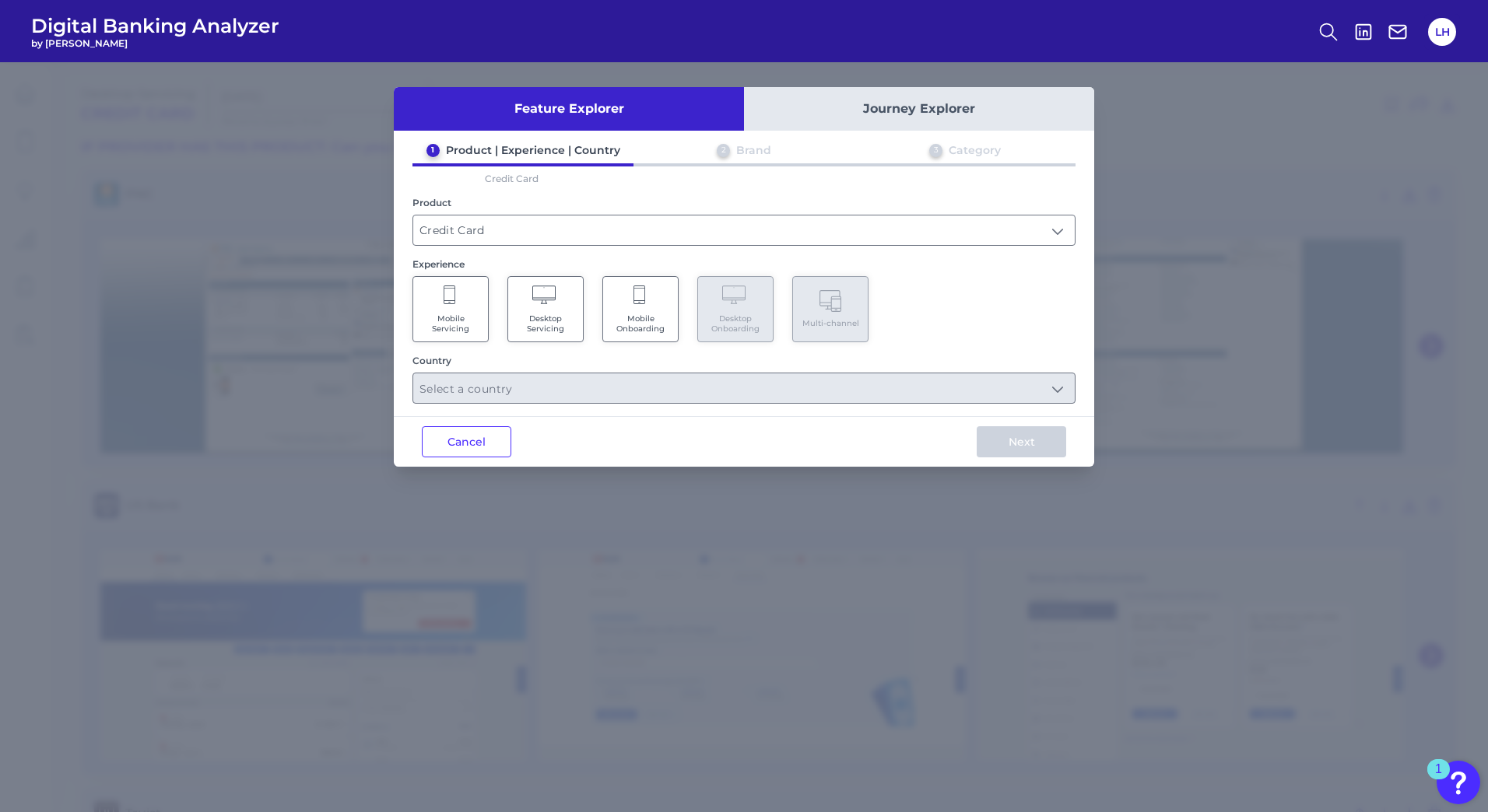
click at [620, 317] on span "Mobile Onboarding" at bounding box center [640, 324] width 59 height 21
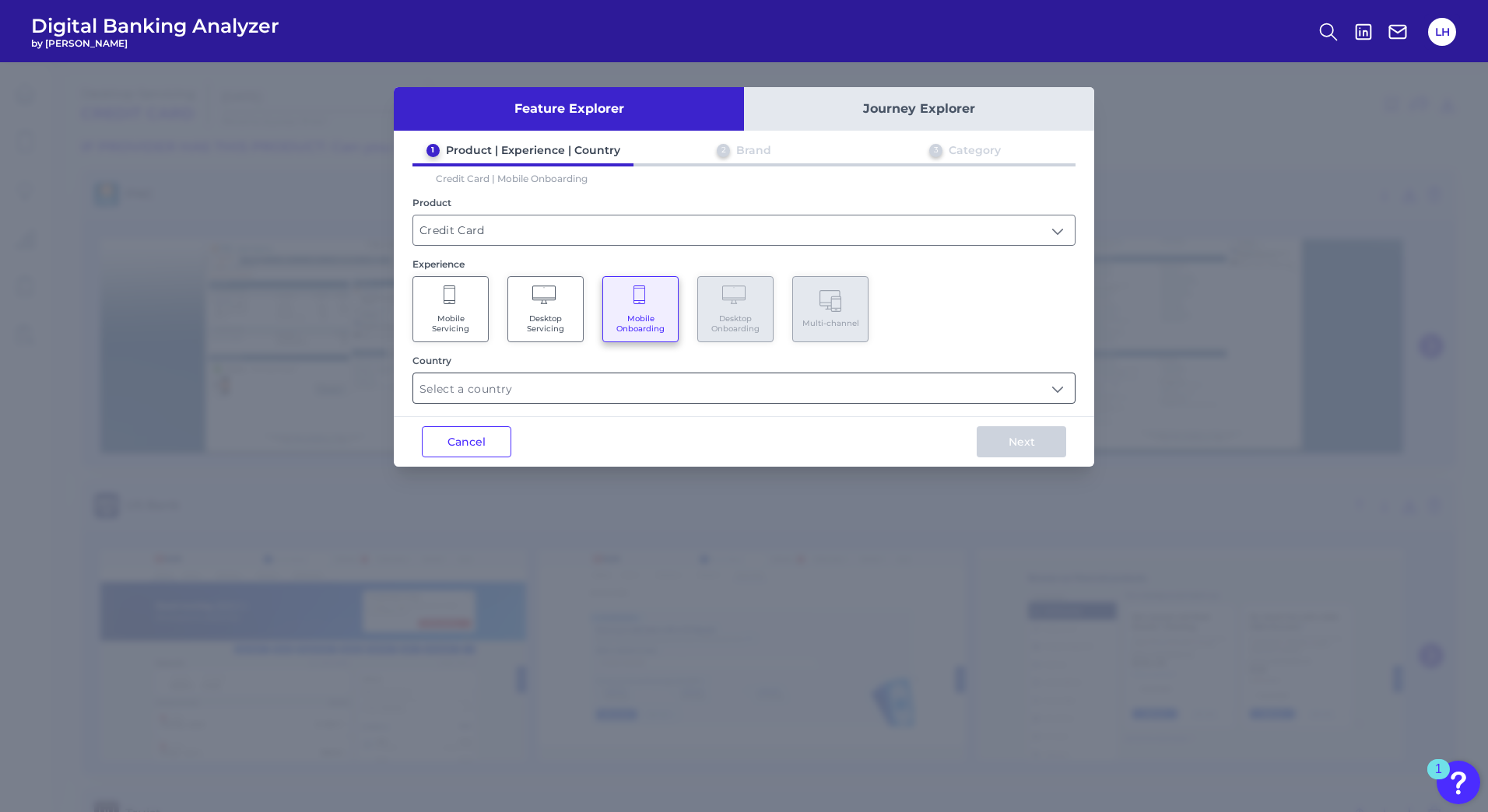
click at [551, 383] on input "text" at bounding box center [744, 388] width 662 height 30
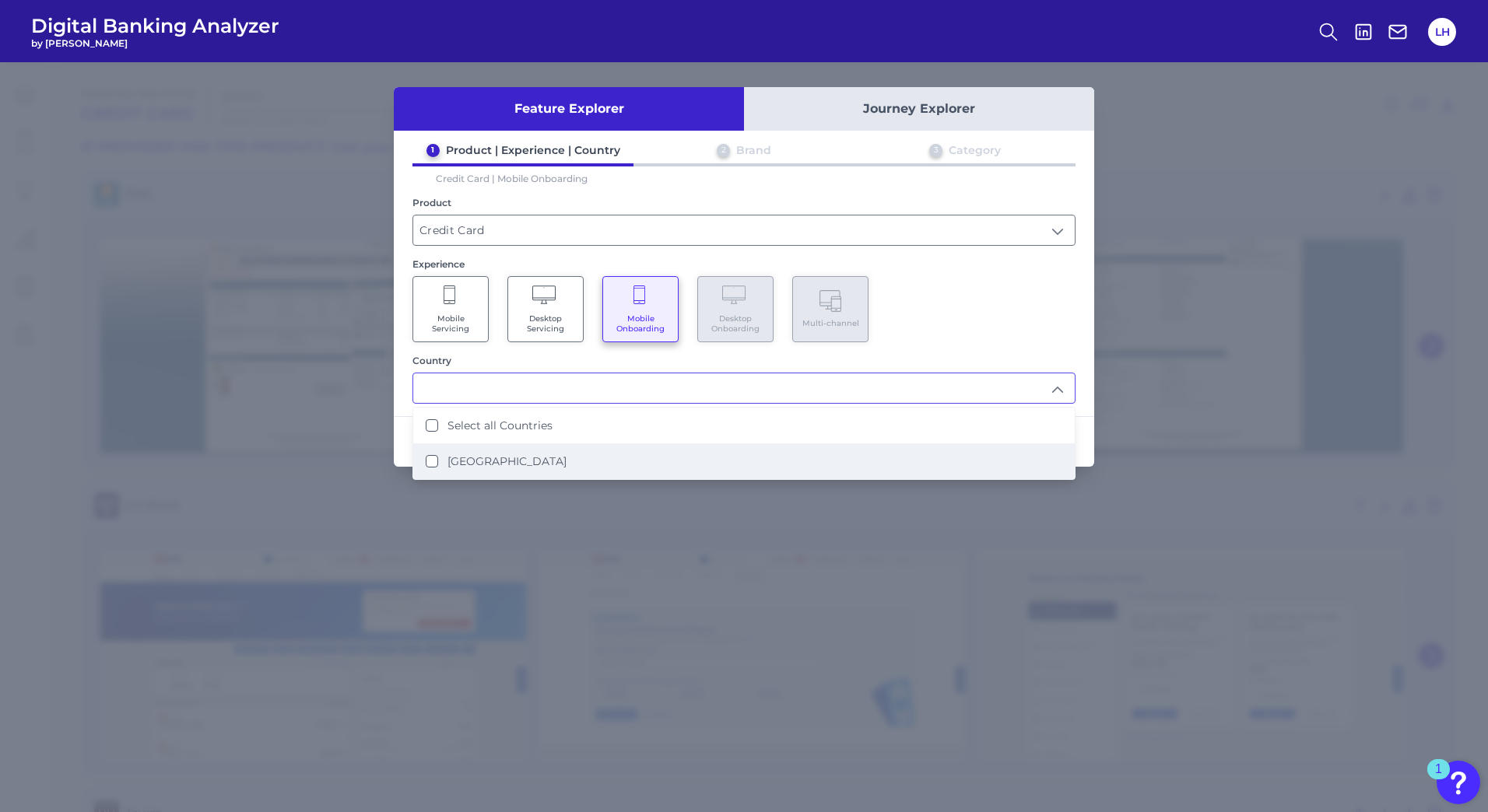
click at [431, 464] on States "[GEOGRAPHIC_DATA]" at bounding box center [432, 461] width 12 height 12
type input "Select all Countries"
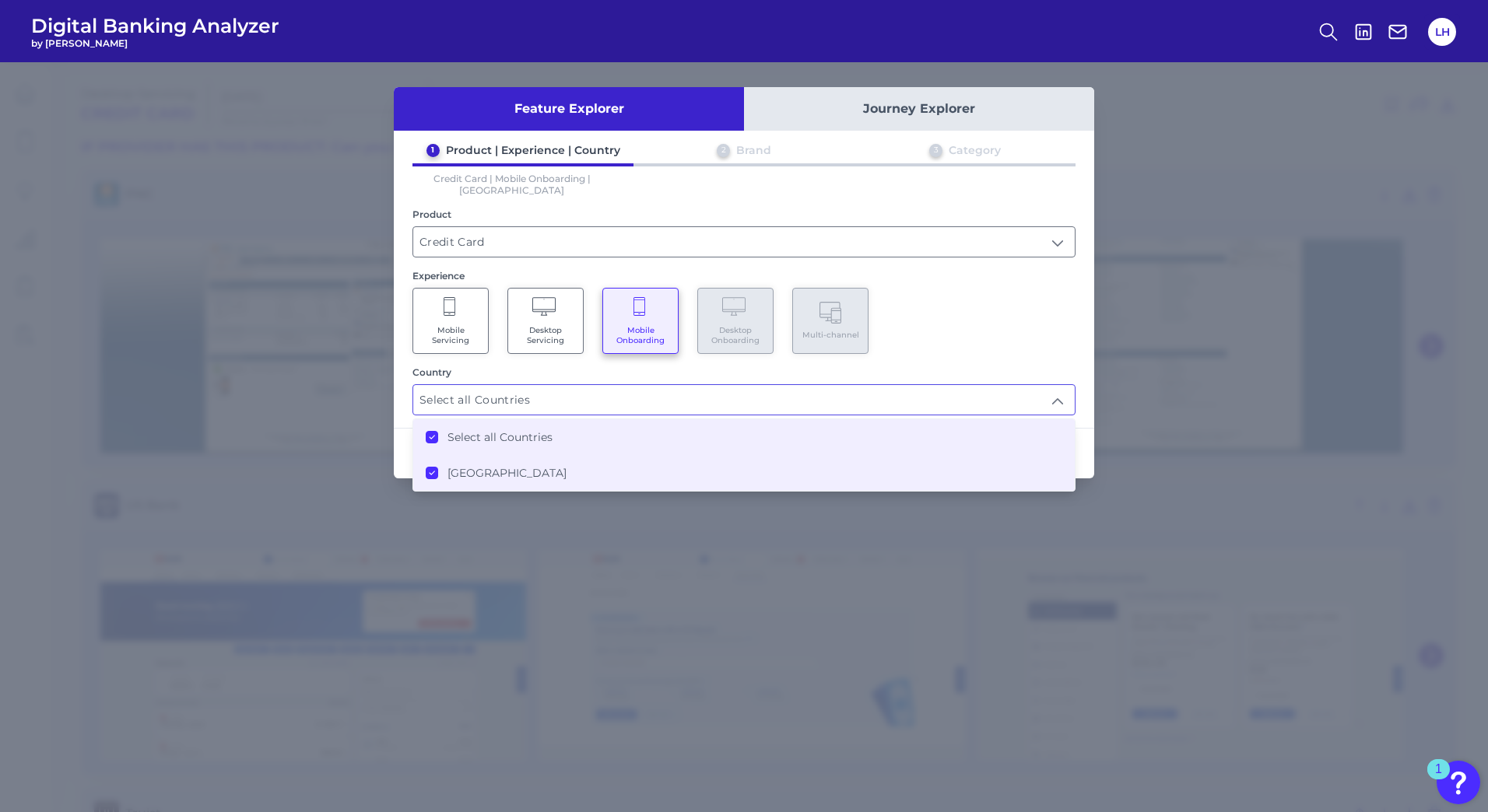
scroll to position [1, 0]
click at [400, 456] on div "Cancel Next" at bounding box center [744, 453] width 700 height 50
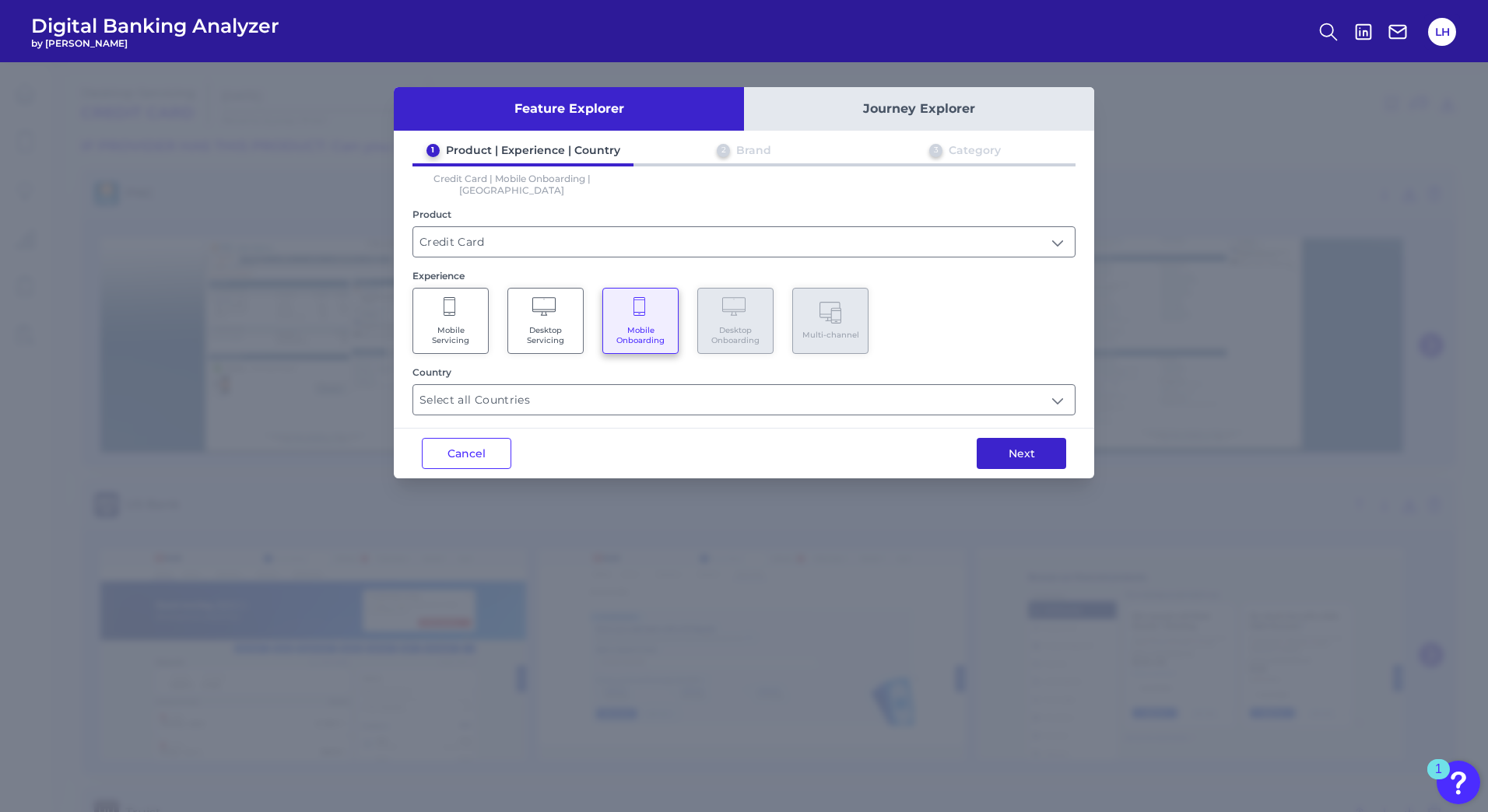
click at [994, 442] on button "Next" at bounding box center [1021, 454] width 90 height 31
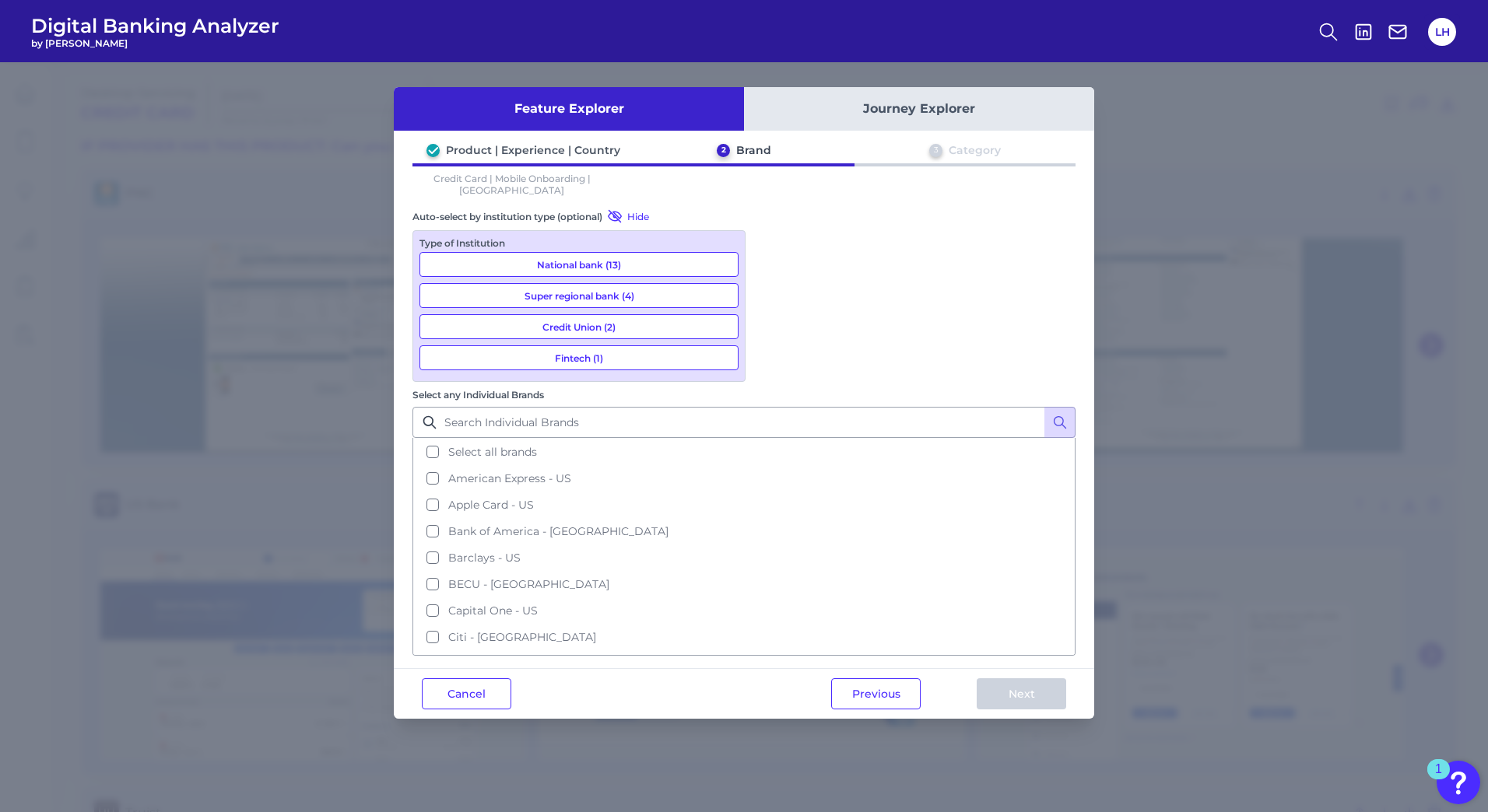
click at [622, 252] on button "National bank (13)" at bounding box center [578, 264] width 319 height 25
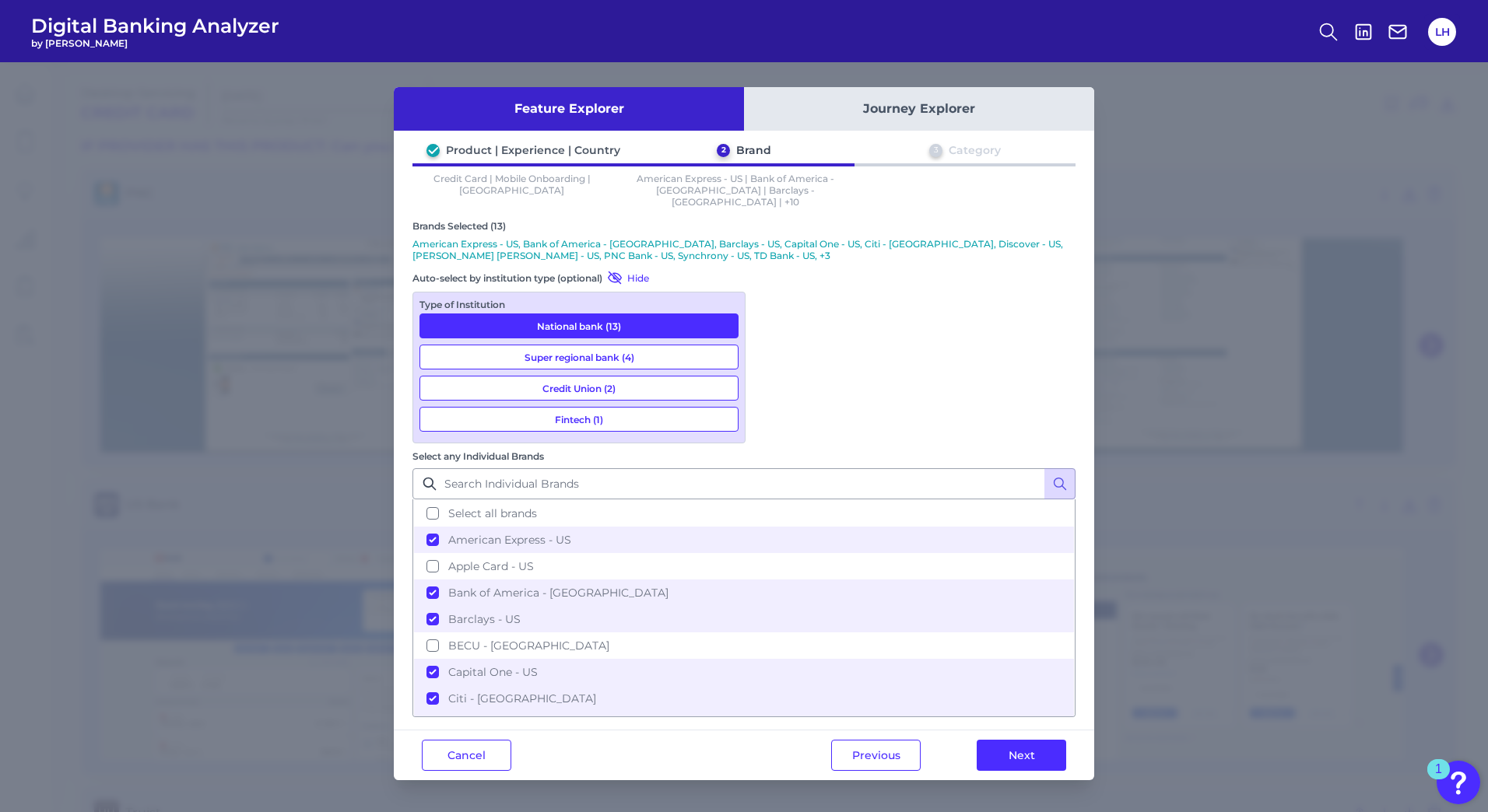
click at [603, 408] on button "Fintech (1)" at bounding box center [578, 419] width 319 height 25
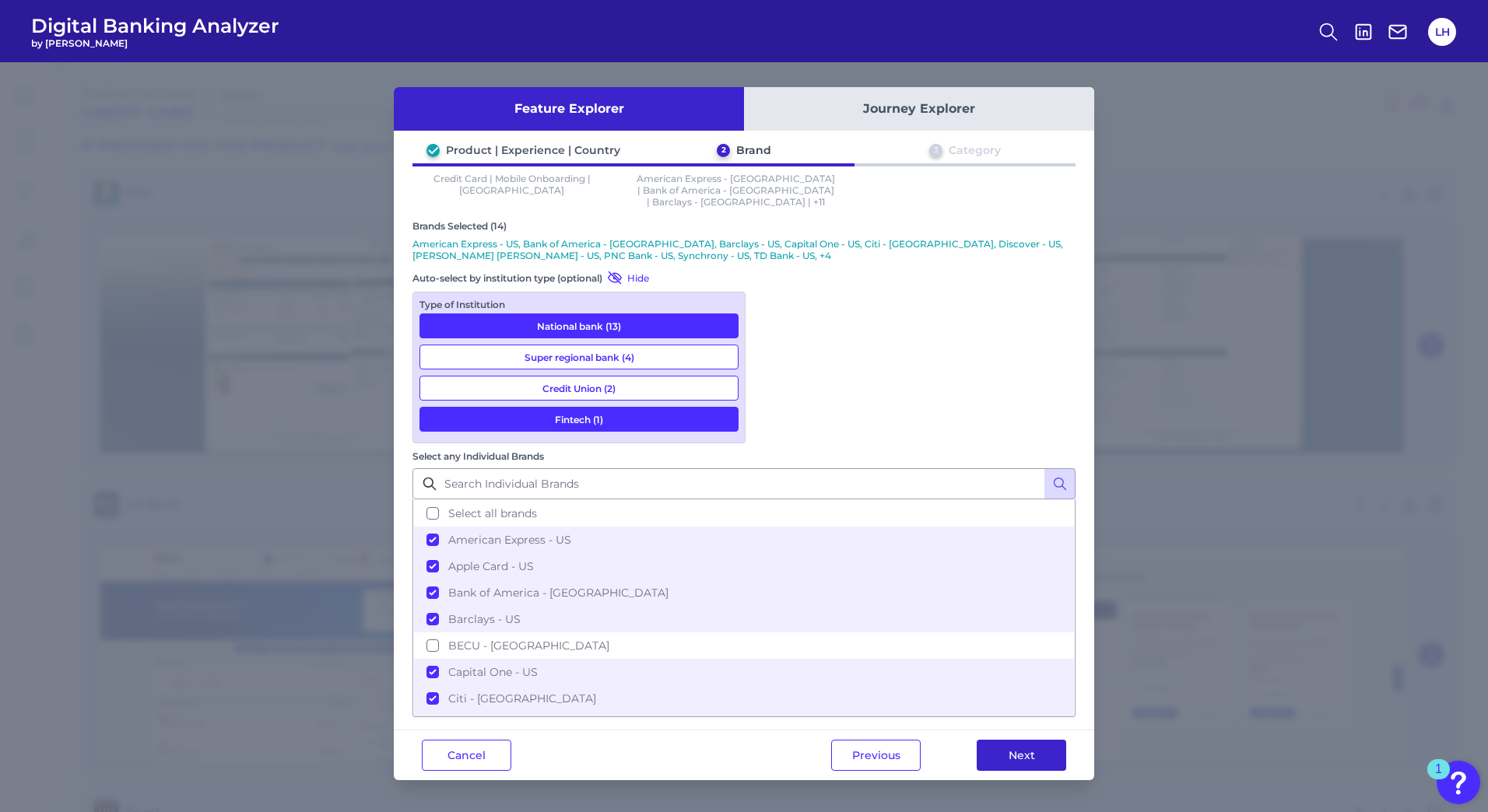
click at [1004, 740] on button "Next" at bounding box center [1021, 755] width 90 height 31
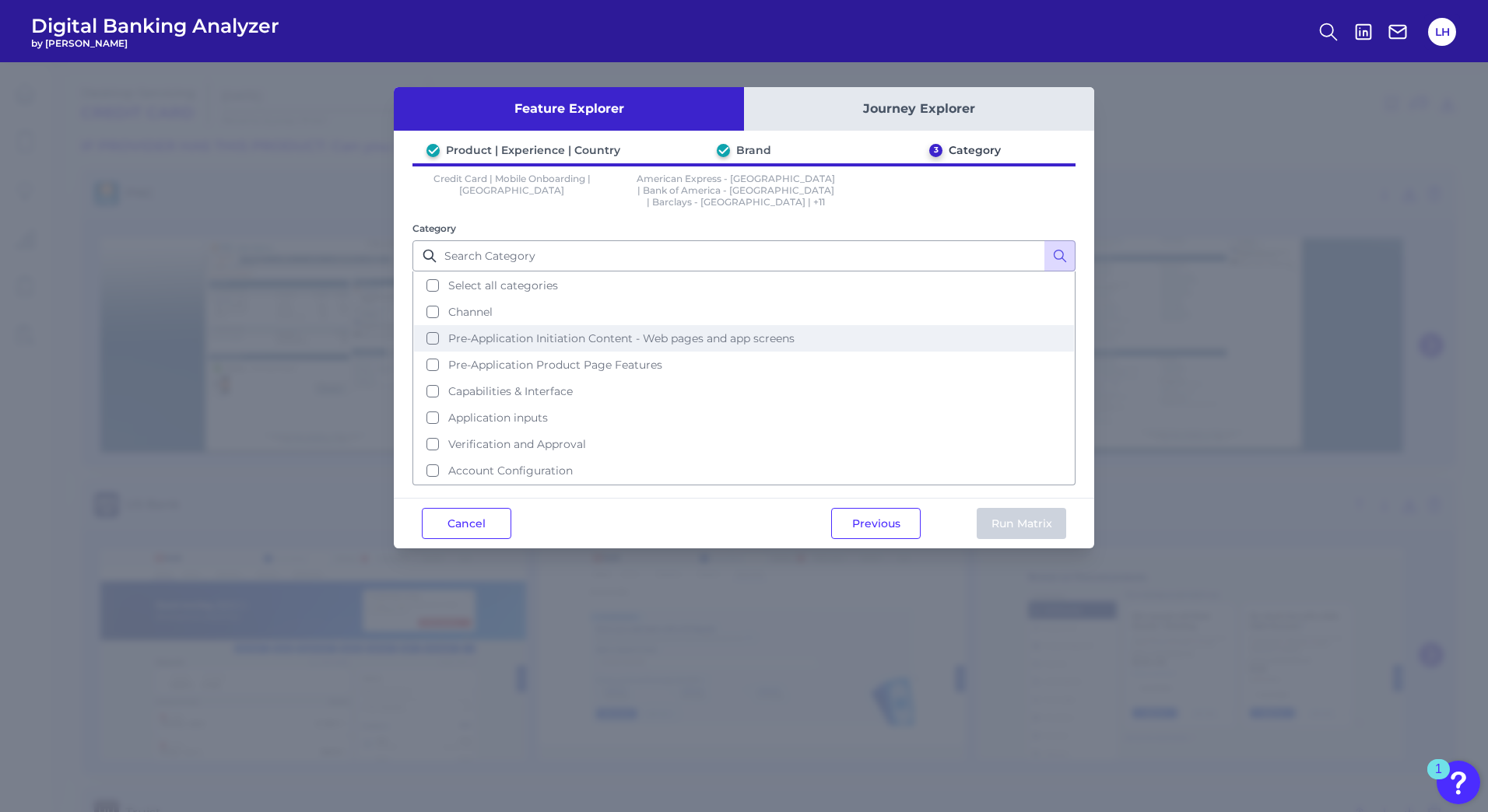
click at [432, 330] on button "Pre-Application Initiation Content - Web pages and app screens" at bounding box center [744, 338] width 660 height 26
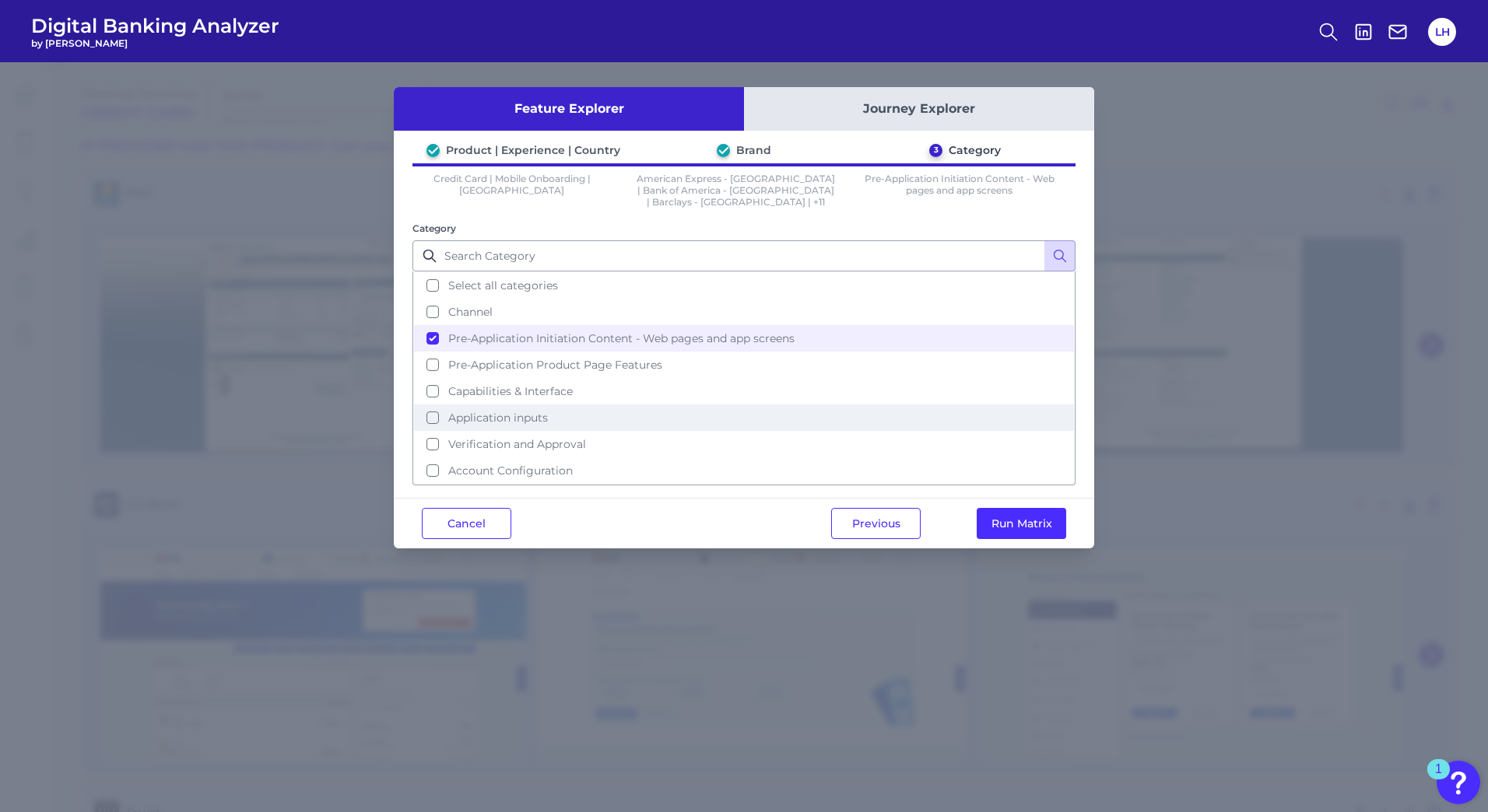
click at [433, 404] on button "Application inputs" at bounding box center [744, 418] width 660 height 26
click at [435, 445] on button "Verification and Approval" at bounding box center [744, 444] width 660 height 26
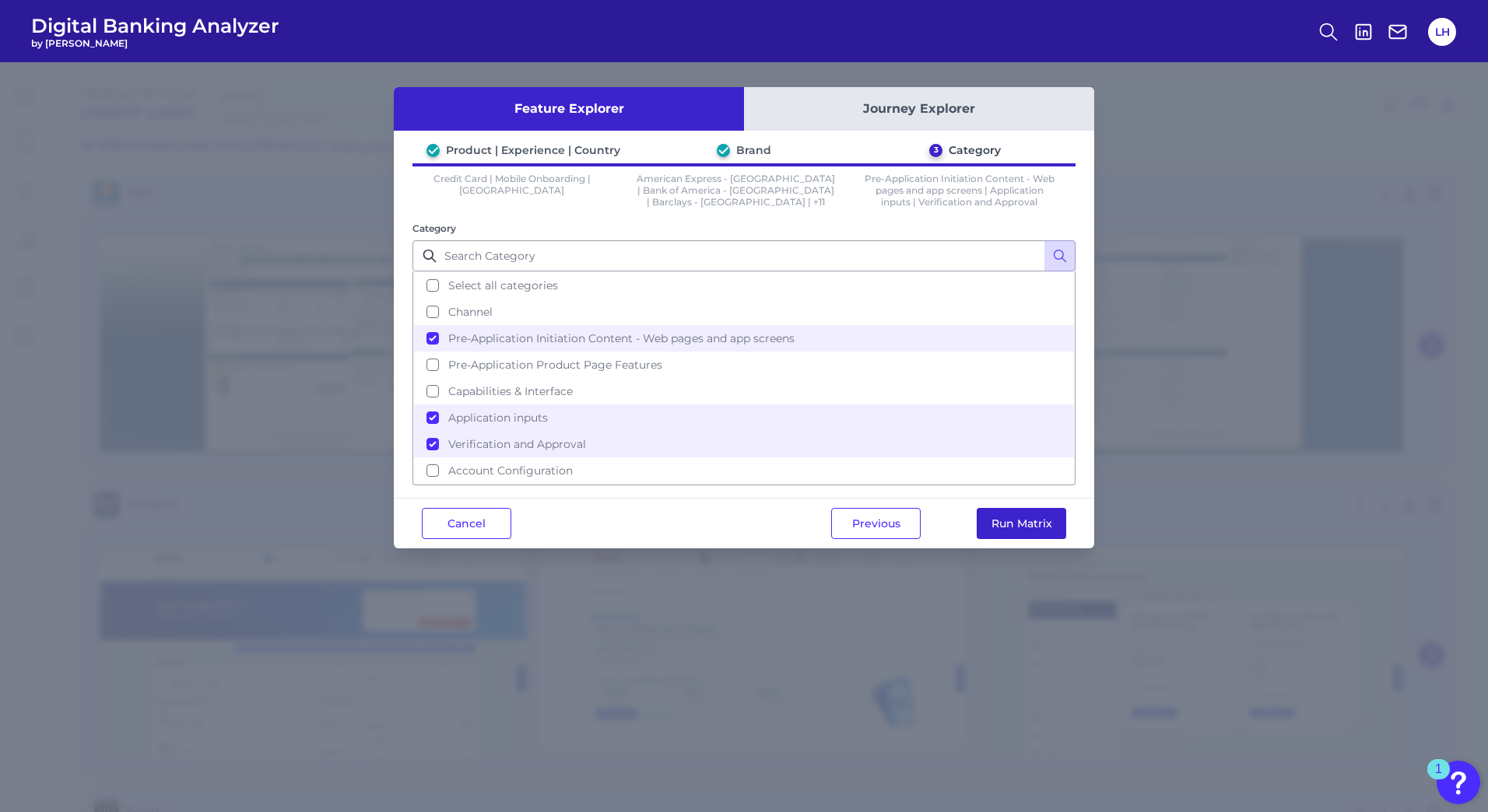
click at [1011, 518] on button "Run Matrix" at bounding box center [1021, 524] width 90 height 31
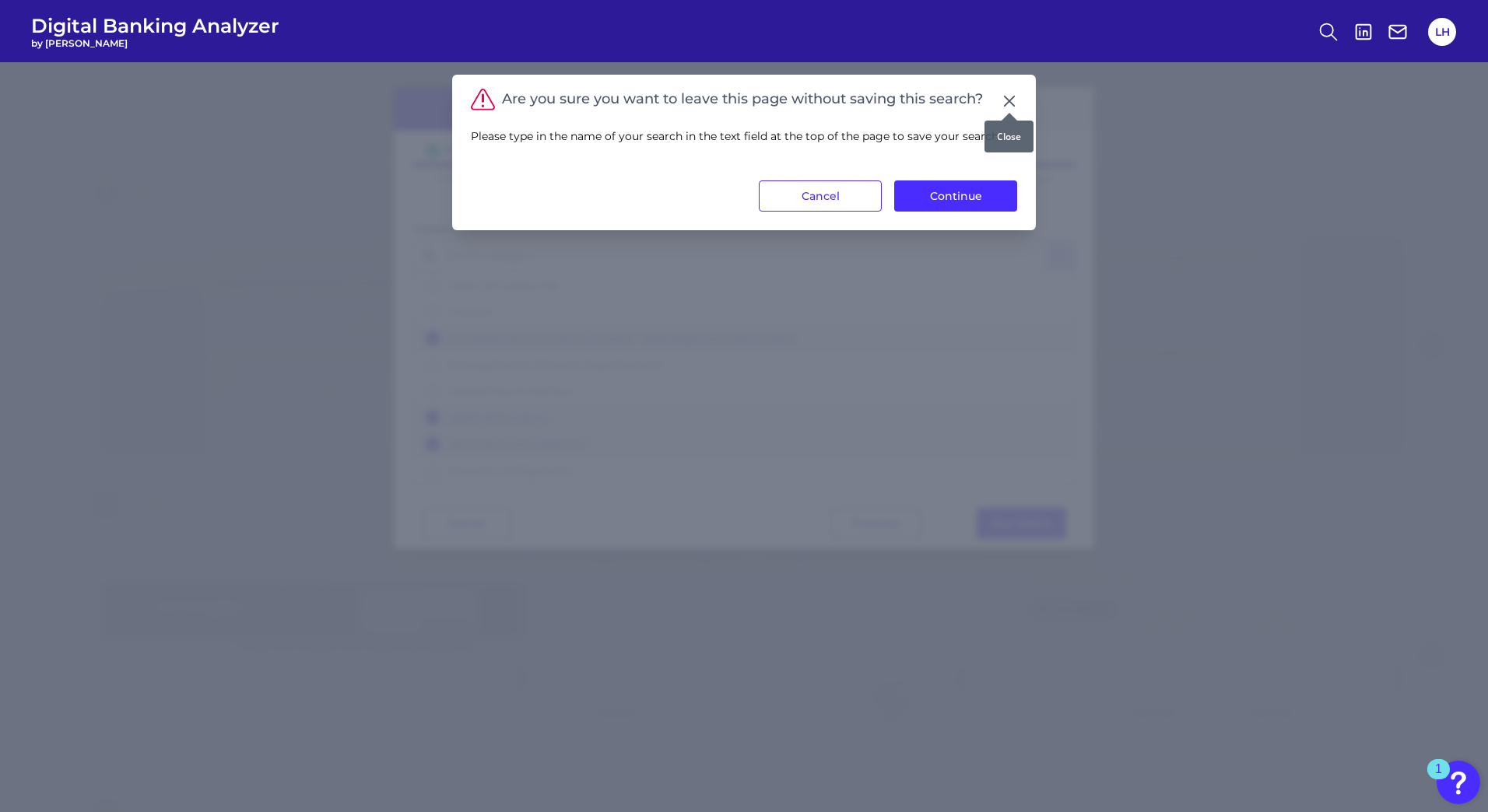
click at [1012, 93] on icon at bounding box center [1009, 100] width 16 height 16
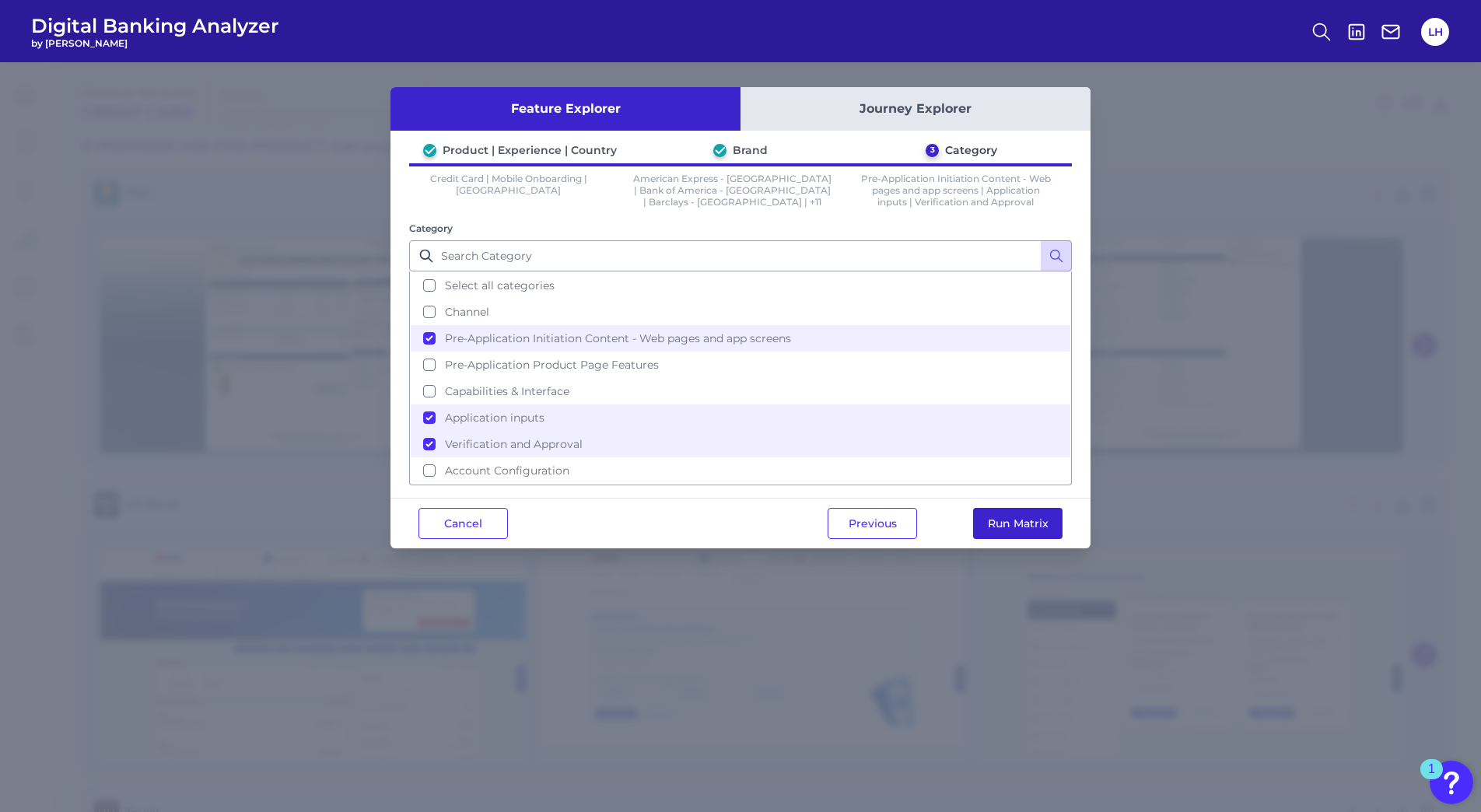
click at [1020, 527] on button "Run Matrix" at bounding box center [1018, 524] width 90 height 31
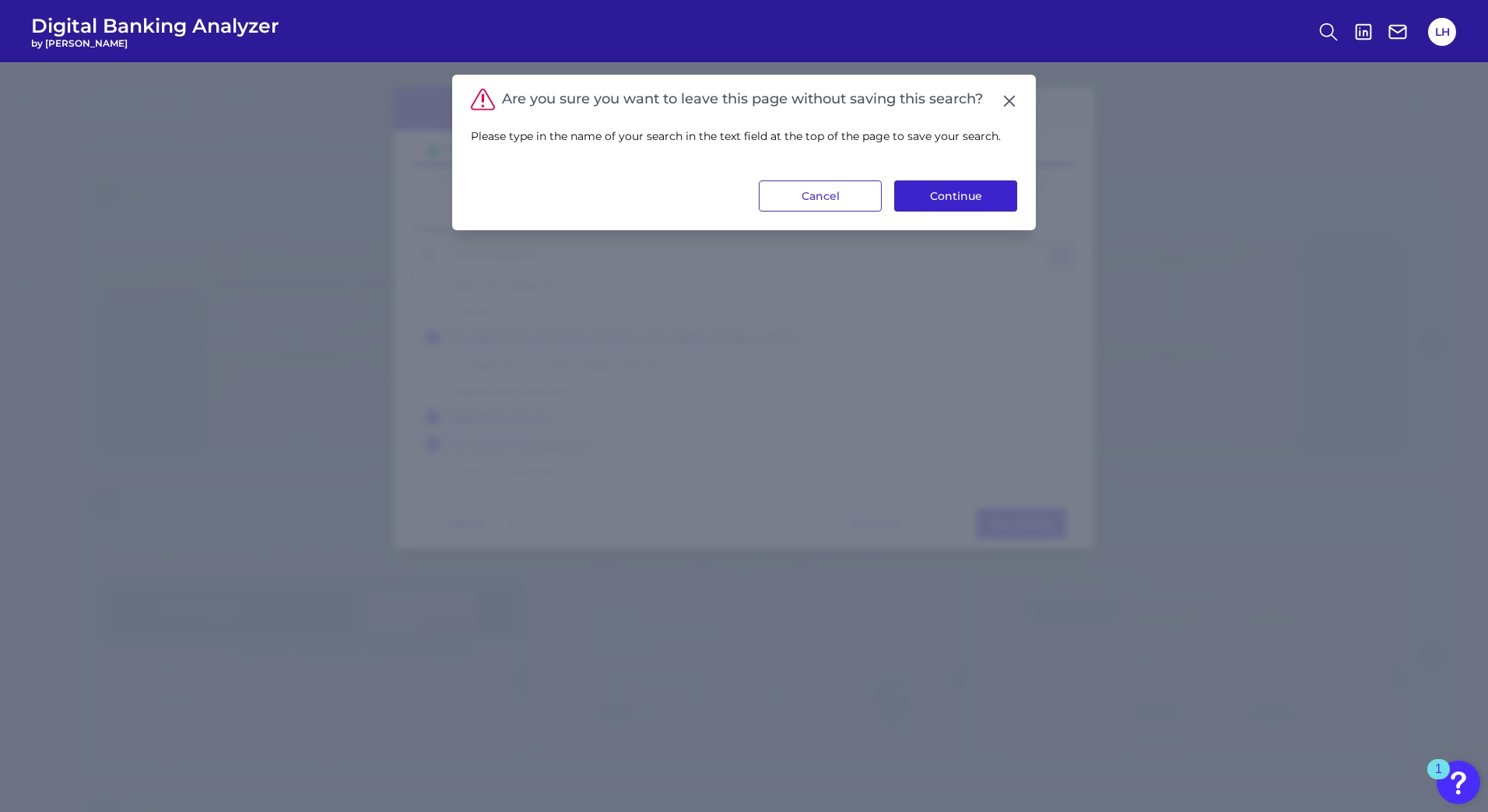
click at [927, 196] on button "Continue" at bounding box center [955, 196] width 123 height 31
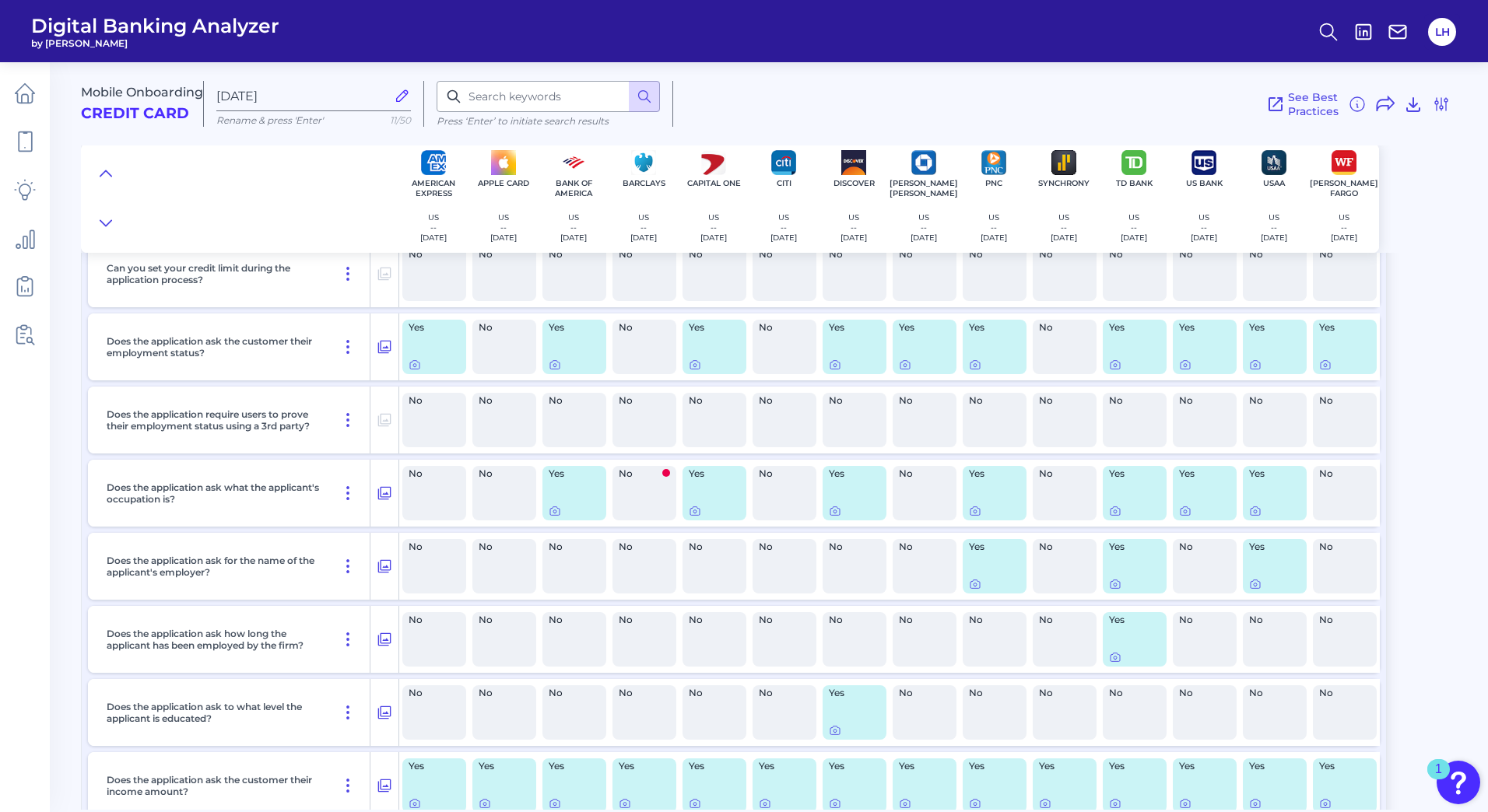
scroll to position [972, 0]
click at [345, 418] on icon at bounding box center [348, 417] width 19 height 19
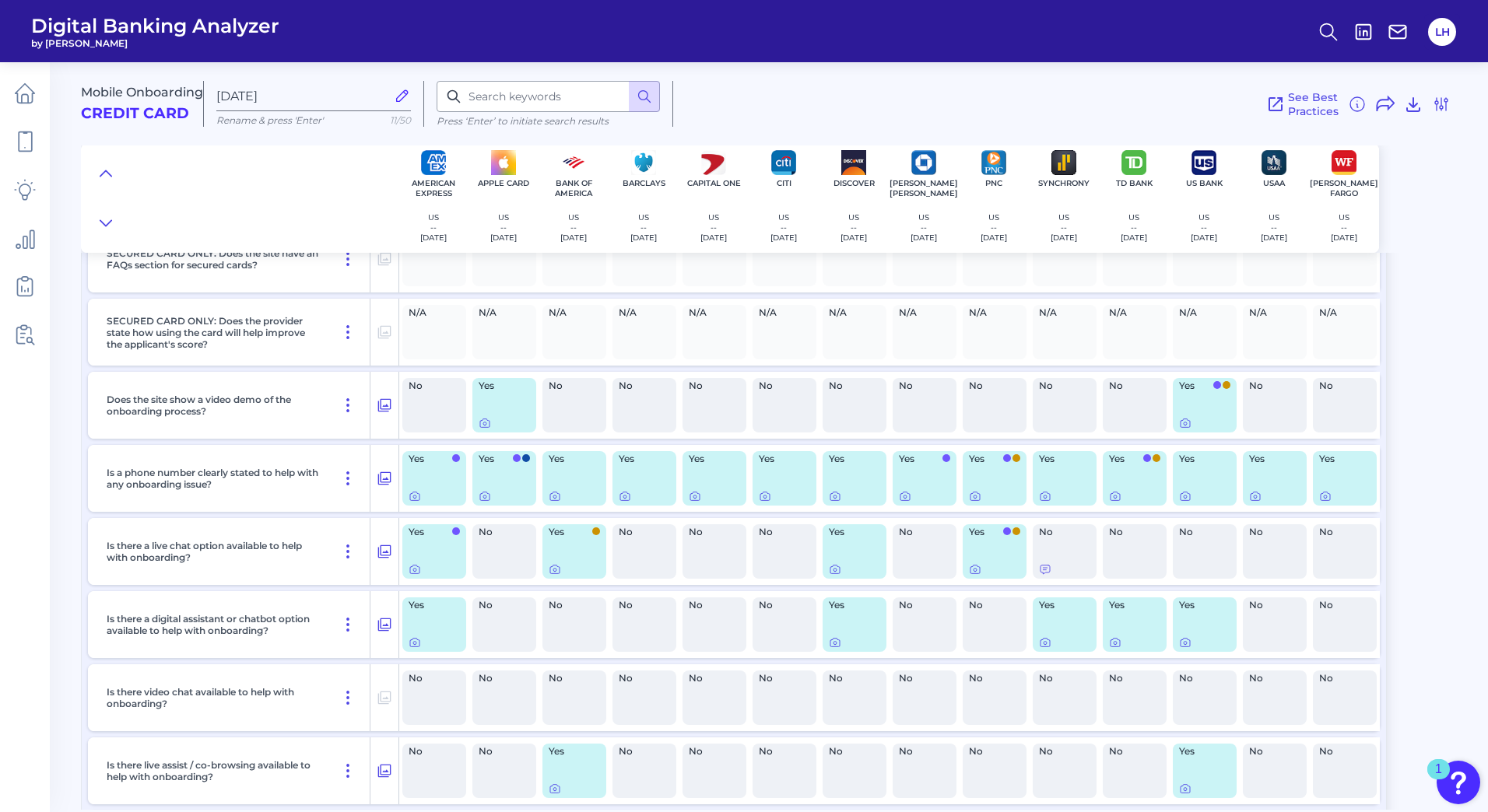
scroll to position [174, 0]
click at [382, 404] on icon at bounding box center [384, 406] width 16 height 19
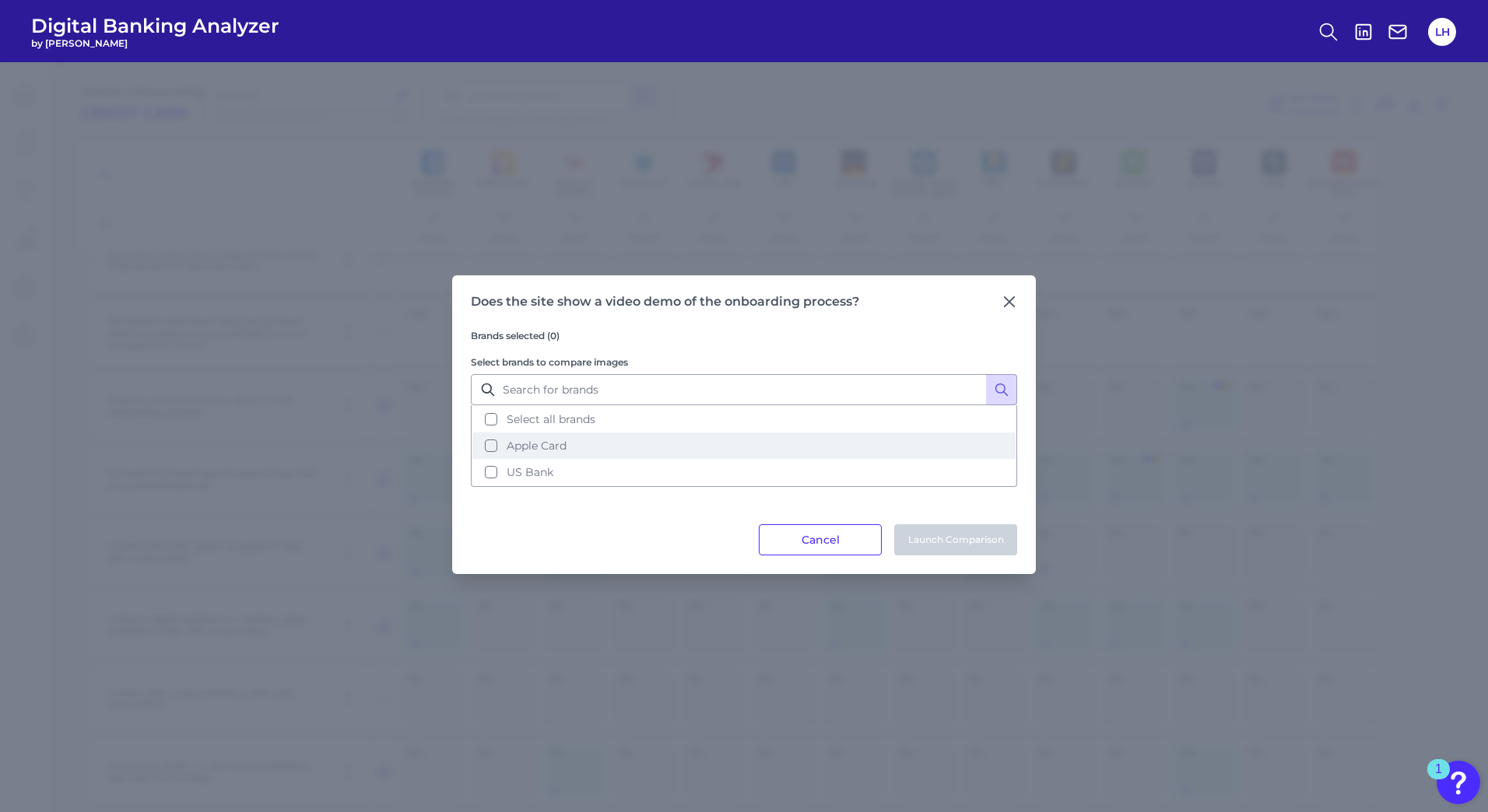
click at [494, 446] on button "Apple Card" at bounding box center [743, 446] width 543 height 26
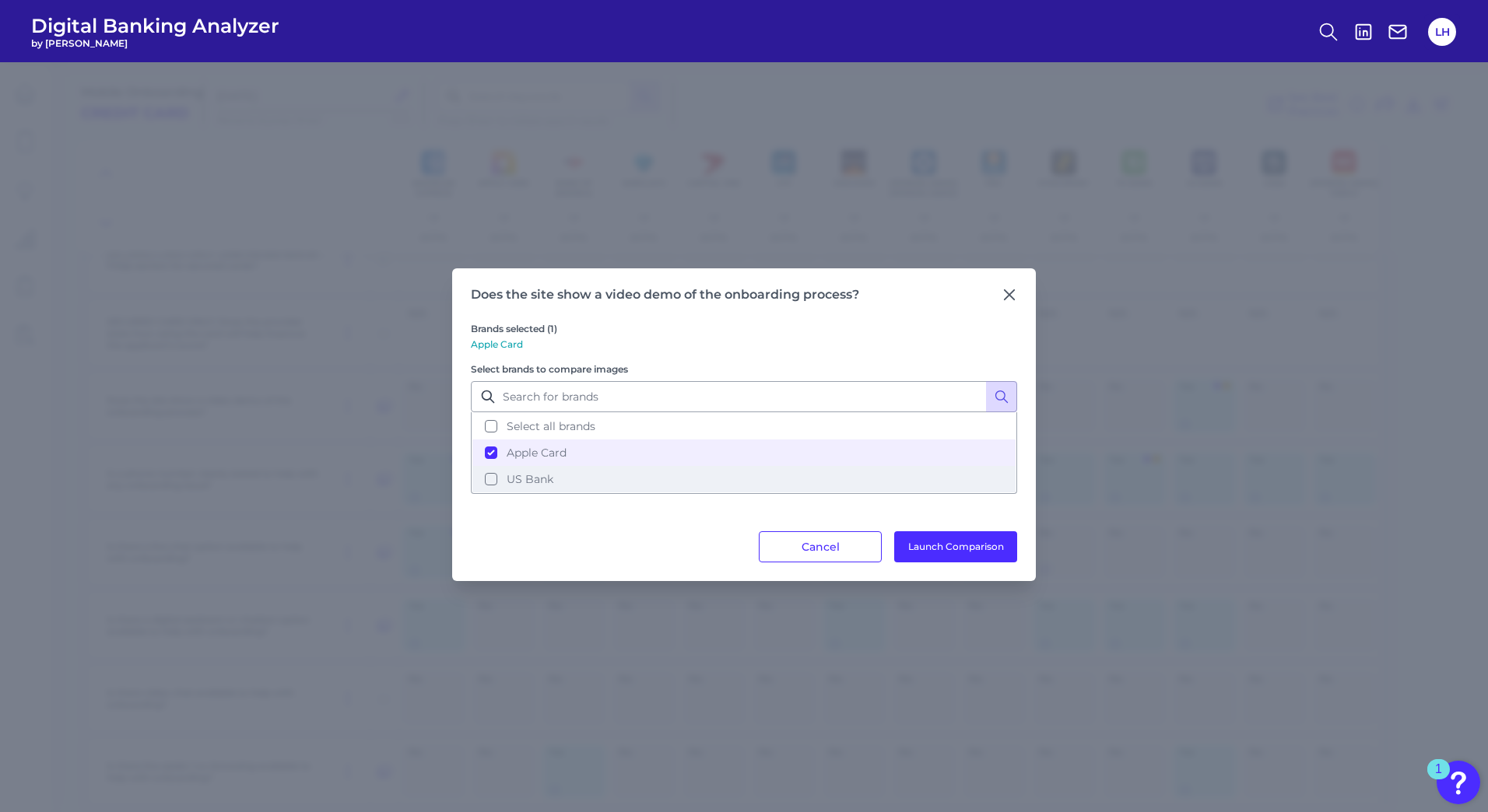
click at [493, 483] on button "US Bank" at bounding box center [743, 479] width 543 height 26
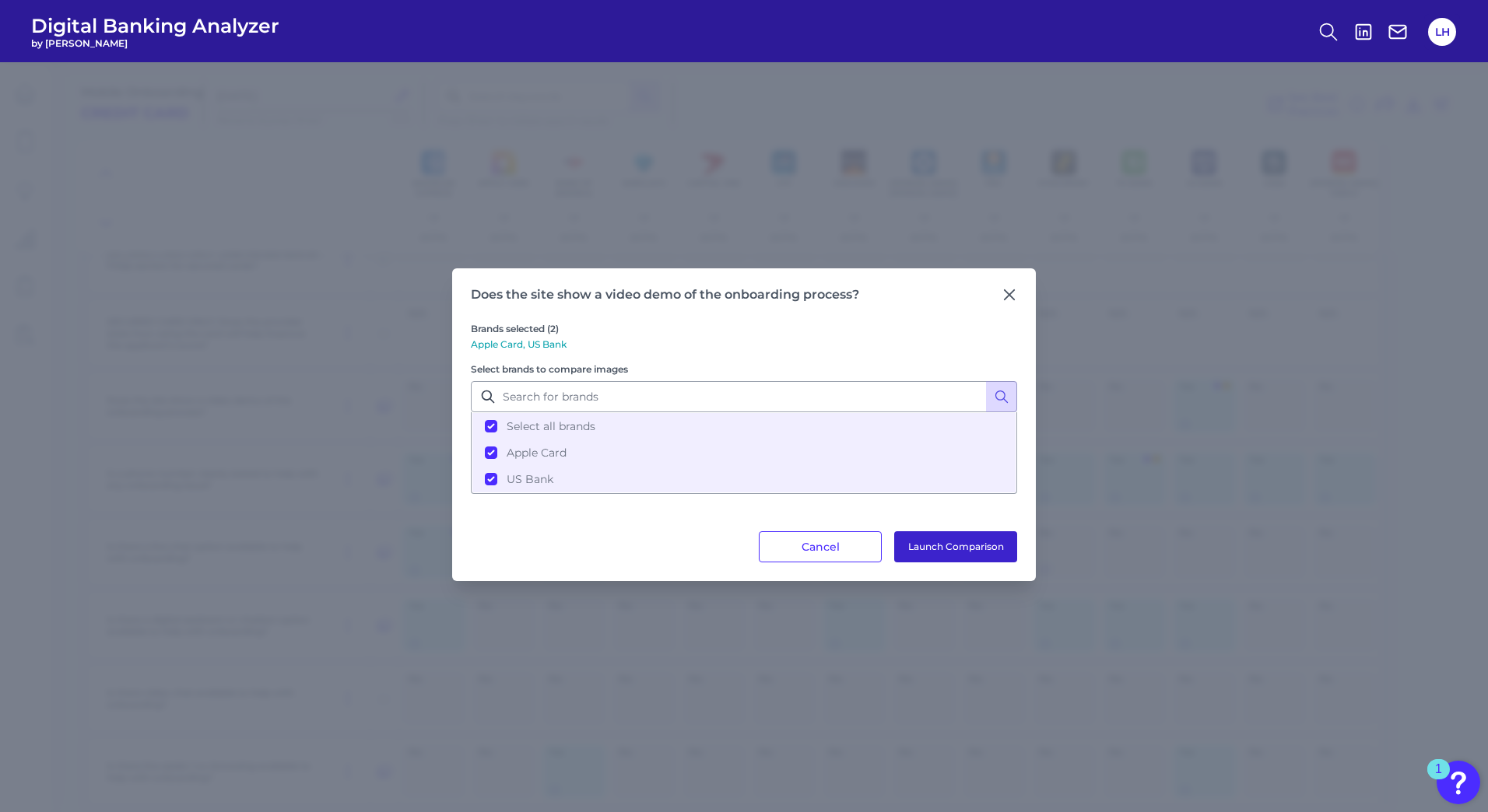
click at [937, 542] on button "Launch Comparison" at bounding box center [955, 547] width 123 height 31
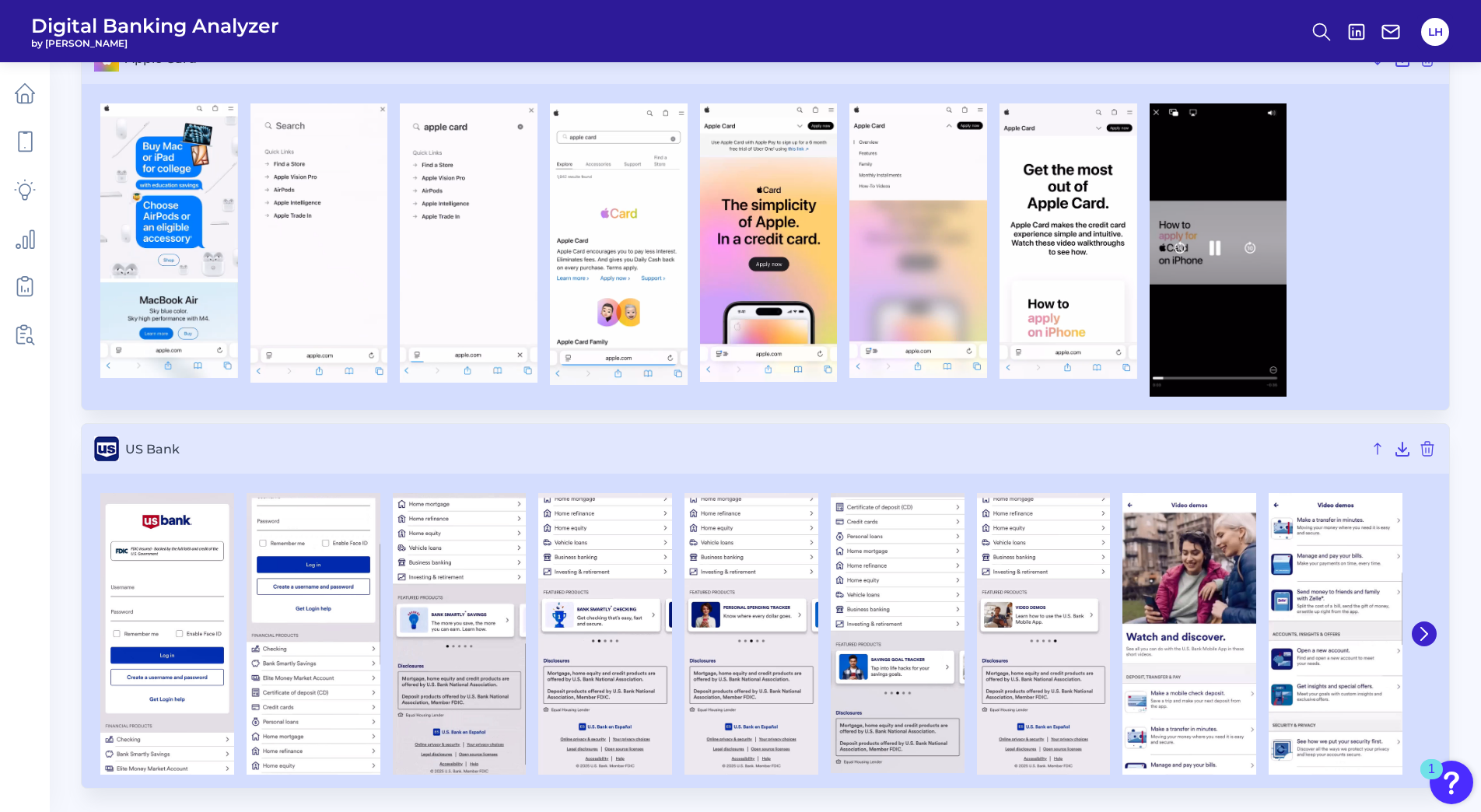
scroll to position [135, 0]
